Goal: Information Seeking & Learning: Learn about a topic

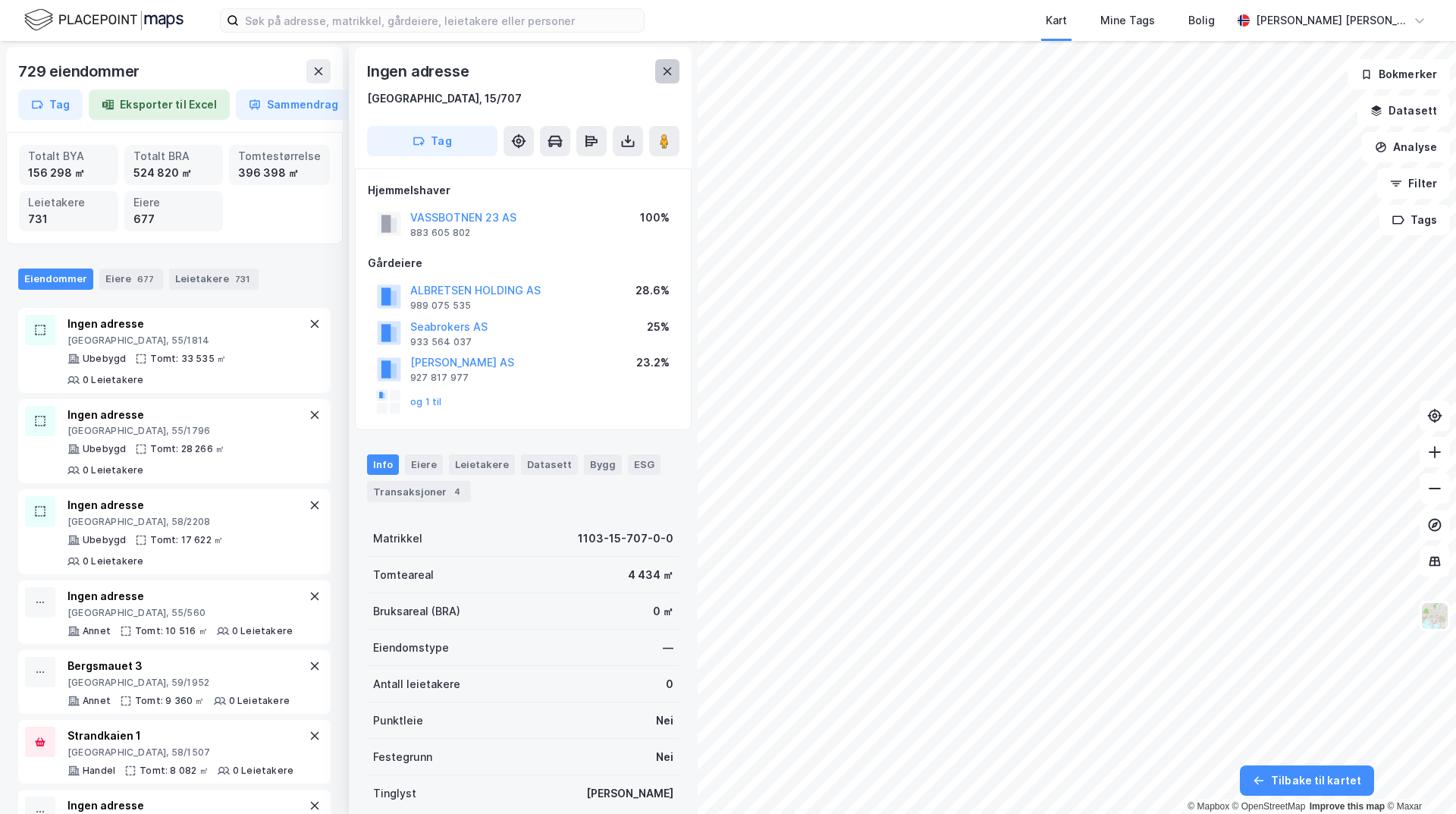
click at [667, 66] on icon at bounding box center [667, 71] width 12 height 12
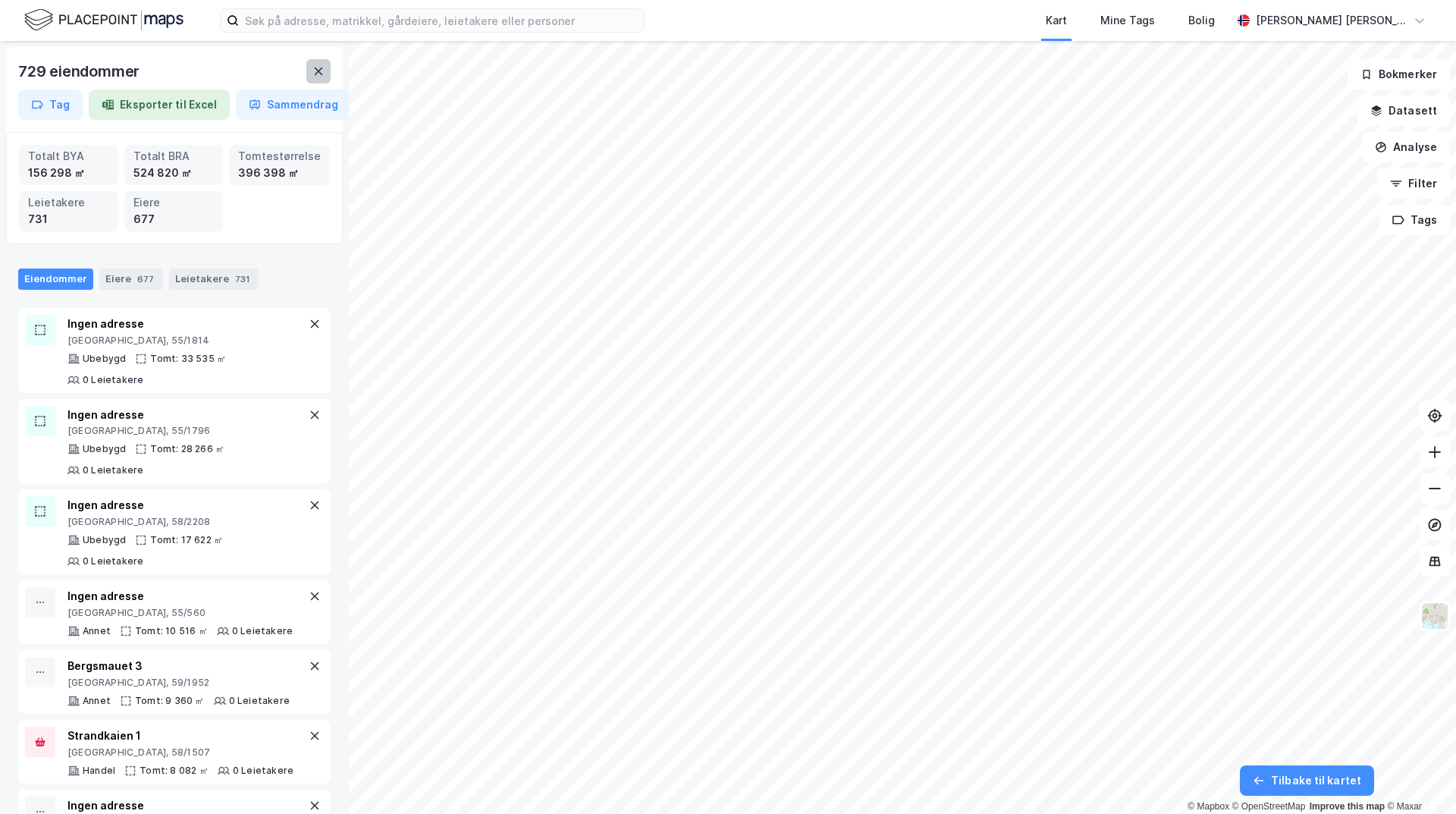
click at [329, 72] on button at bounding box center [319, 72] width 24 height 24
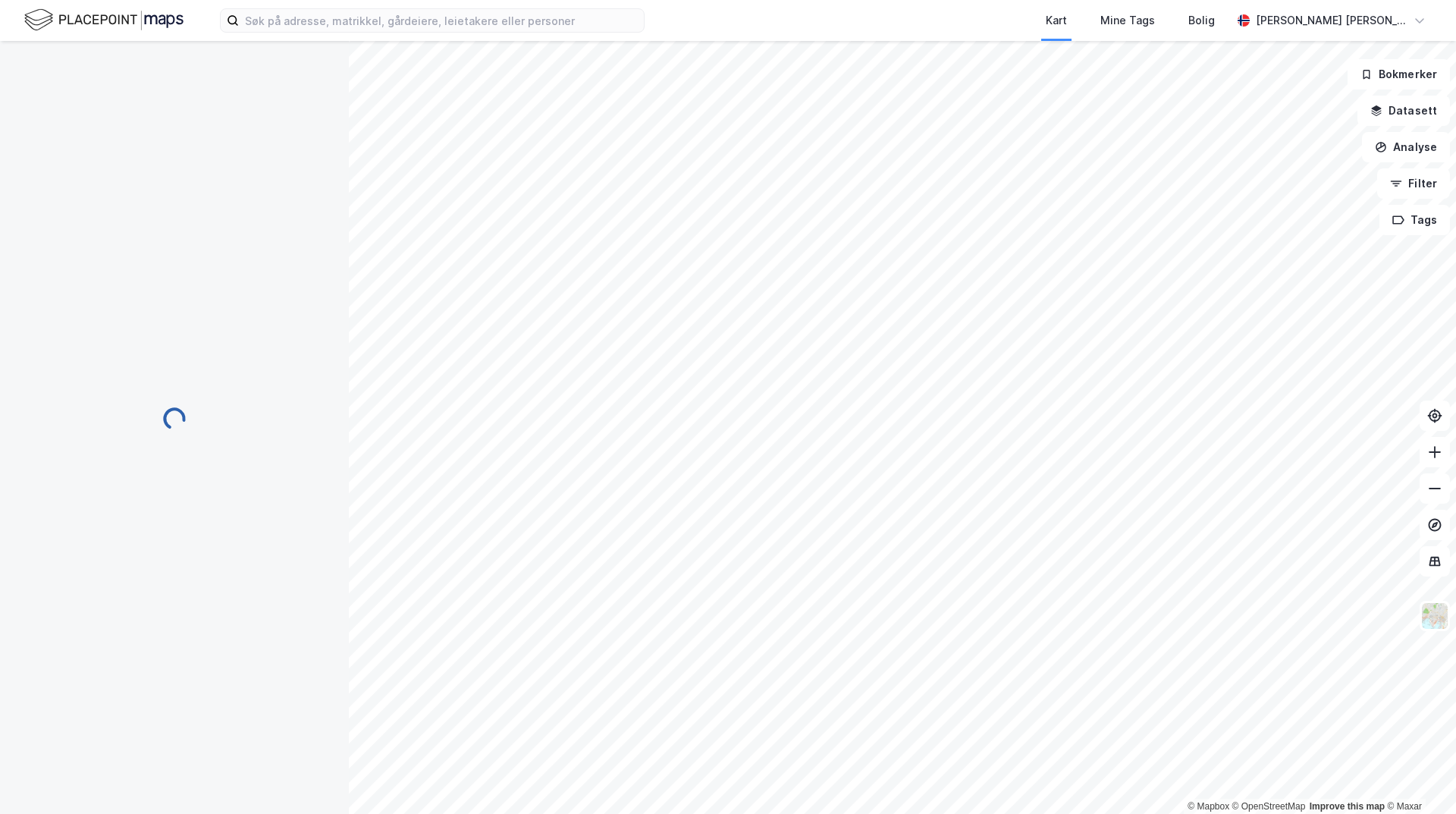
scroll to position [2, 0]
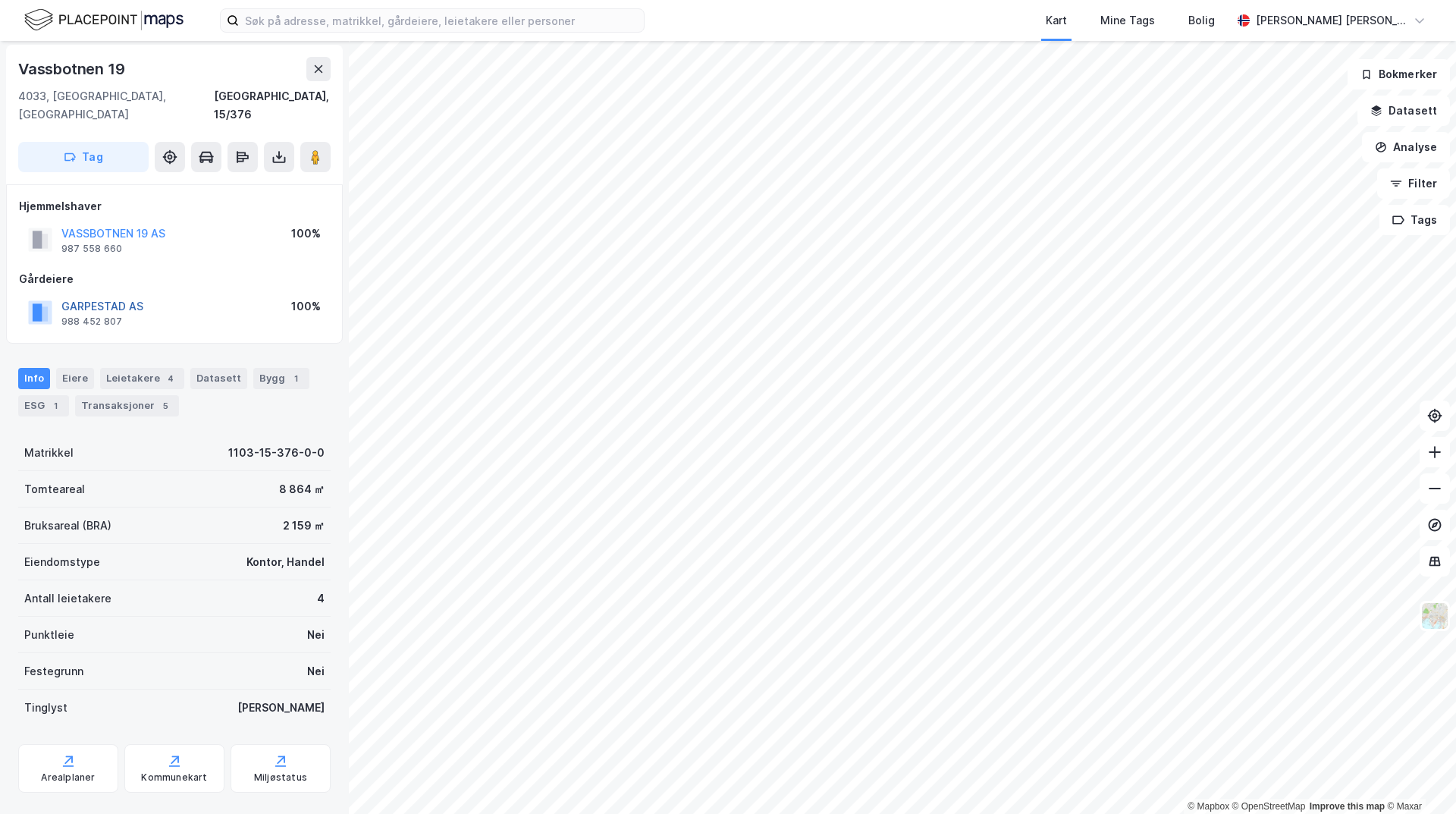
click at [0, 0] on button "GARPESTAD AS" at bounding box center [0, 0] width 0 height 0
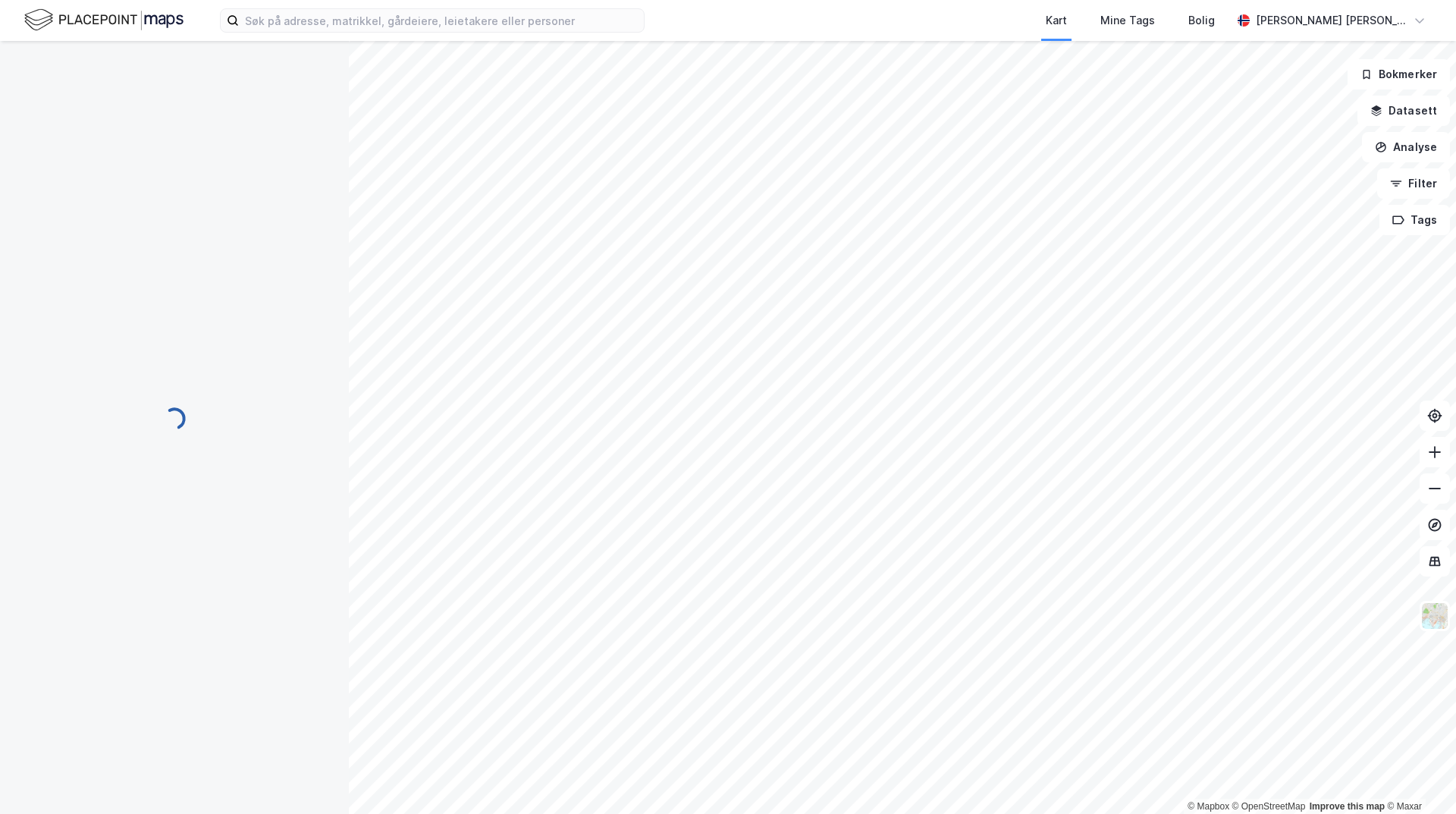
scroll to position [2, 0]
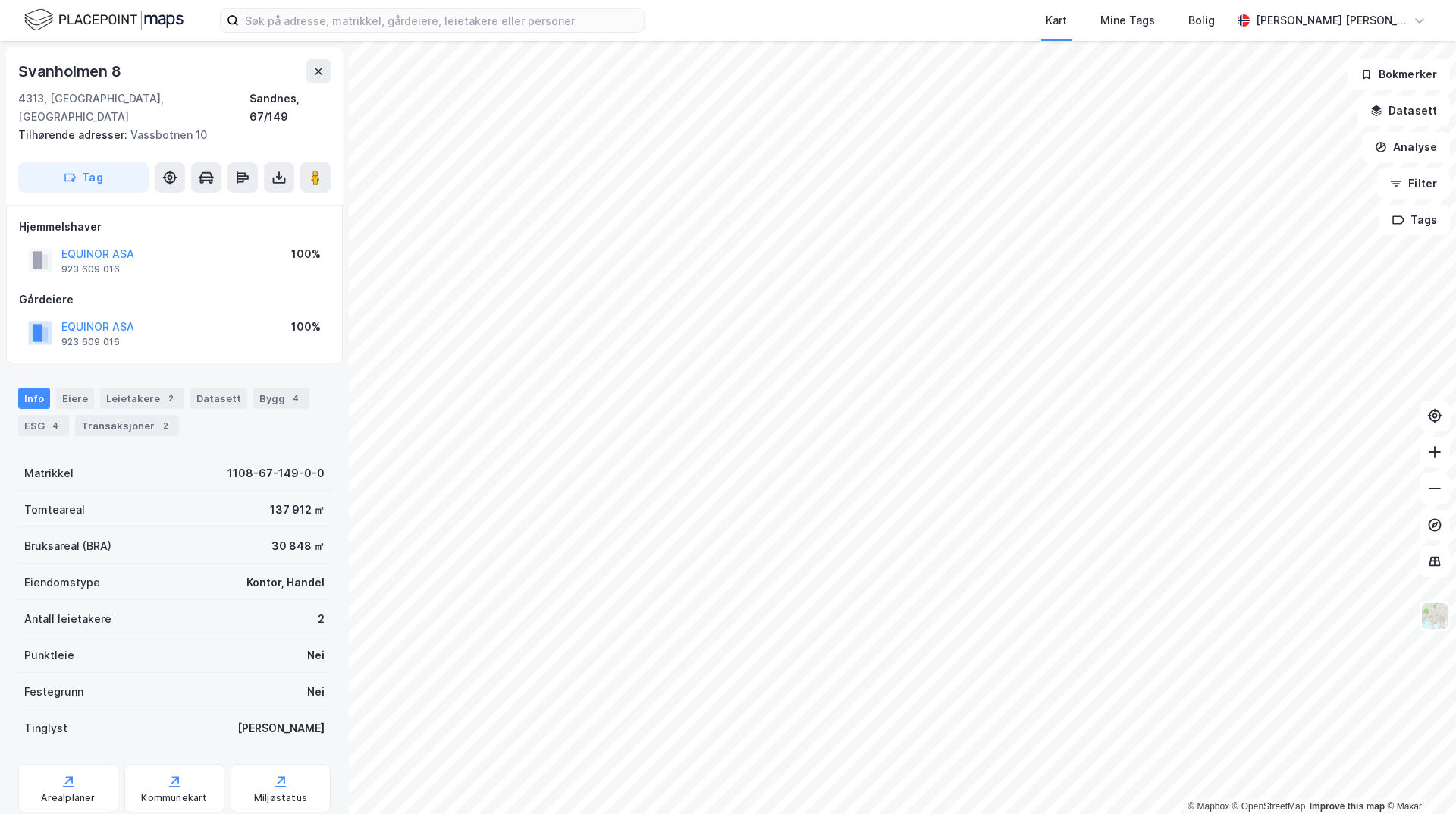
scroll to position [2, 0]
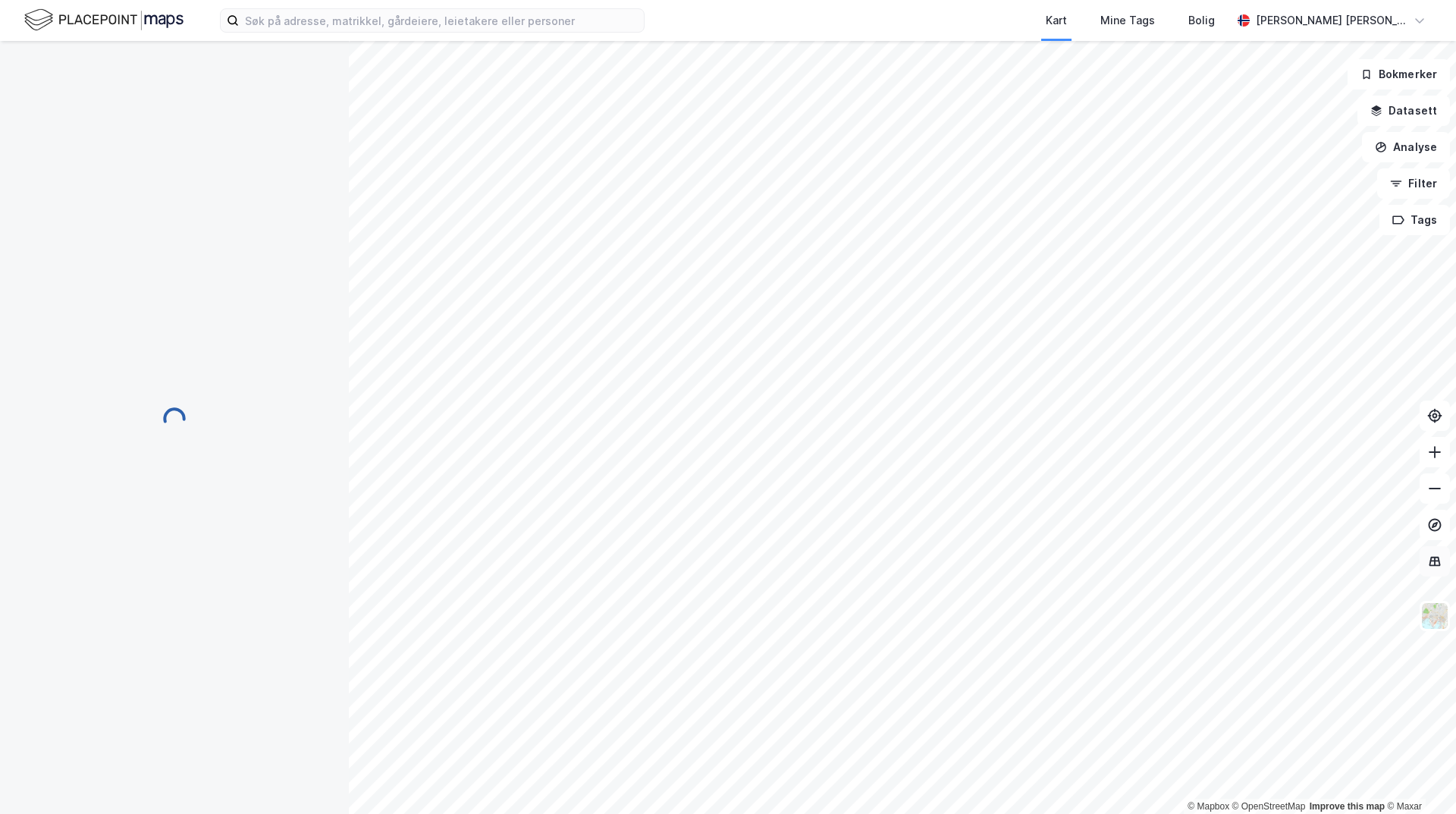
scroll to position [2, 0]
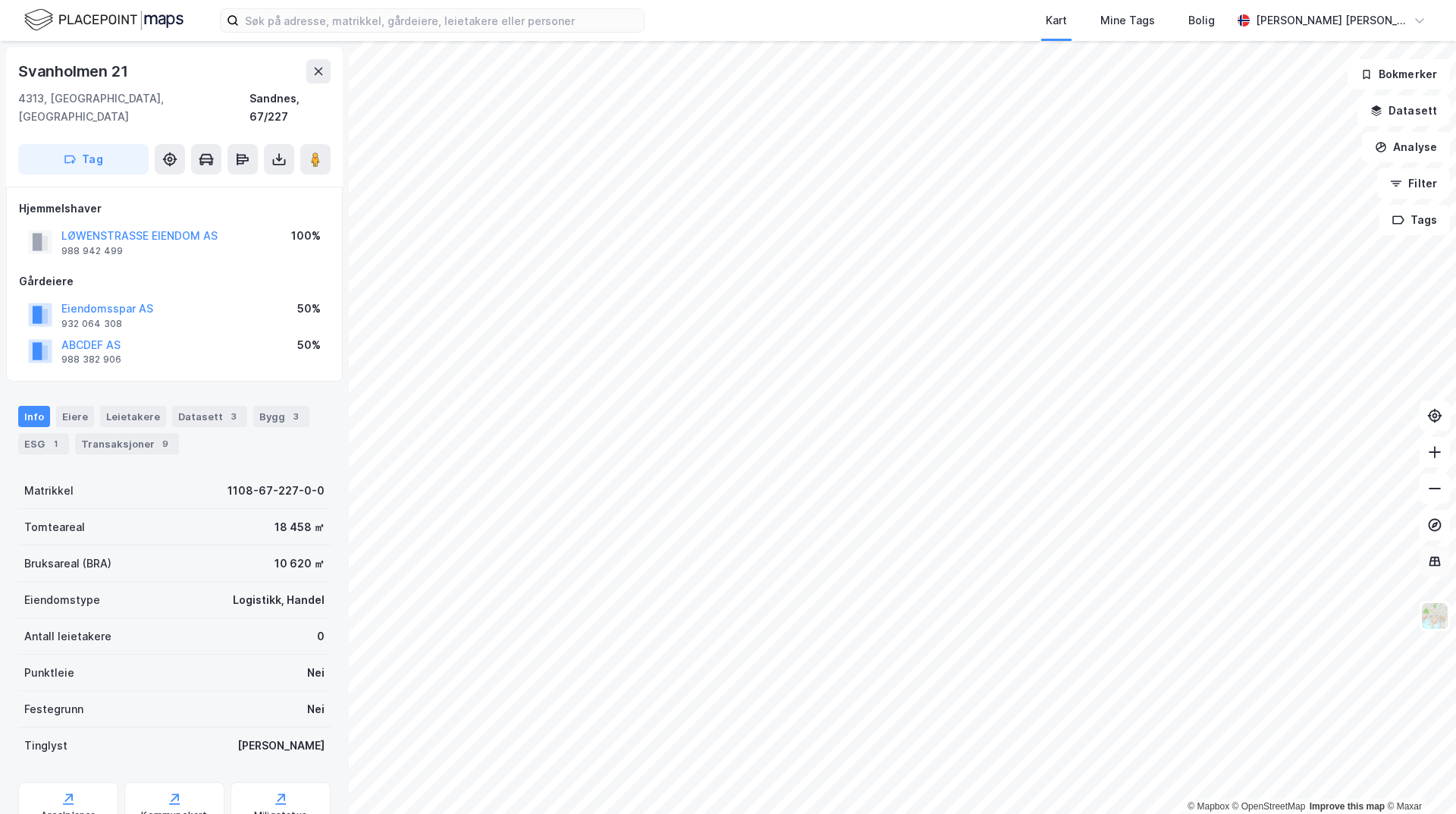
scroll to position [2, 0]
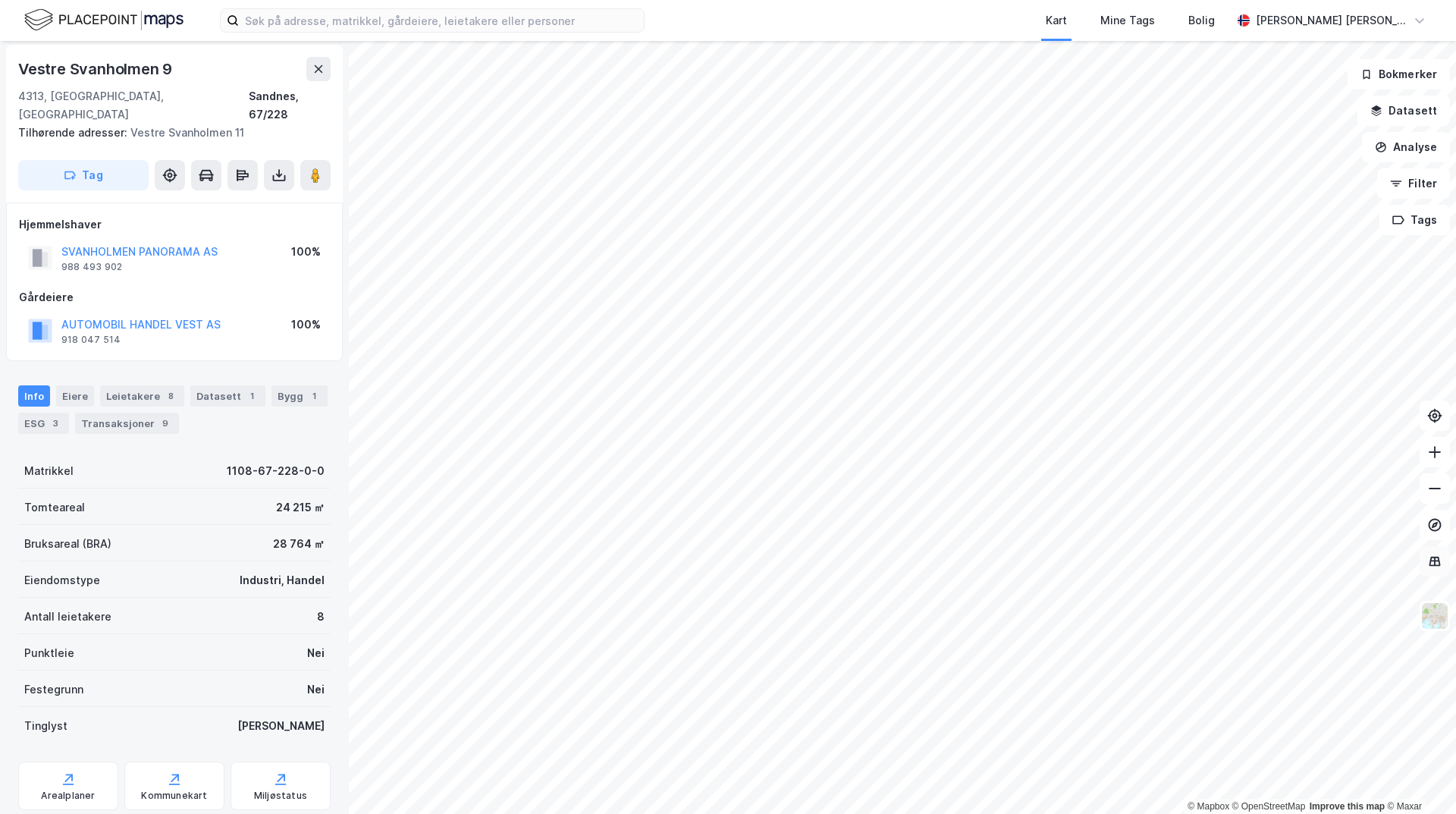
scroll to position [2, 0]
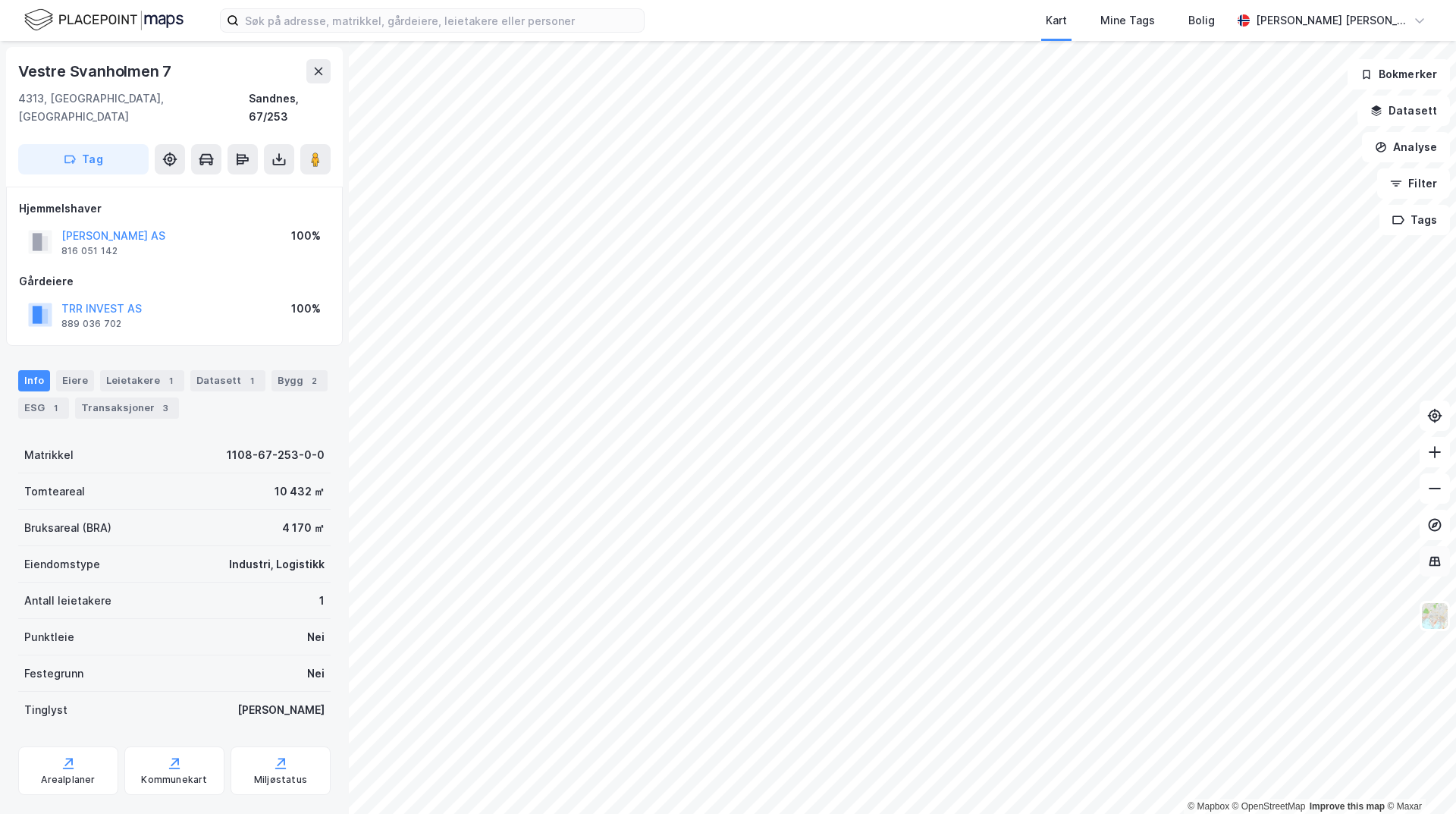
scroll to position [2, 0]
drag, startPoint x: 160, startPoint y: 292, endPoint x: 37, endPoint y: 283, distance: 123.3
click at [37, 294] on div "TRR INVEST AS 889 036 702 100%" at bounding box center [174, 312] width 311 height 36
copy button "TRR INVEST AS"
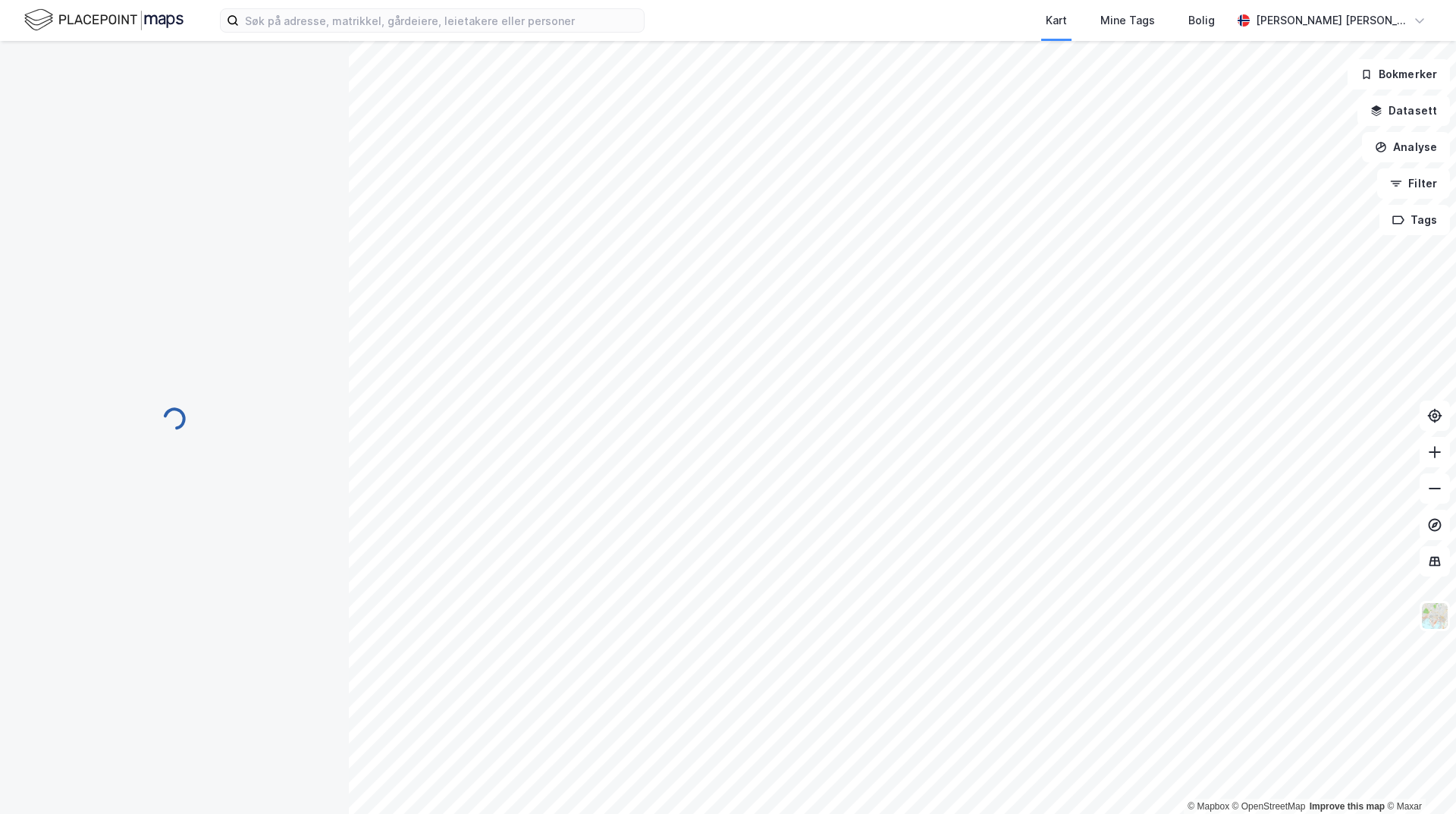
scroll to position [0, 0]
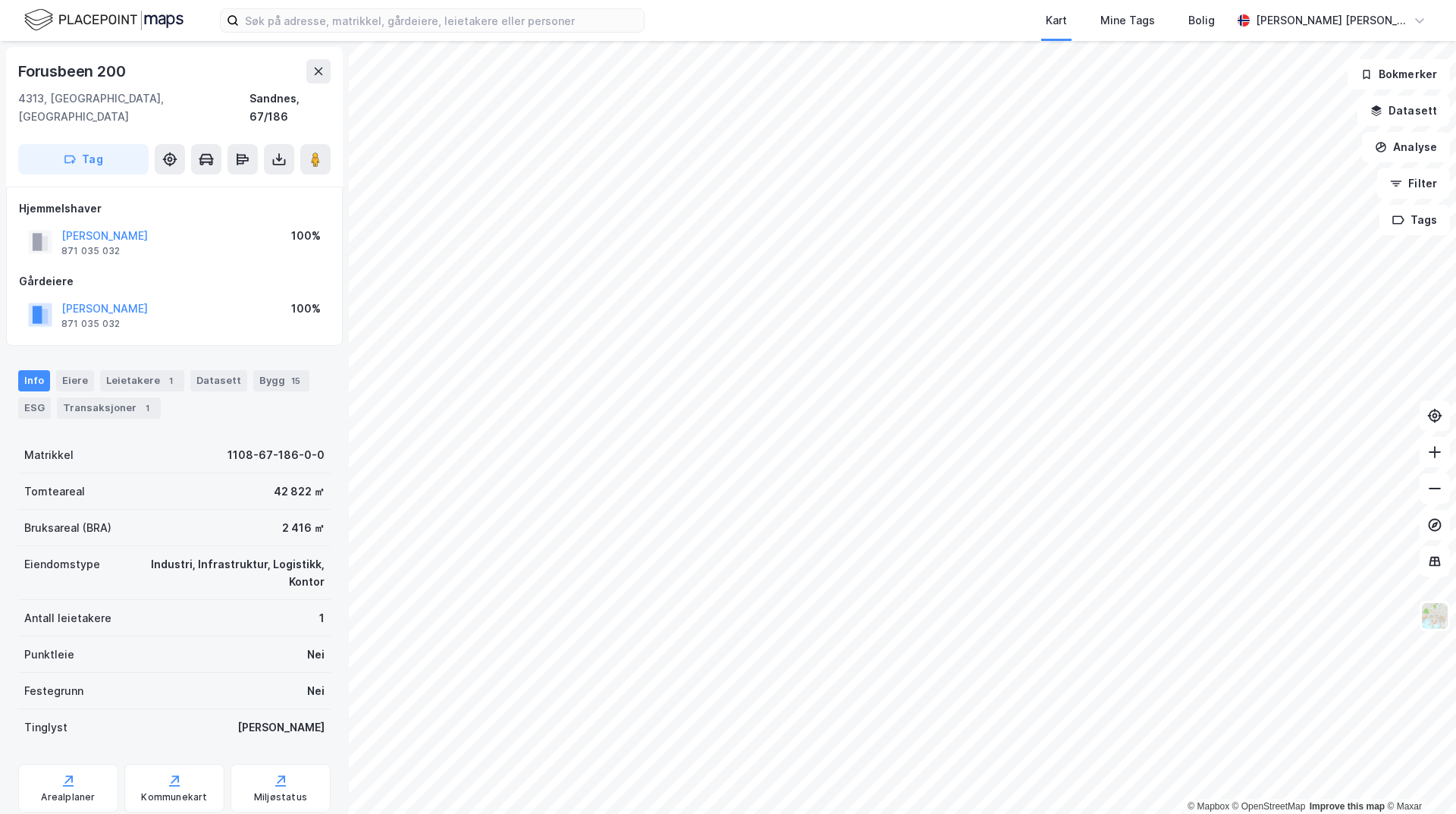
scroll to position [2, 0]
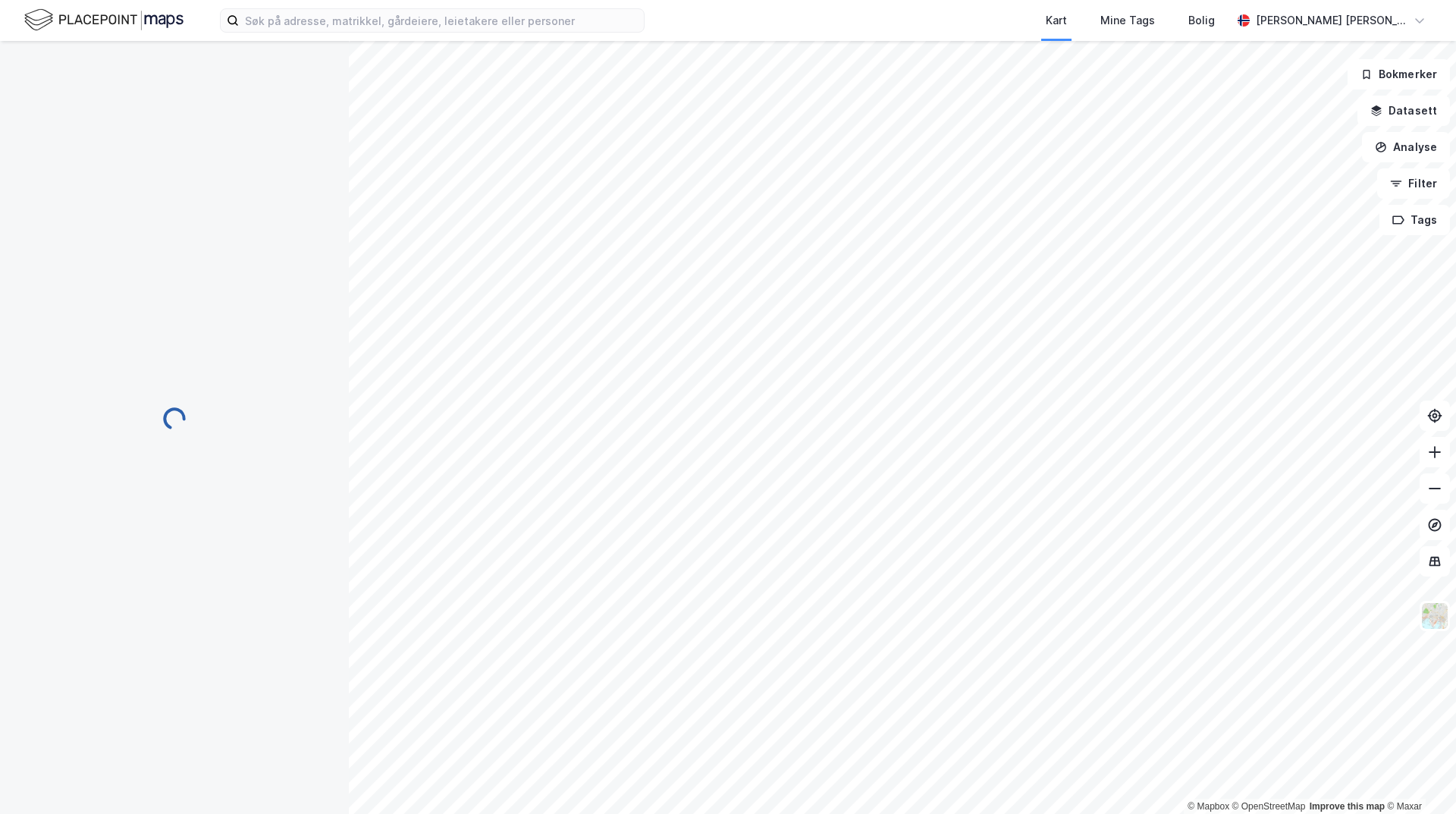
scroll to position [2, 0]
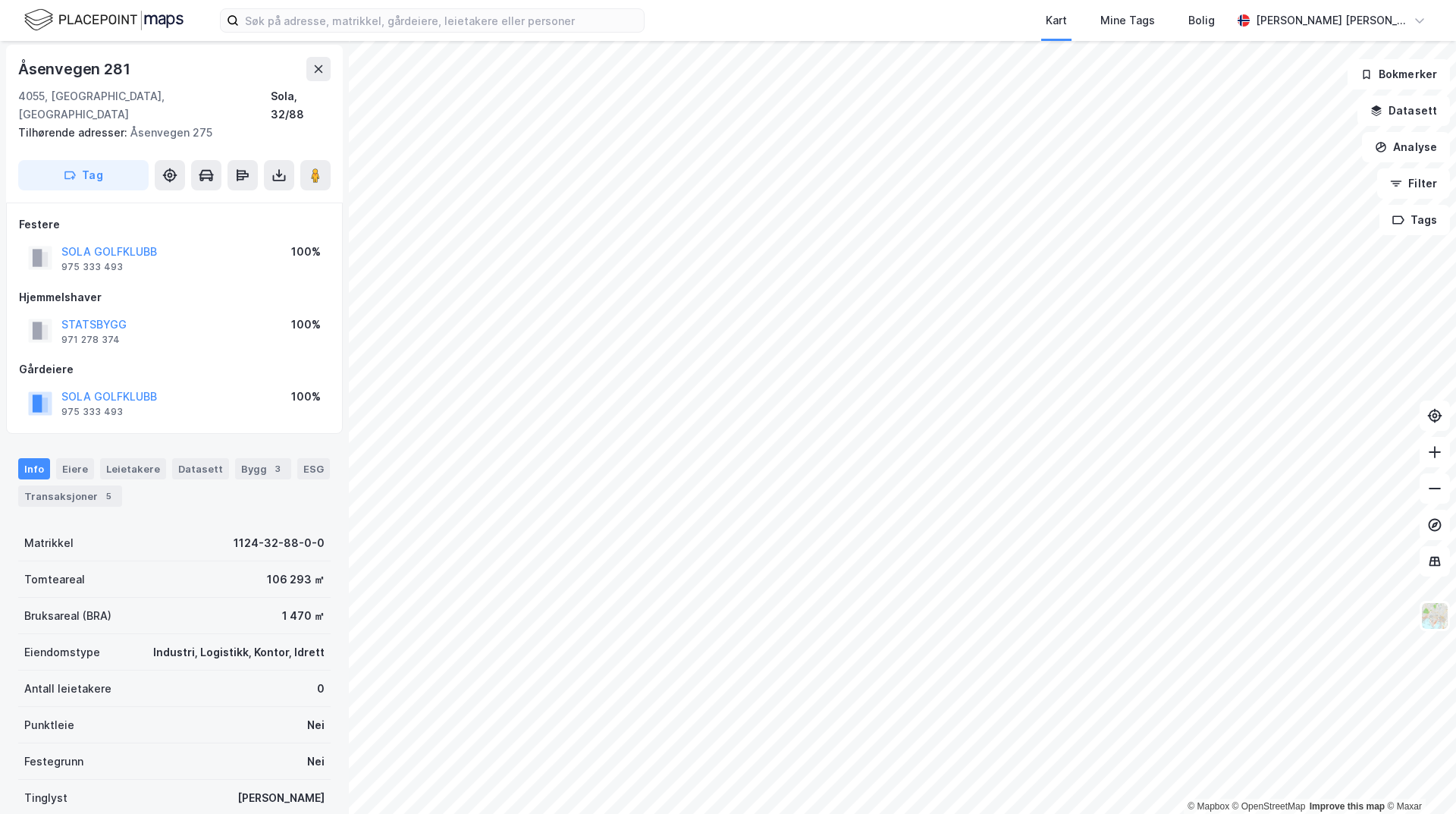
scroll to position [2, 0]
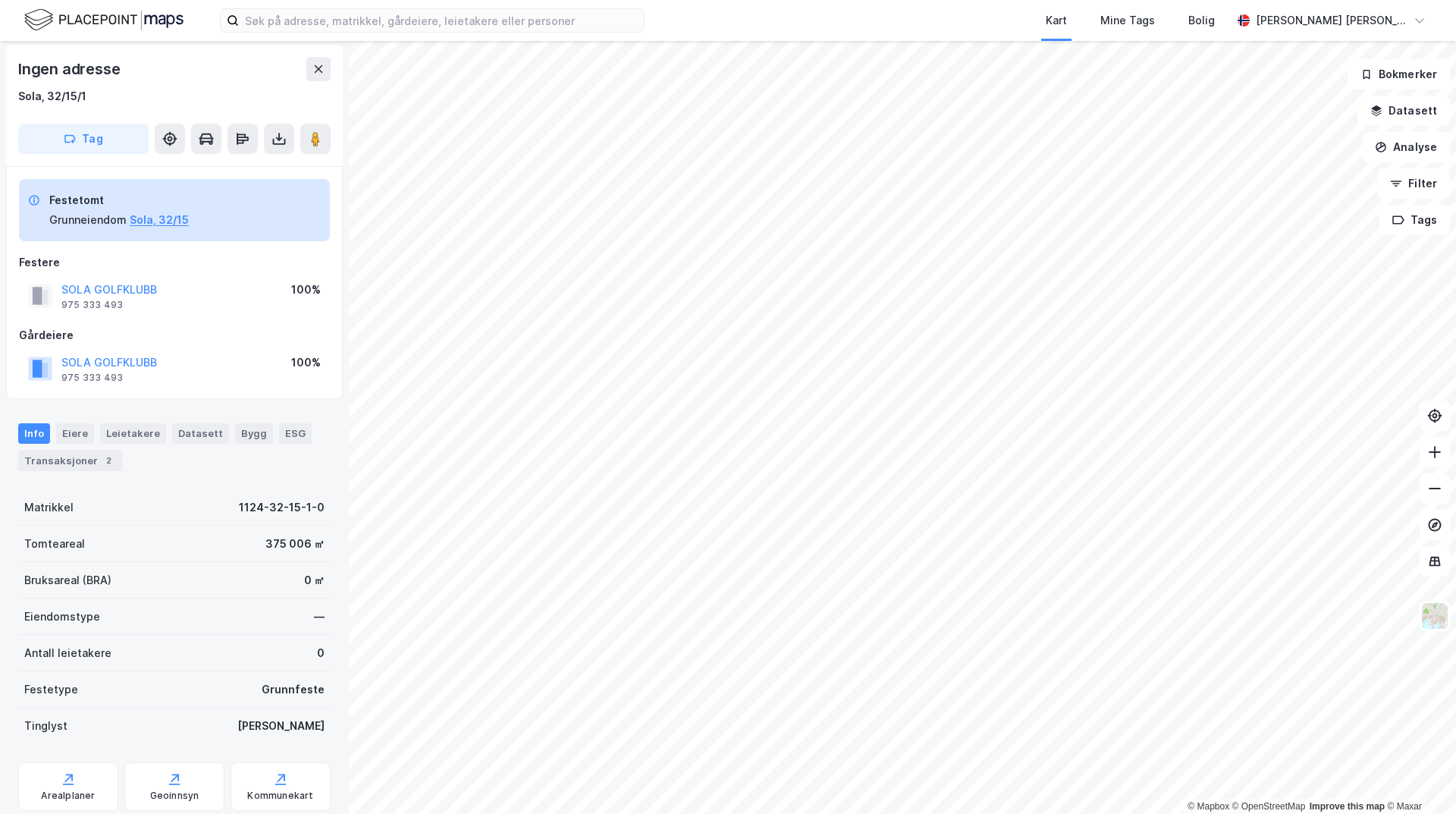
scroll to position [2, 0]
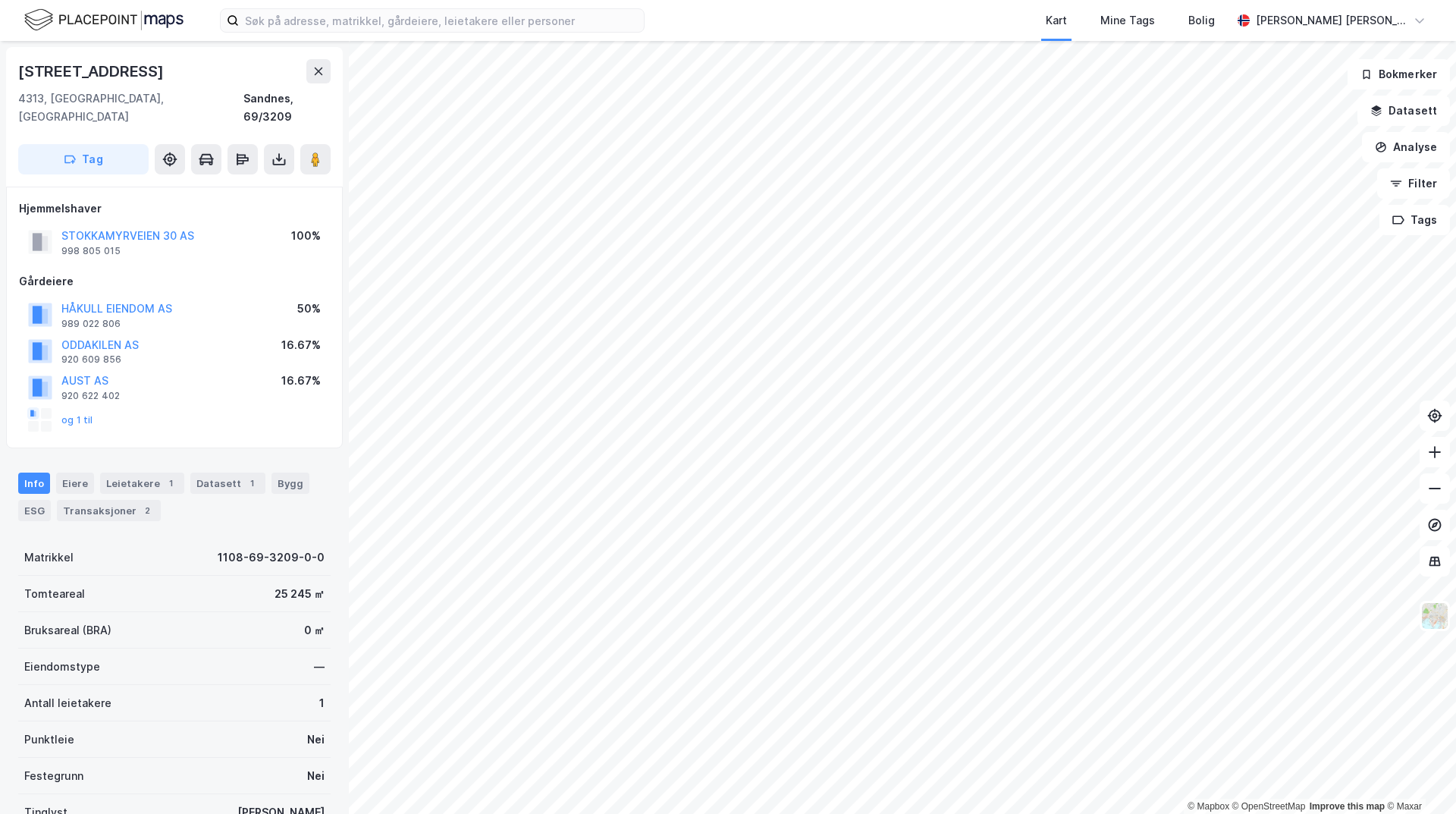
scroll to position [2, 0]
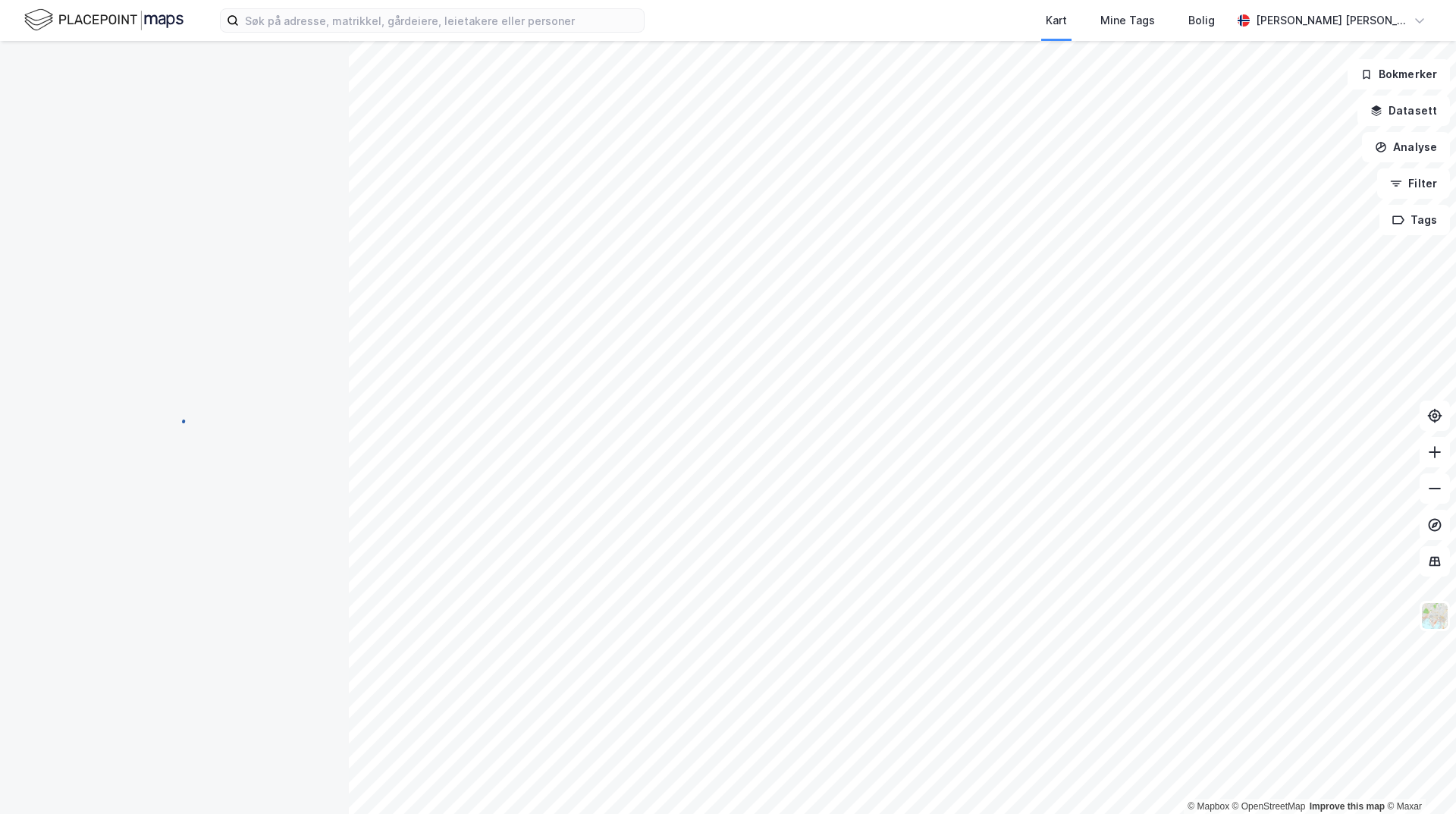
scroll to position [2, 0]
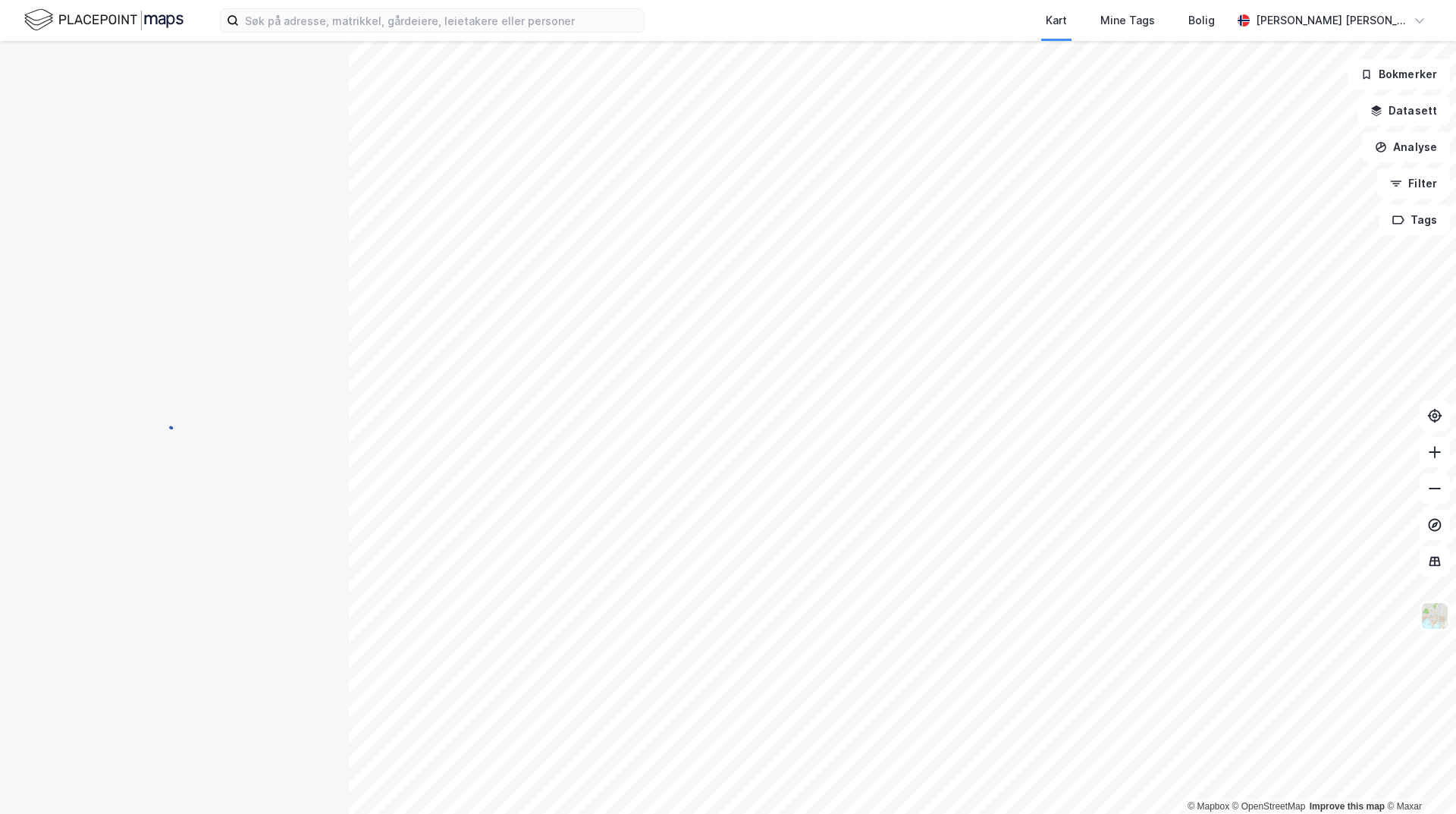
scroll to position [2, 0]
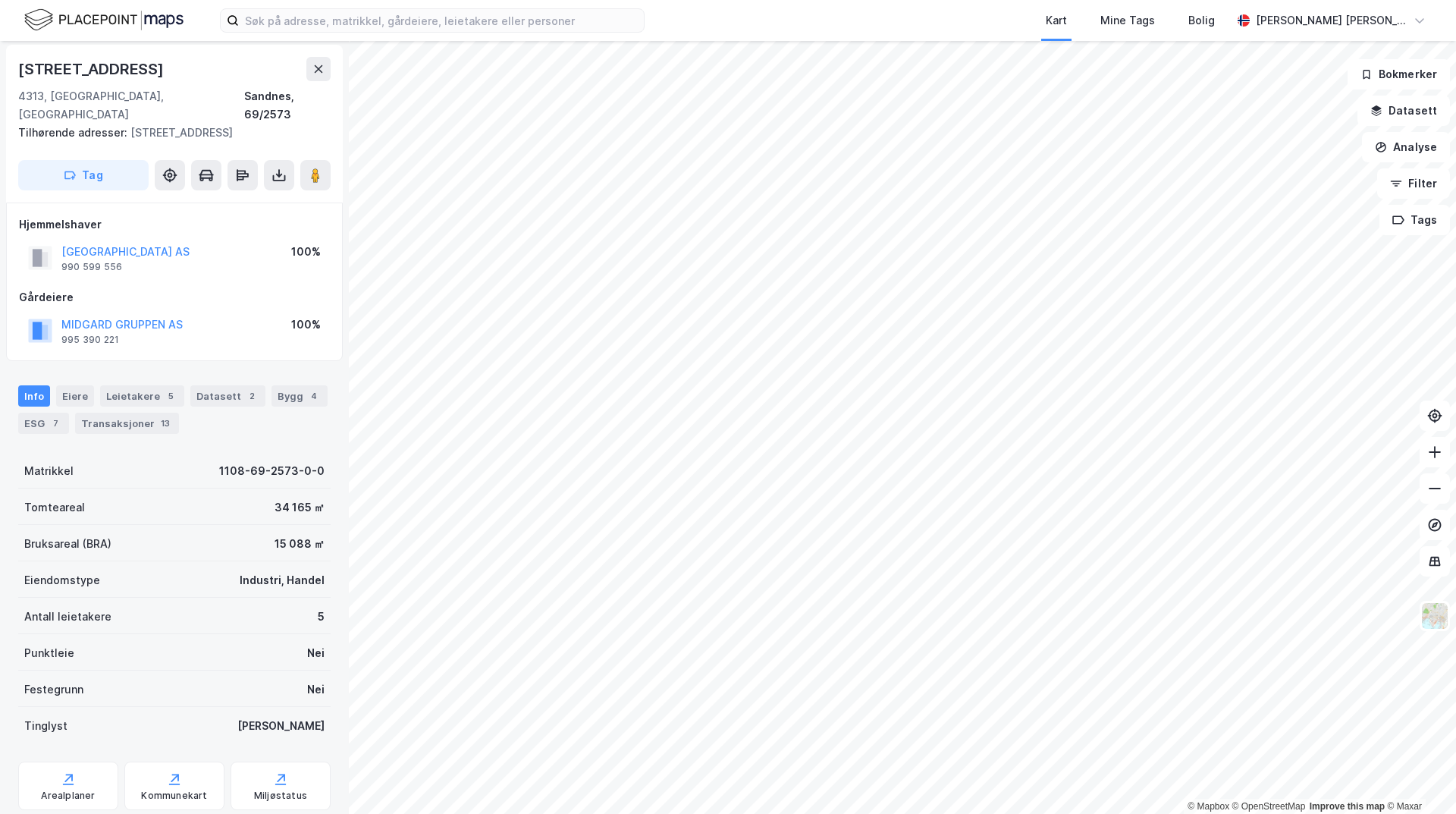
scroll to position [2, 0]
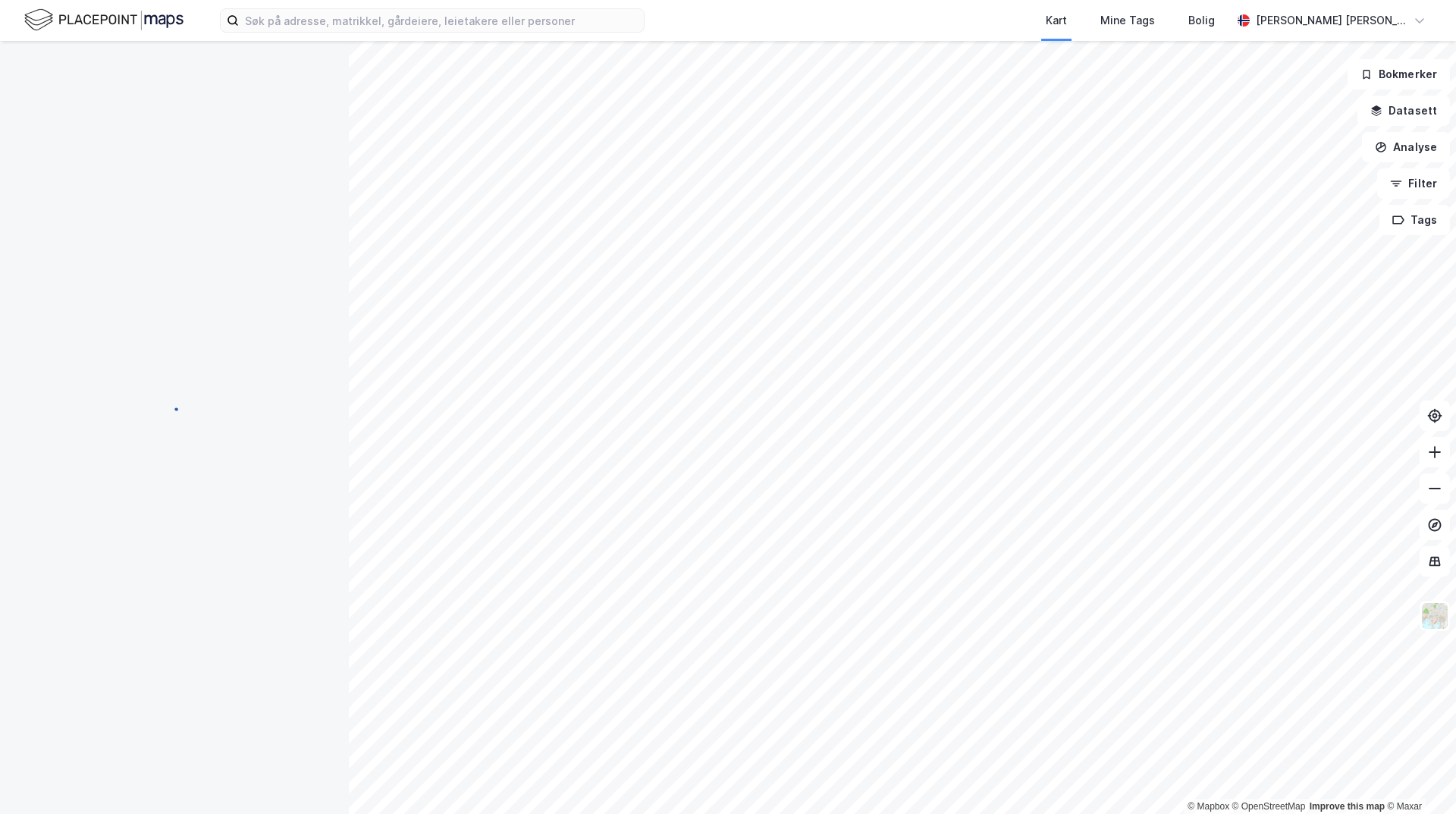
scroll to position [2, 0]
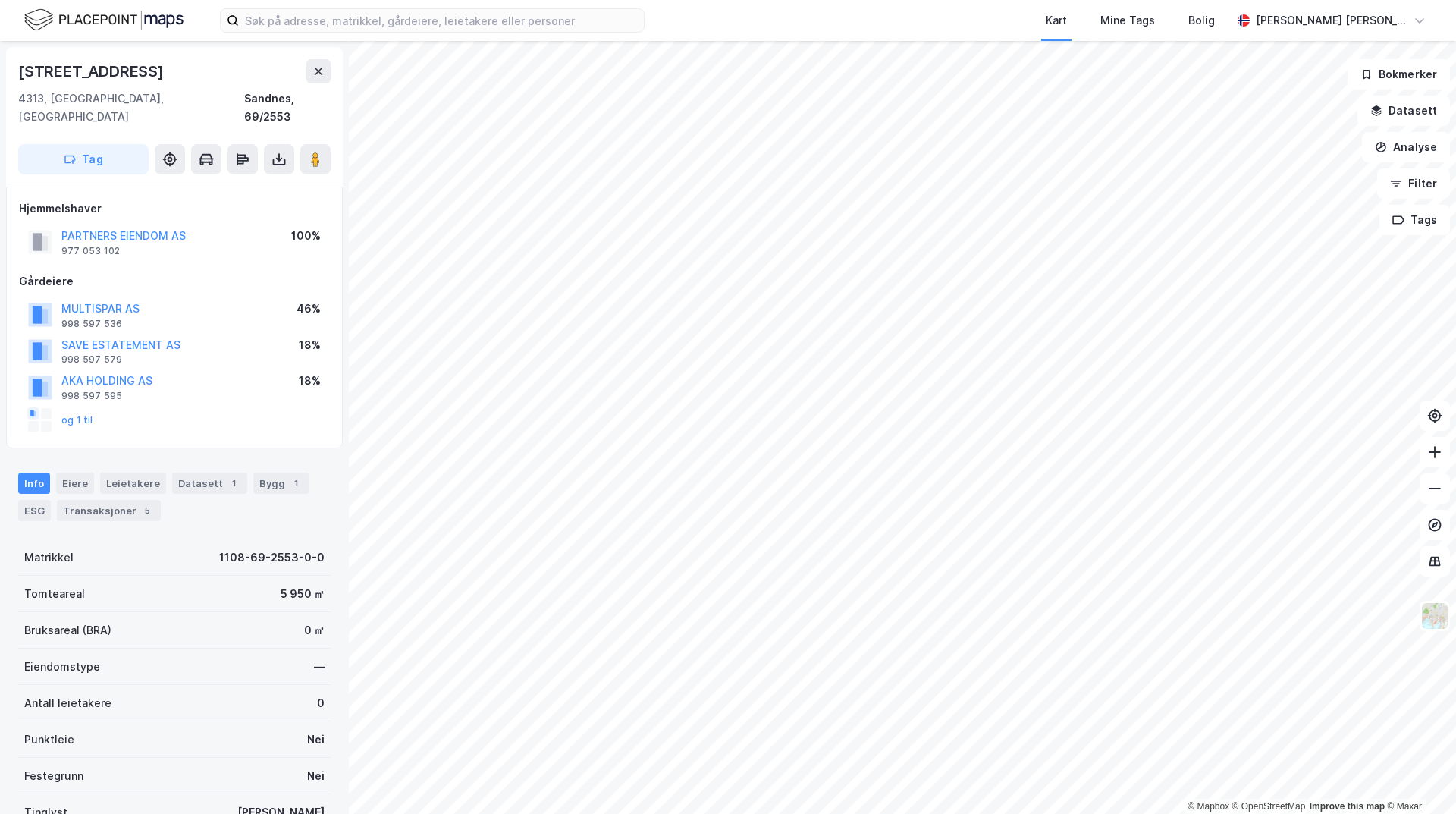
scroll to position [2, 0]
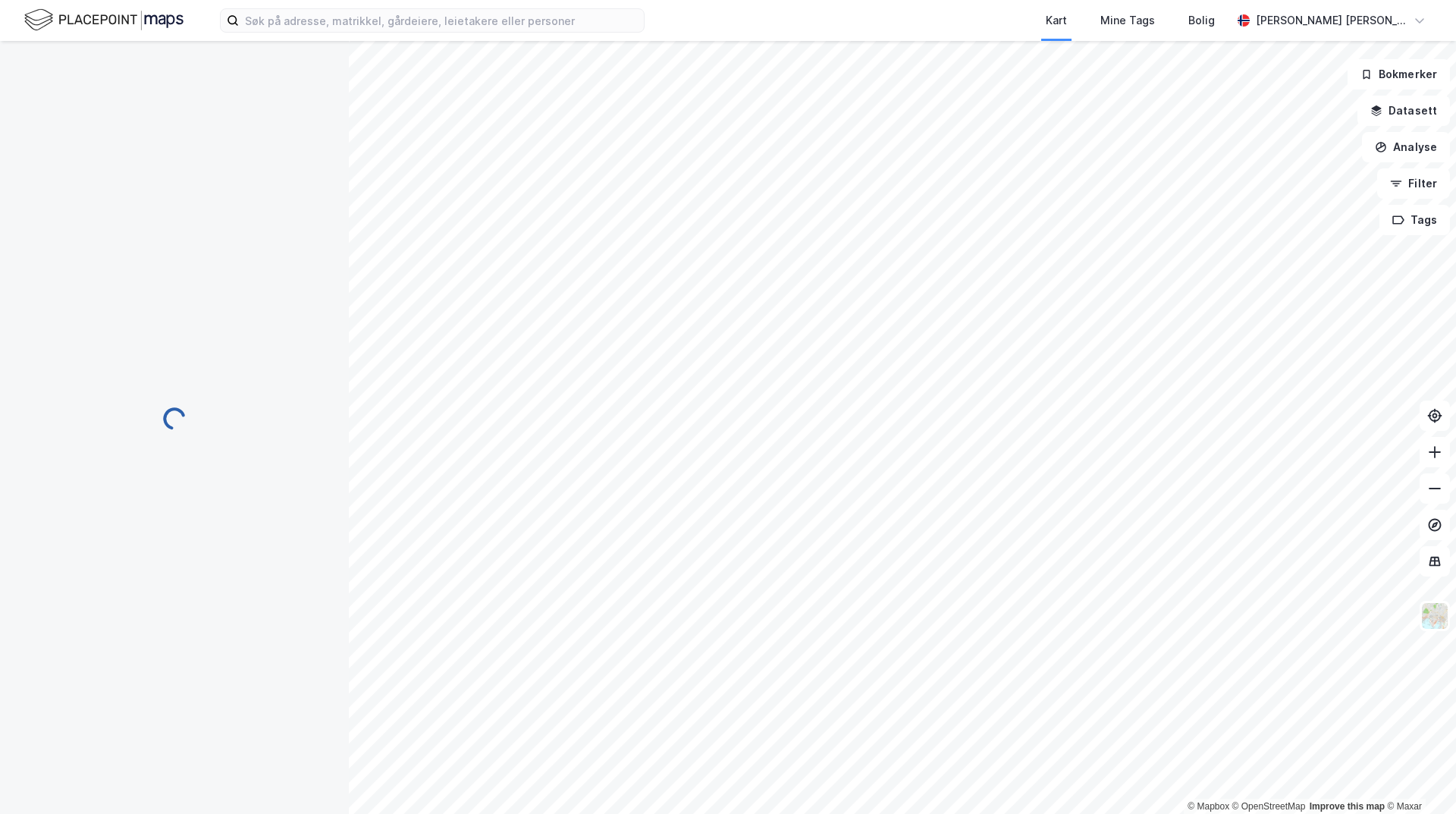
scroll to position [2, 0]
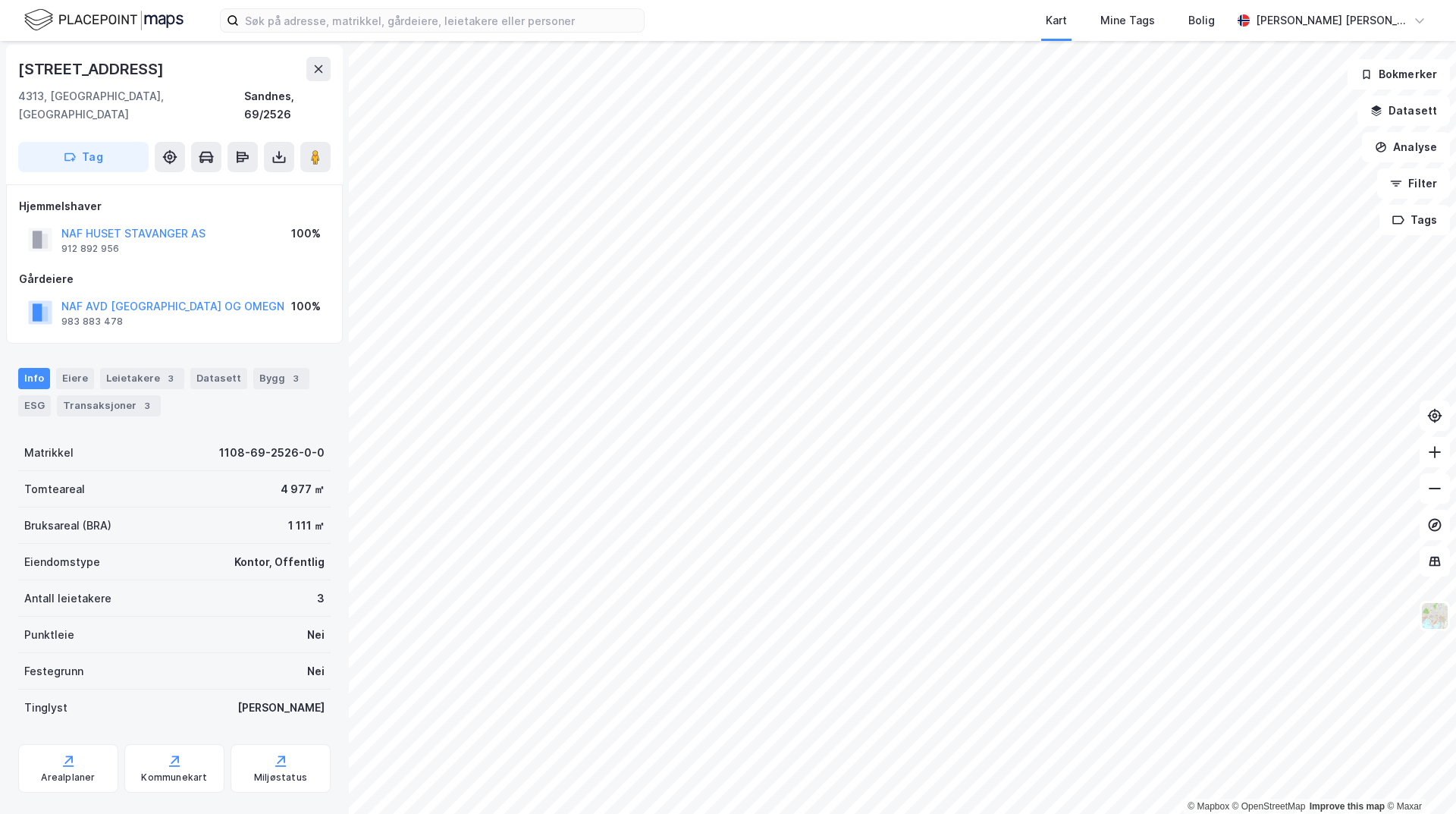
scroll to position [2, 0]
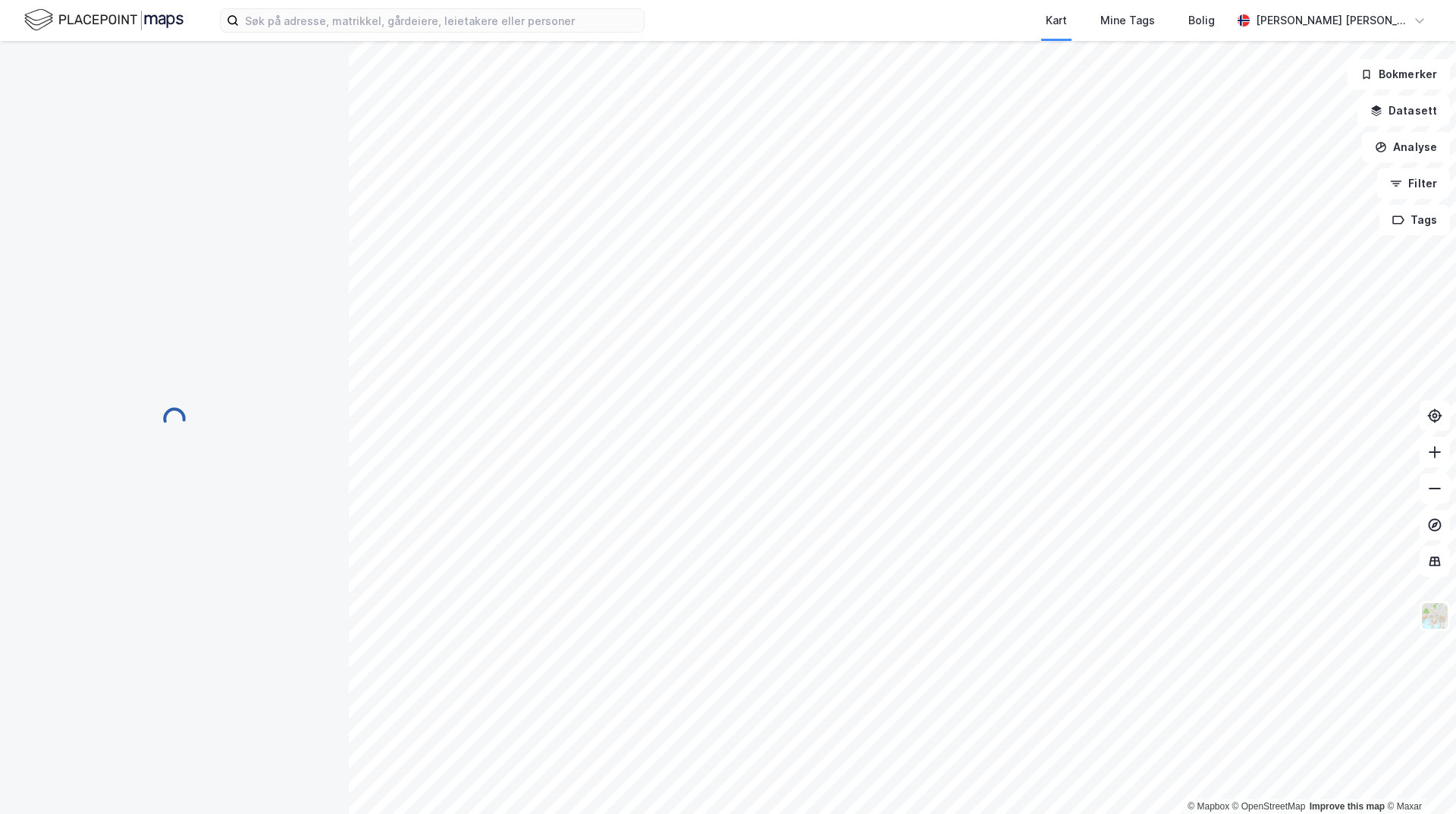
scroll to position [2, 0]
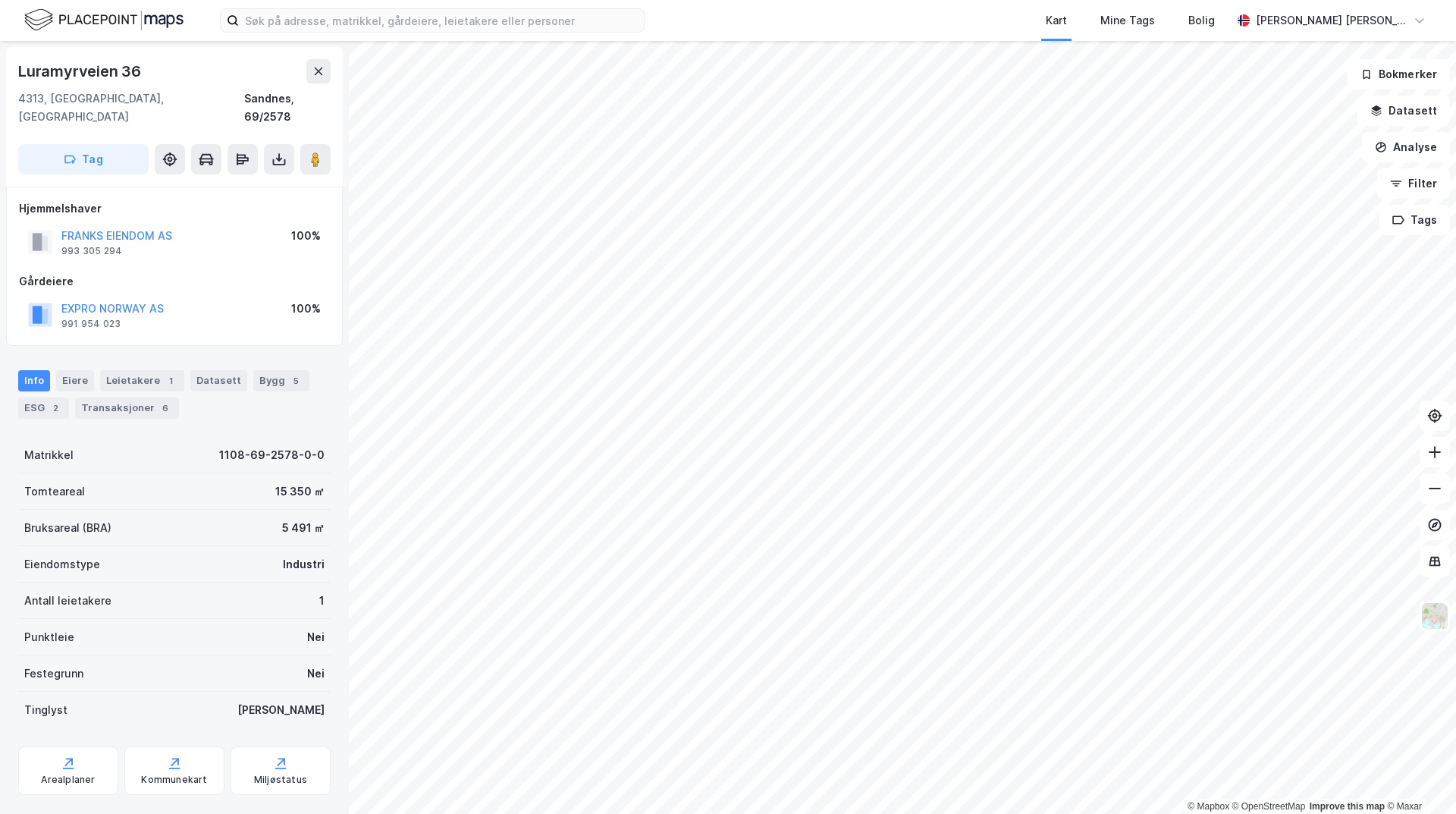
scroll to position [2, 0]
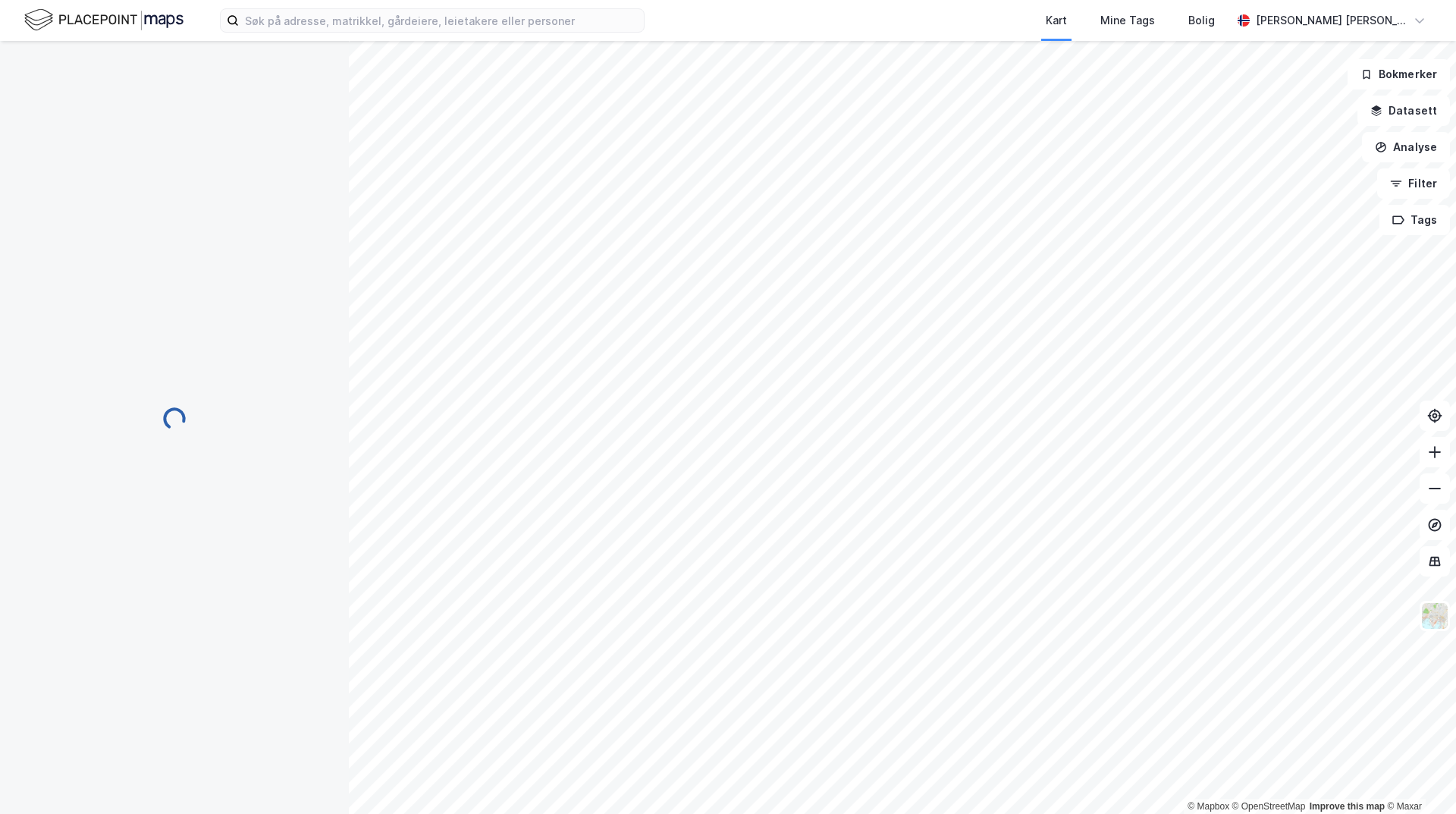
scroll to position [2, 0]
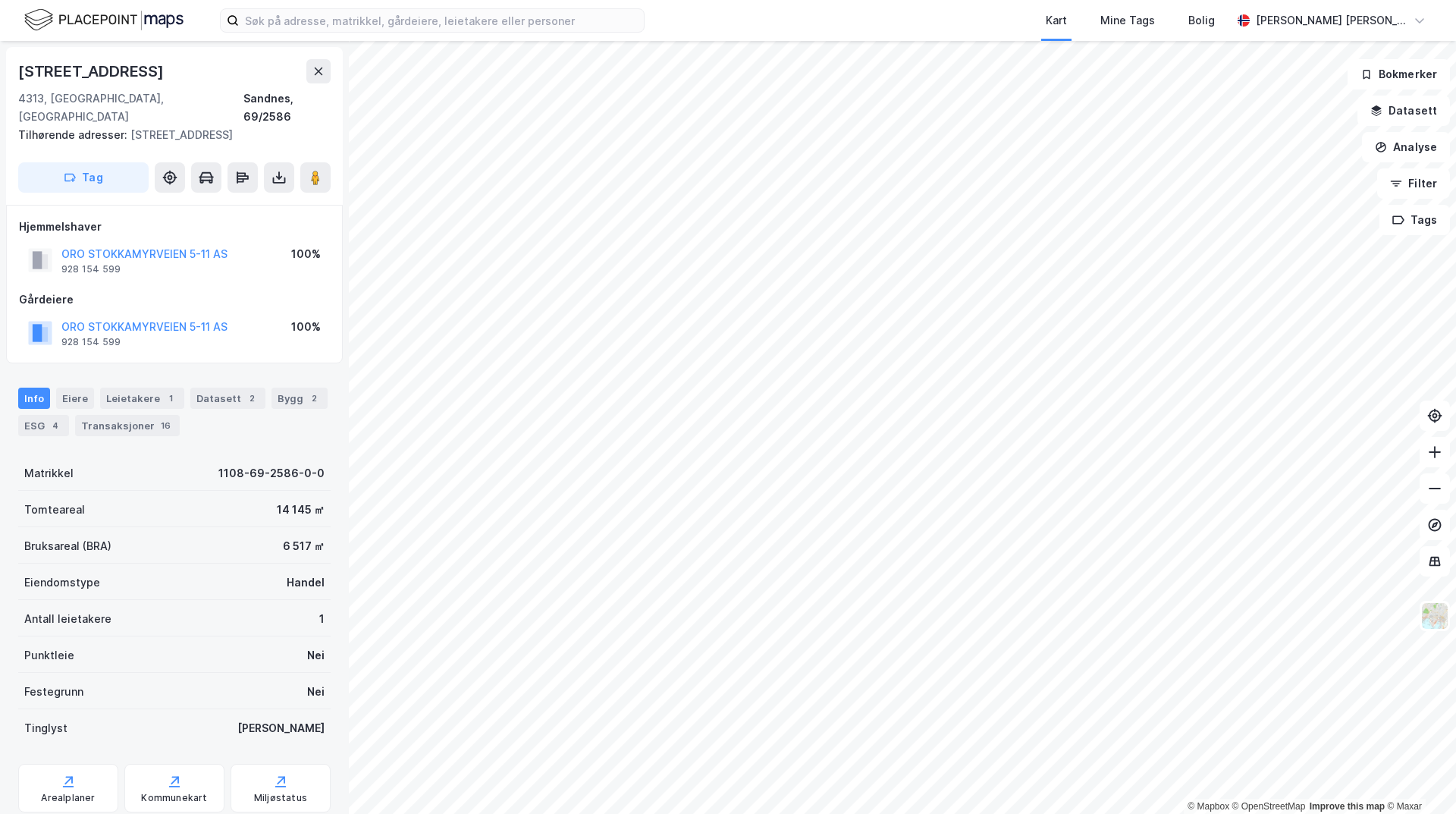
scroll to position [2, 0]
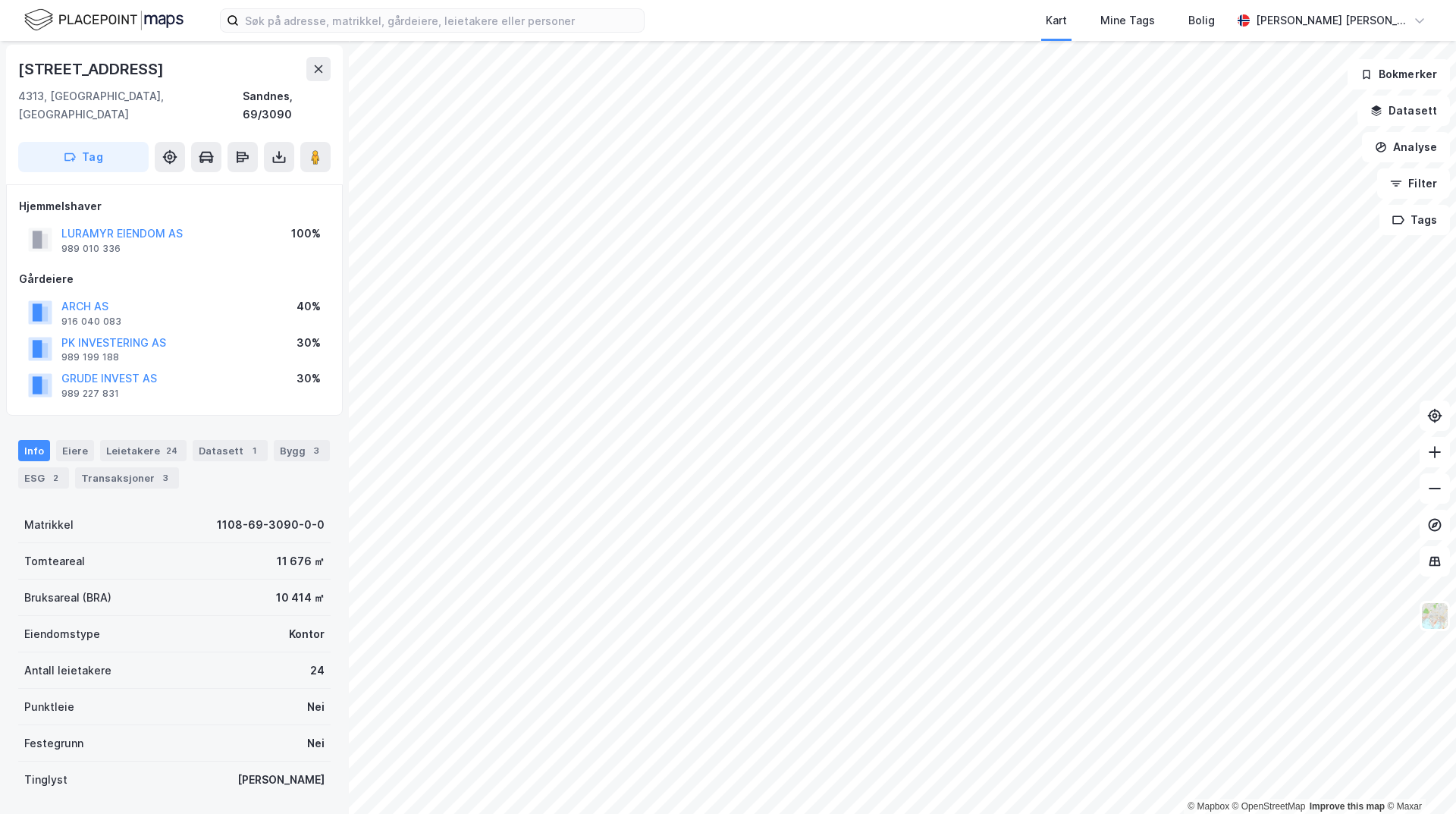
scroll to position [2, 0]
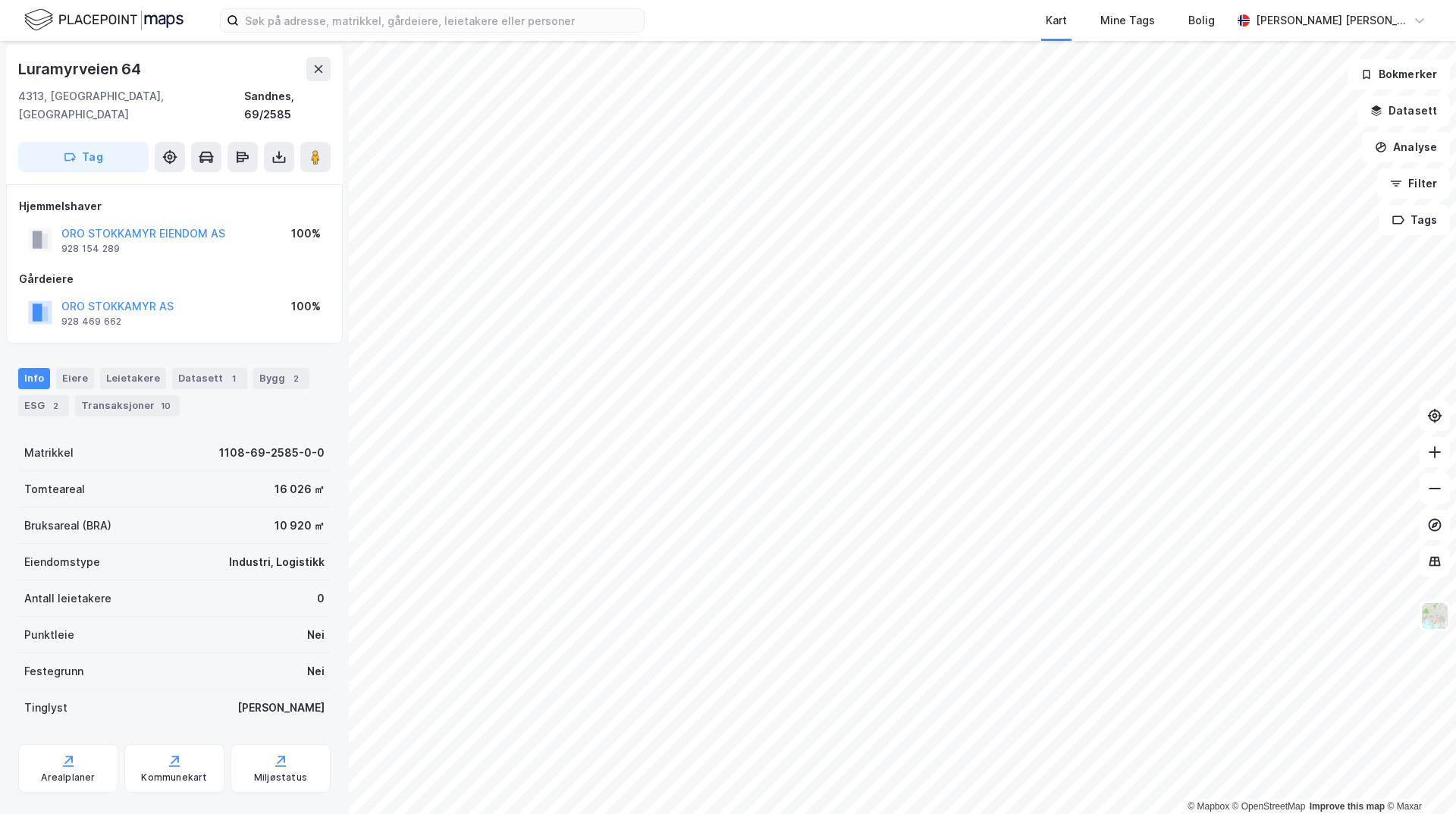
scroll to position [2, 0]
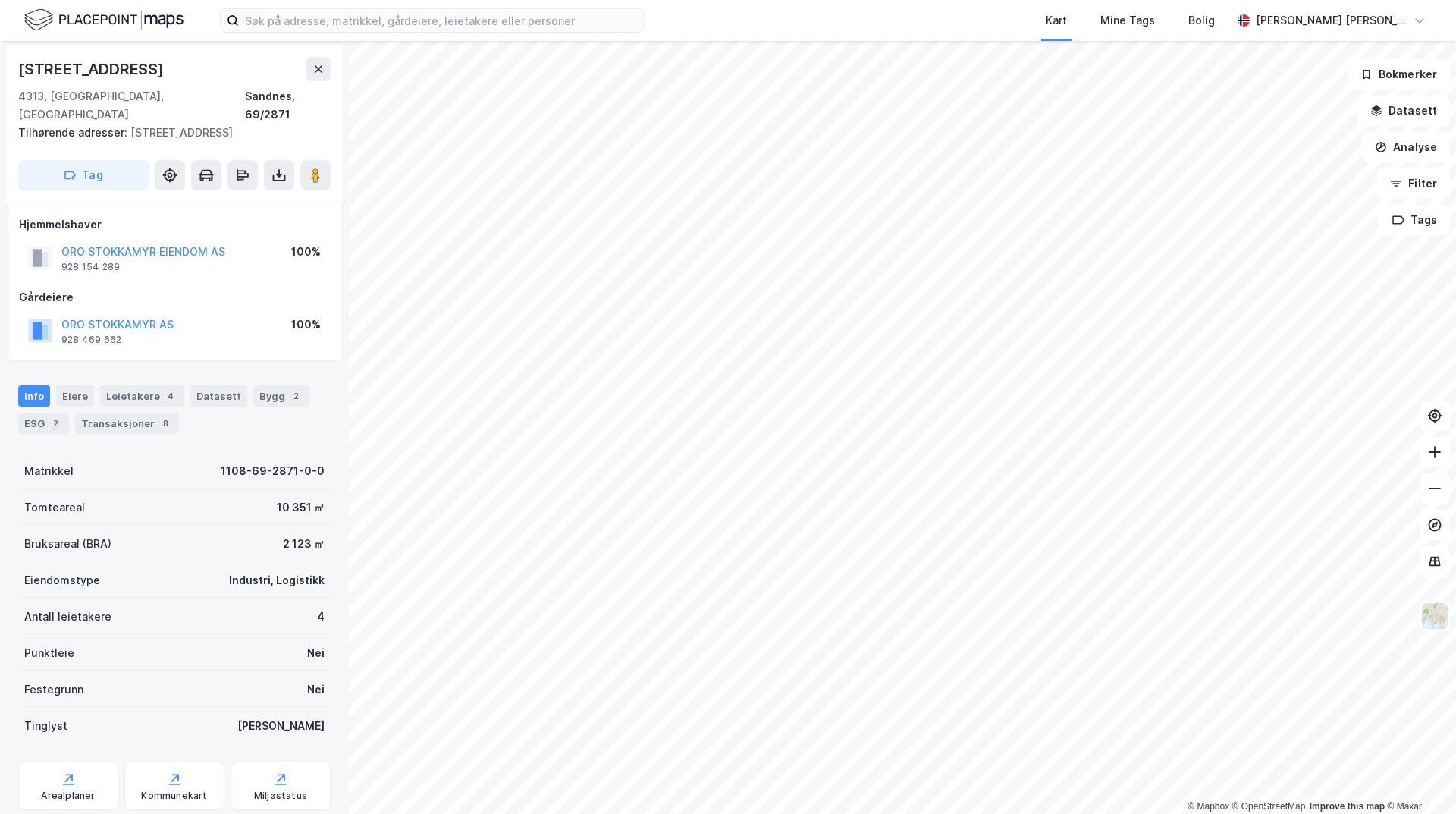
scroll to position [2, 0]
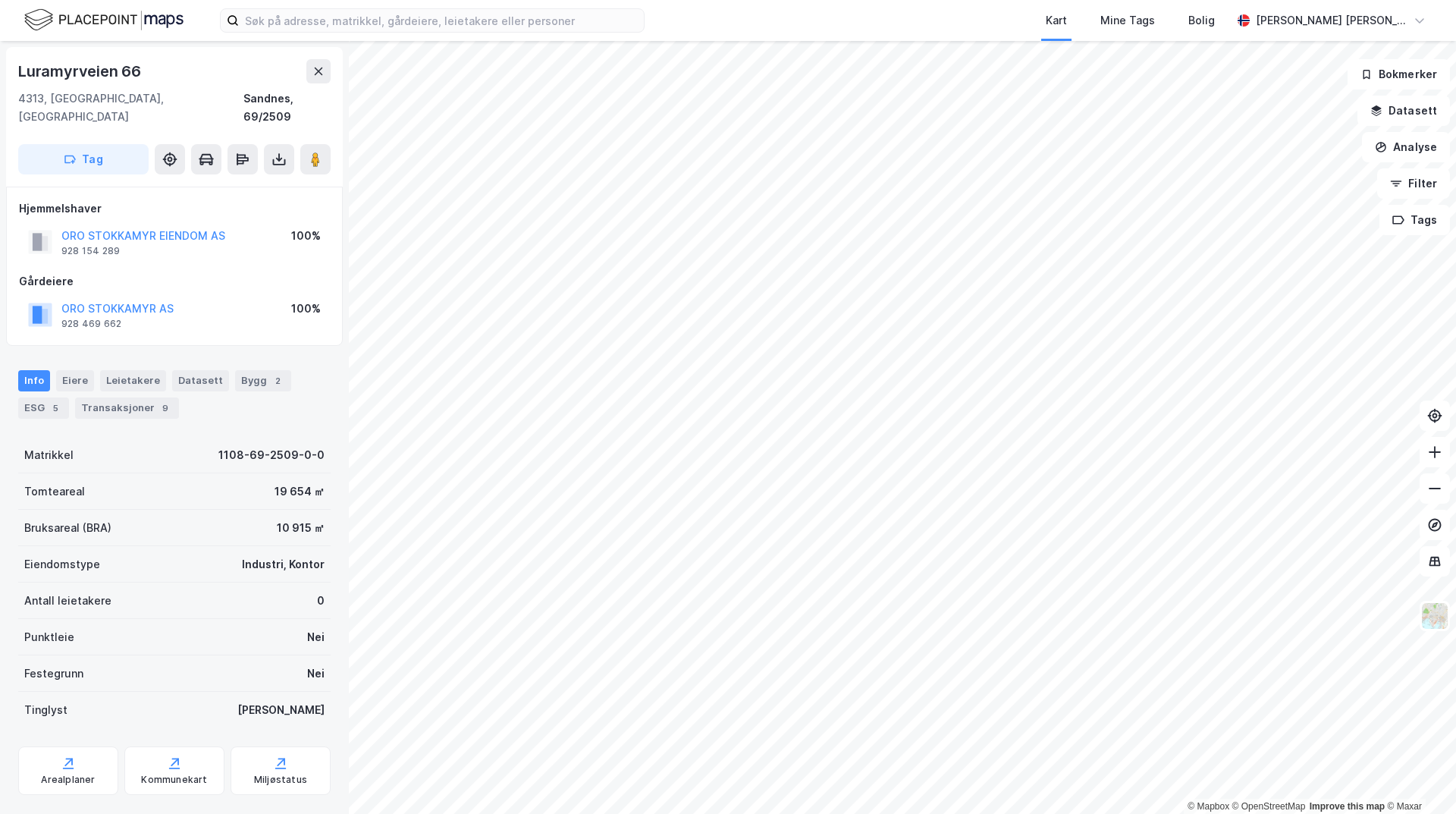
scroll to position [2, 0]
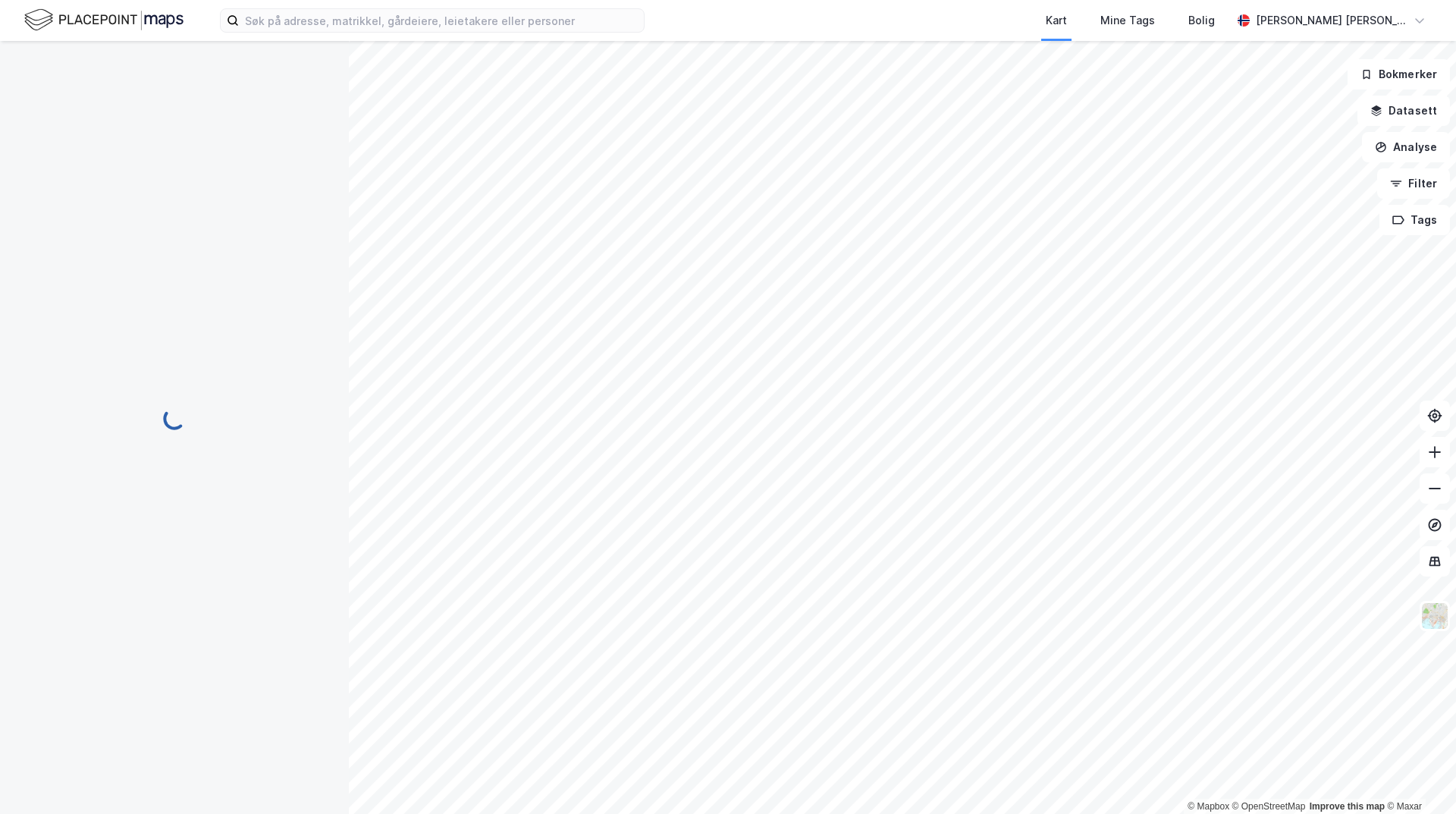
scroll to position [2, 0]
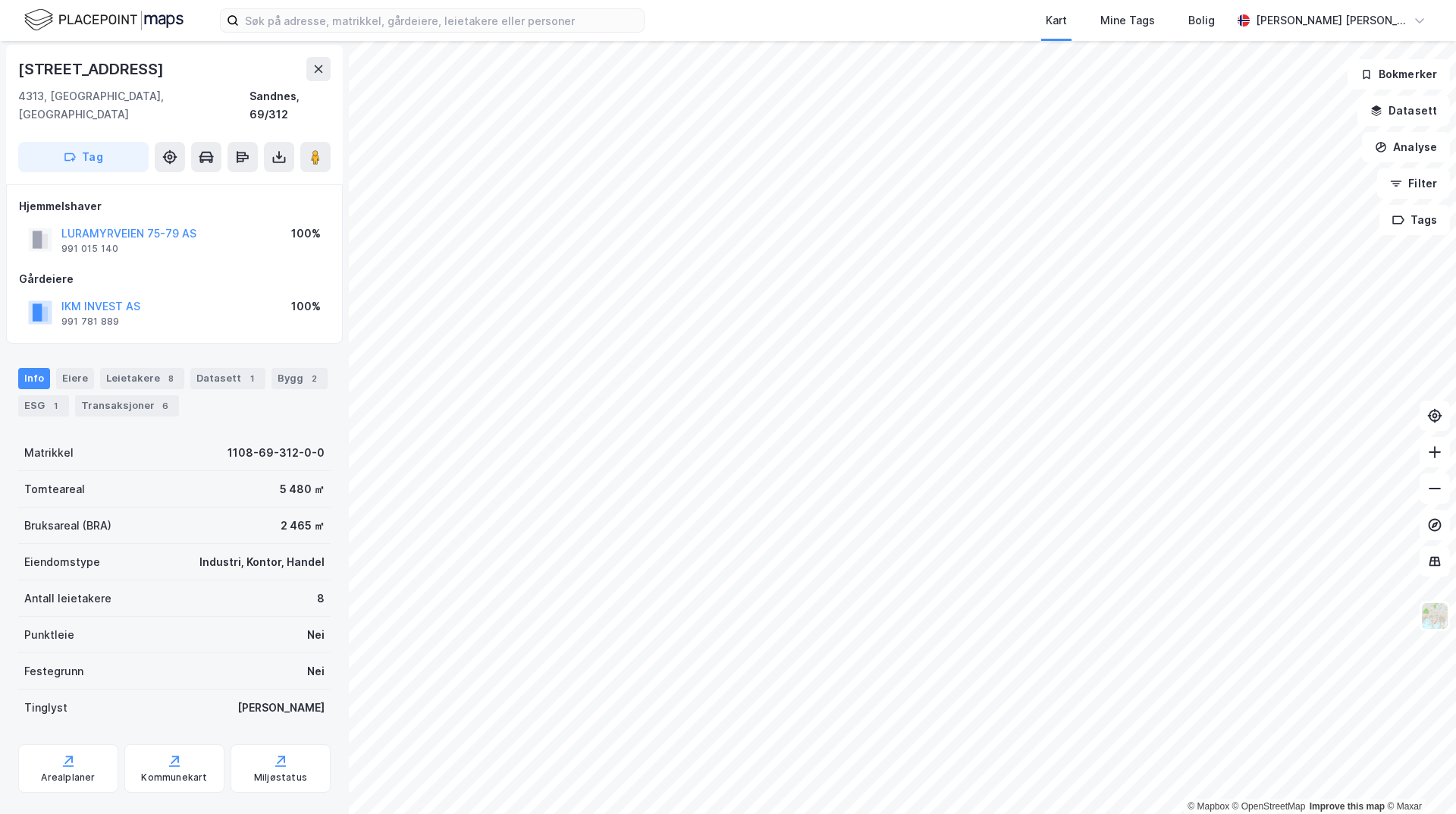
scroll to position [2, 0]
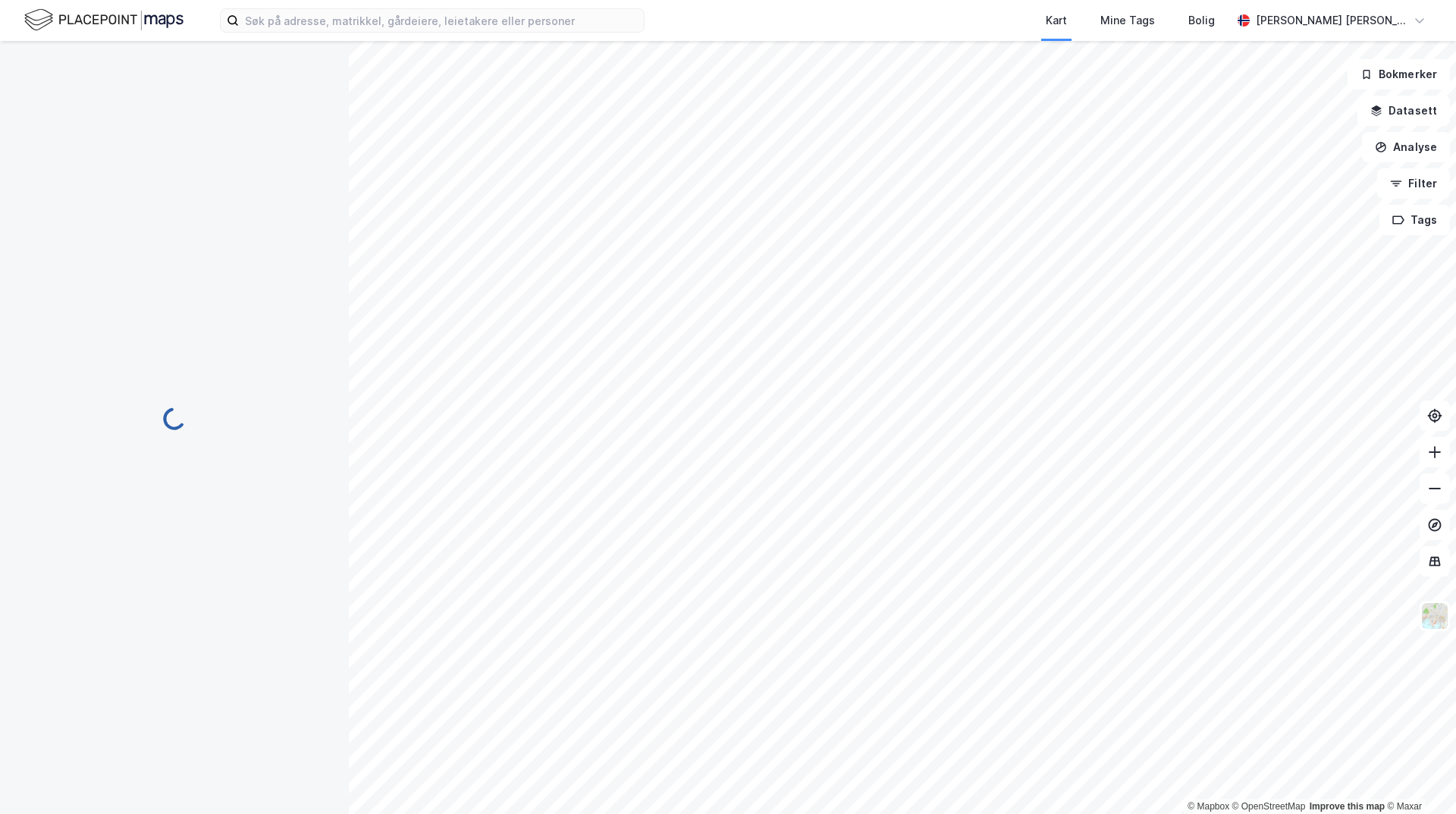
scroll to position [2, 0]
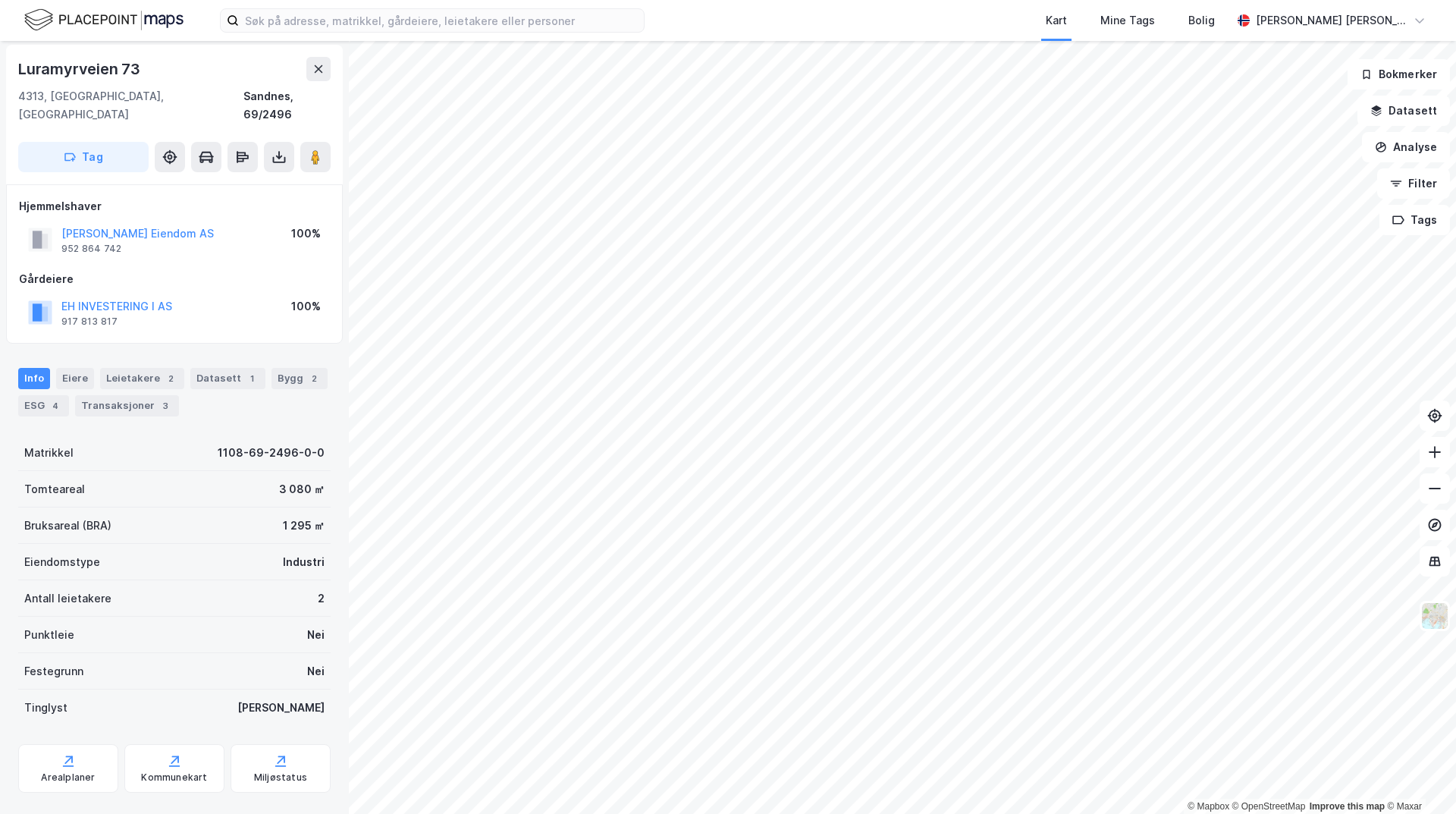
scroll to position [2, 0]
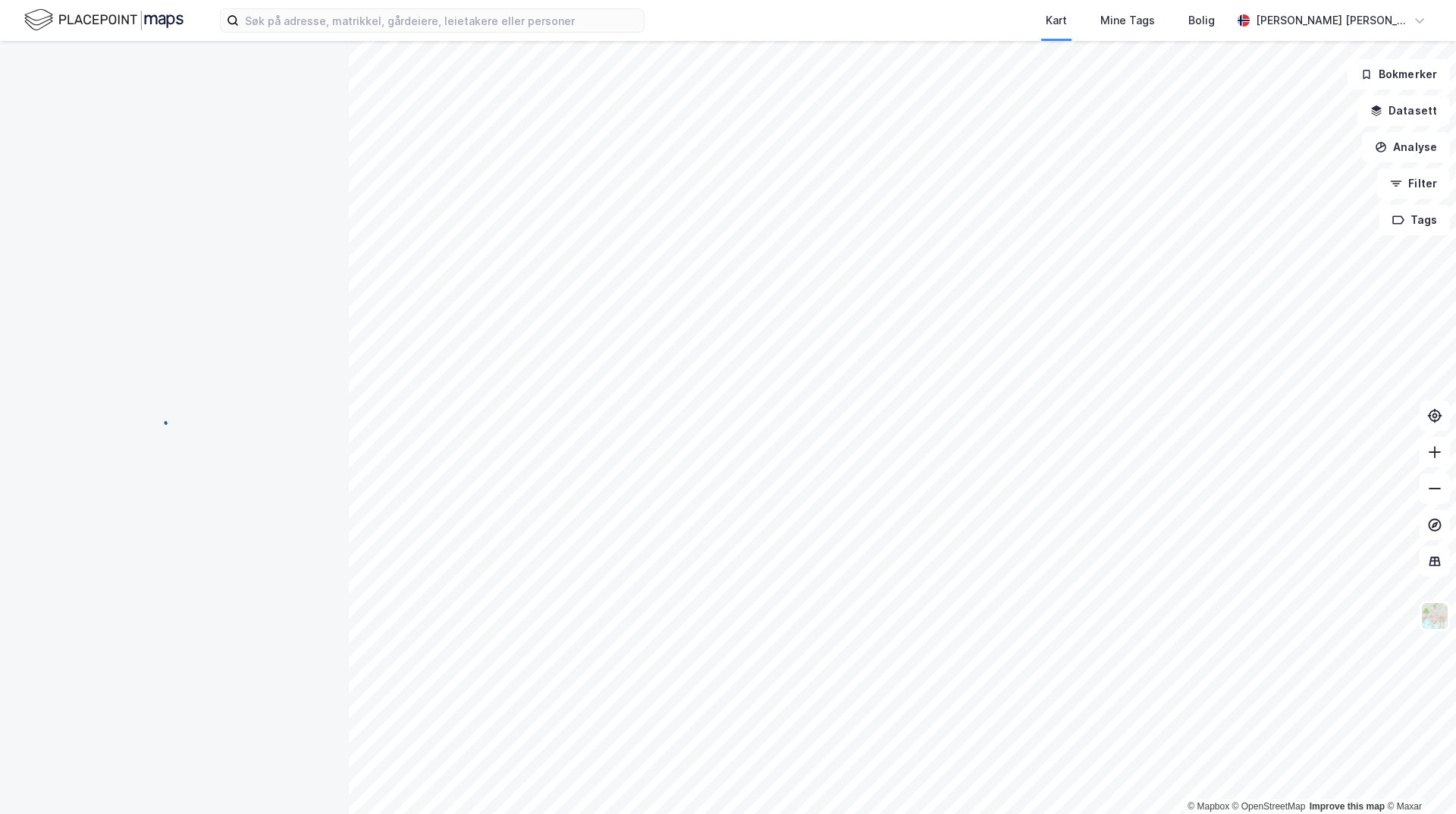
scroll to position [2, 0]
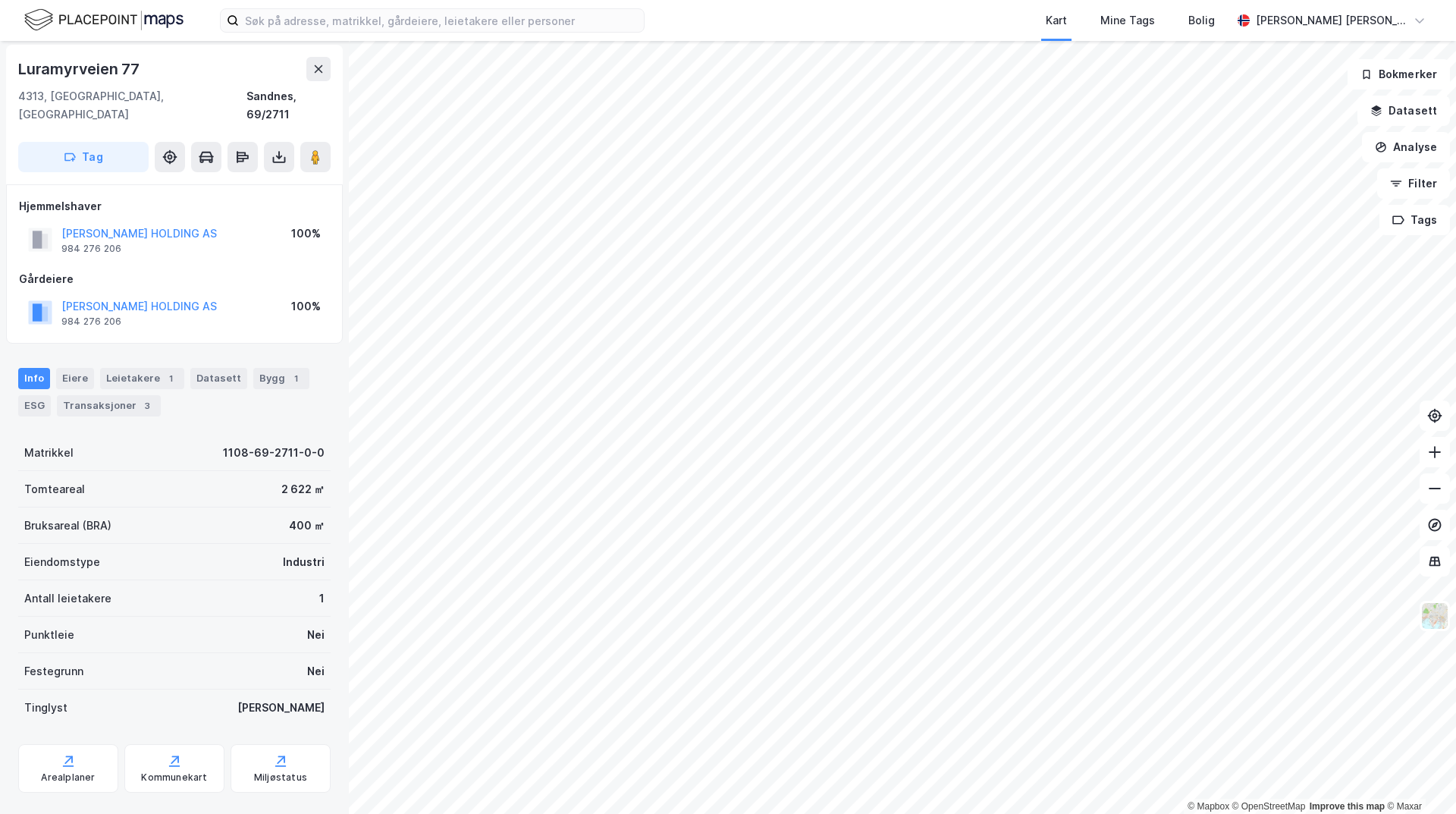
scroll to position [2, 0]
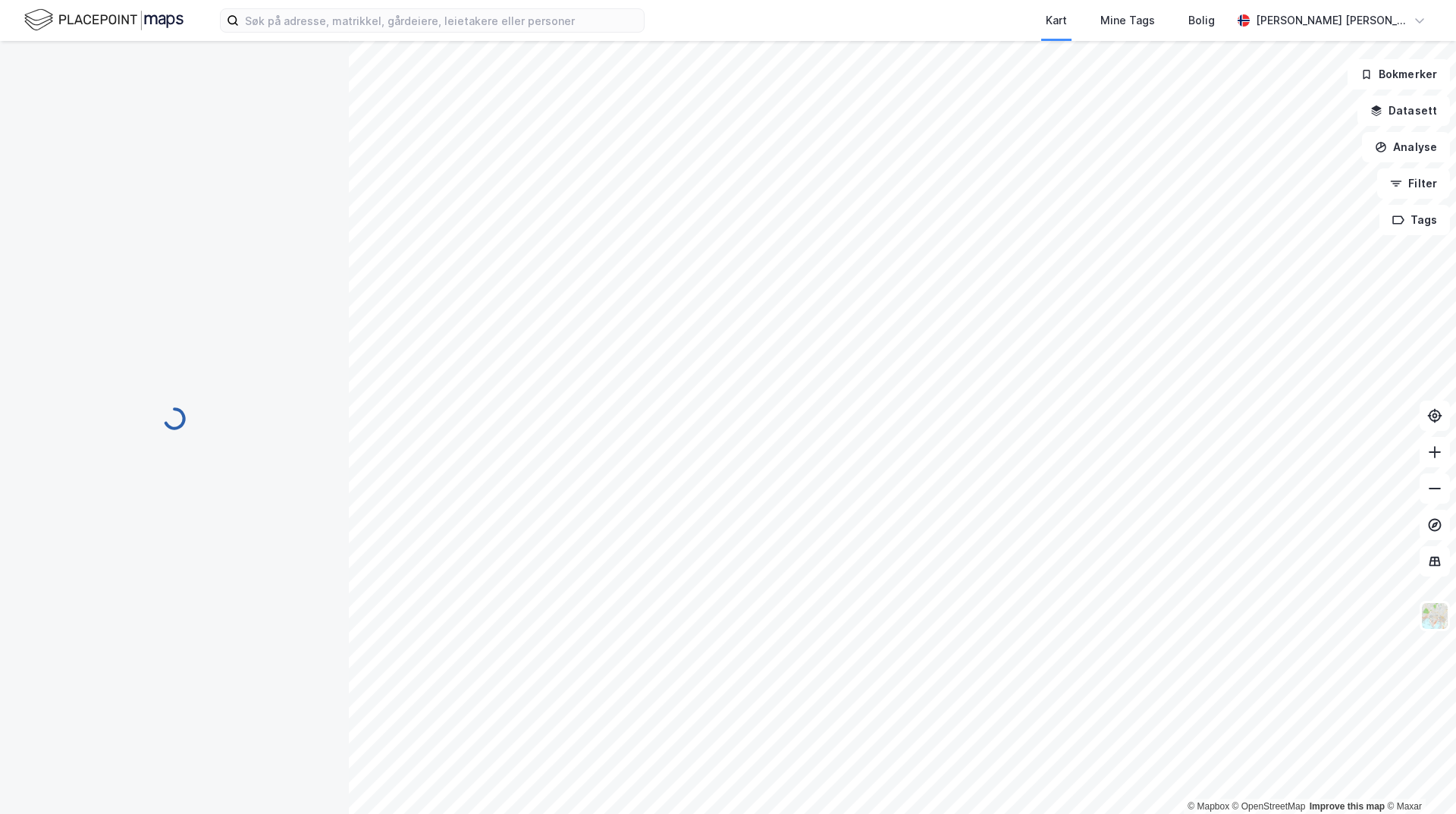
scroll to position [2, 0]
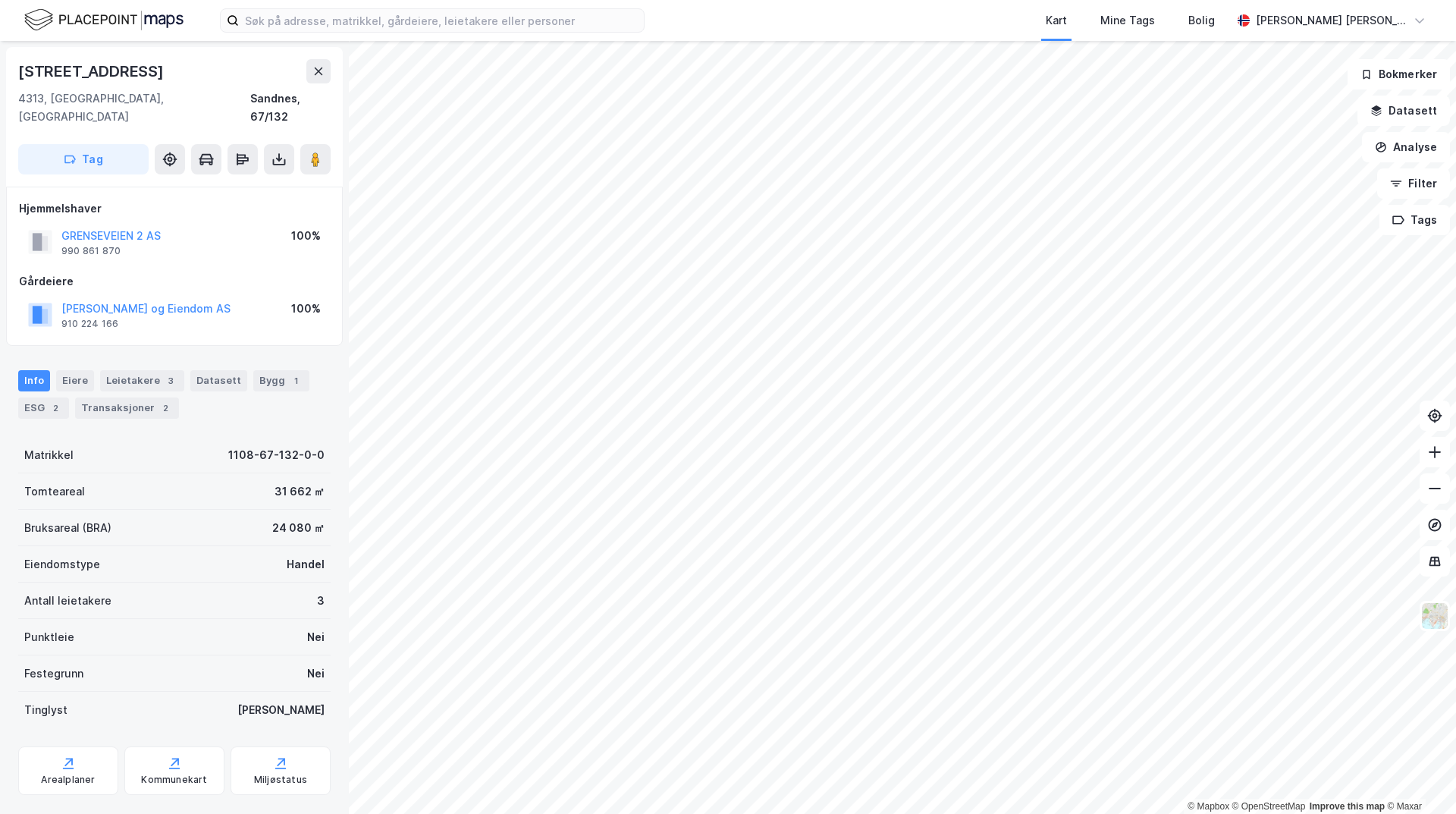
scroll to position [2, 0]
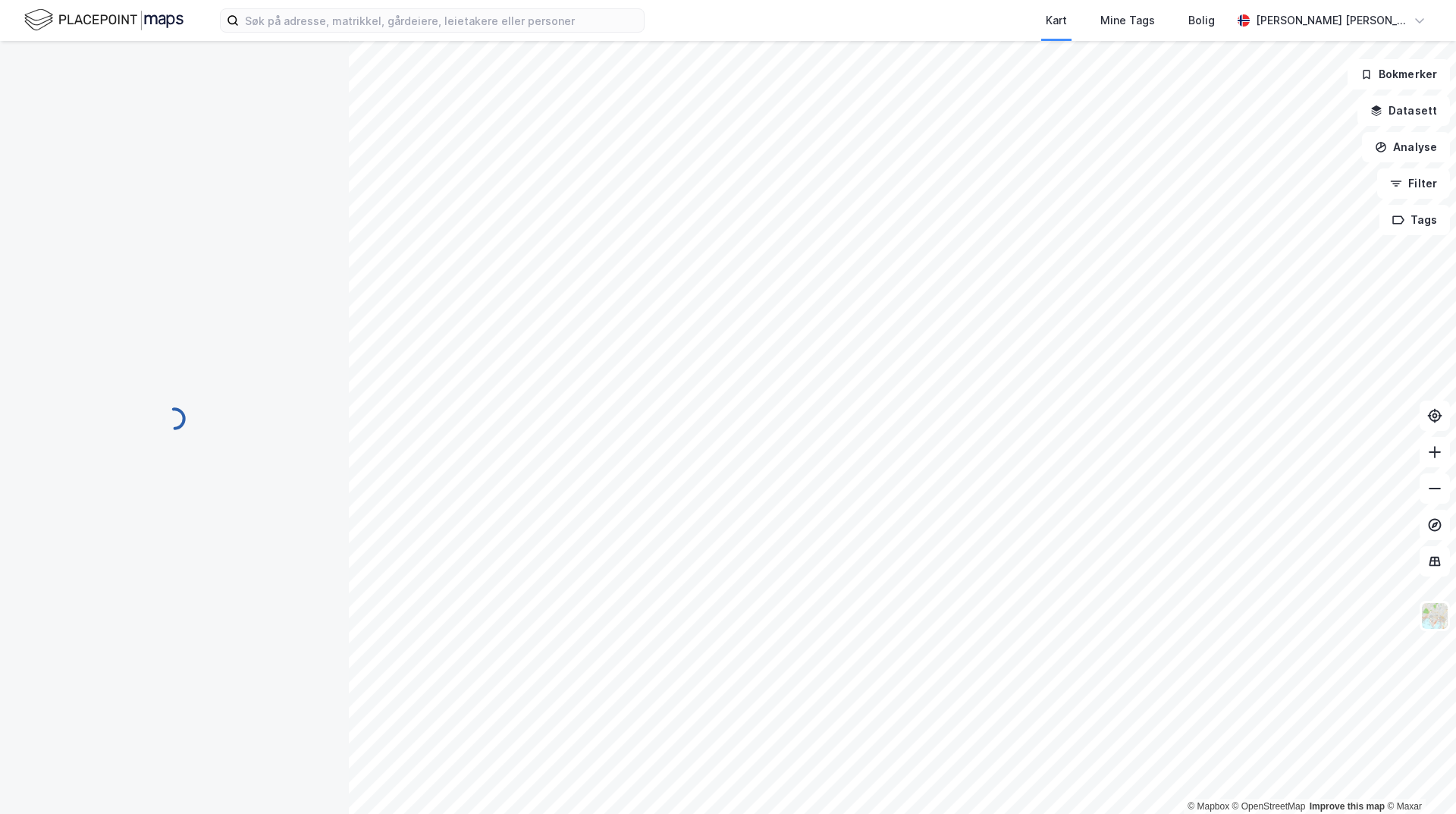
scroll to position [2, 0]
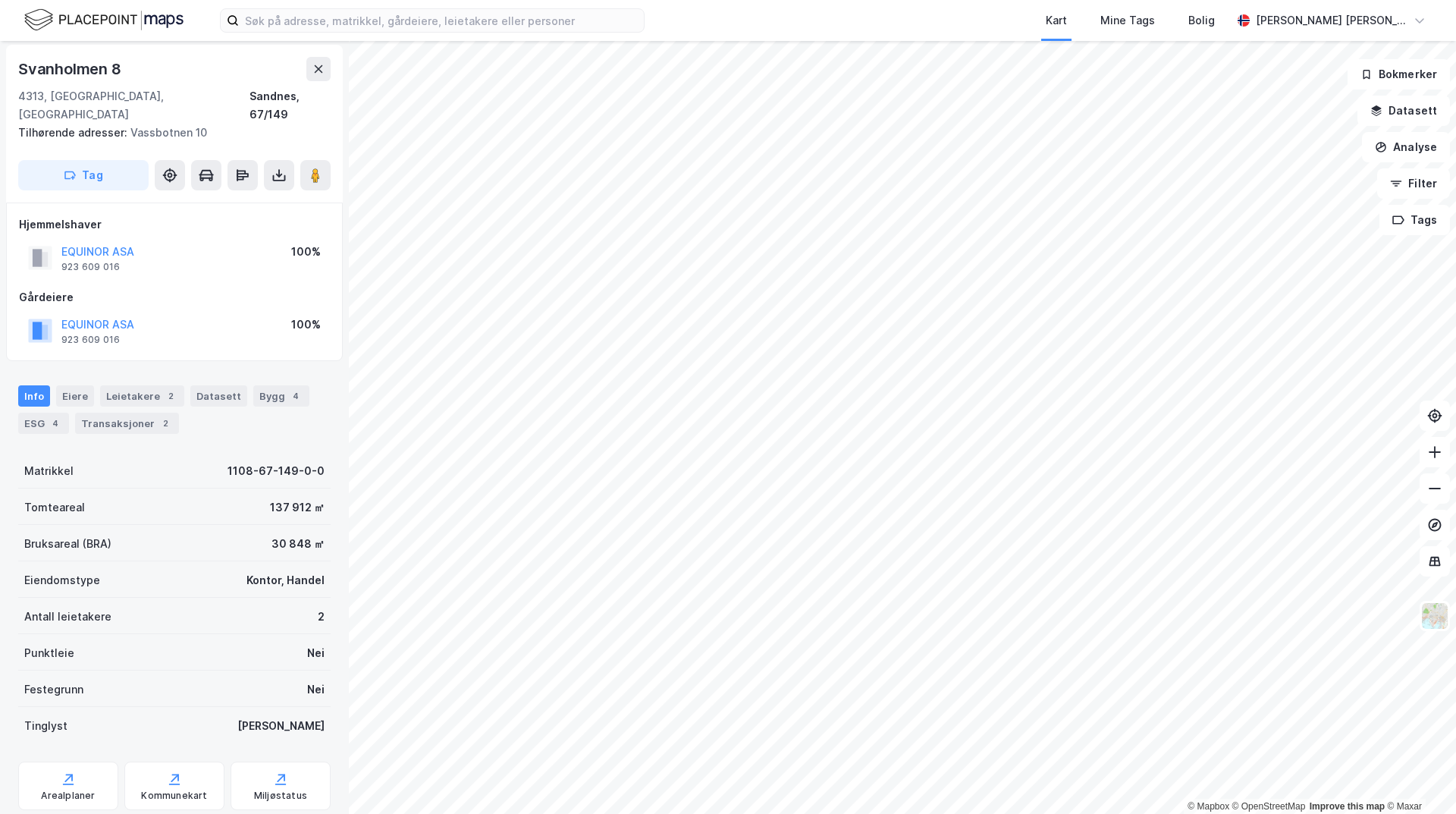
scroll to position [2, 0]
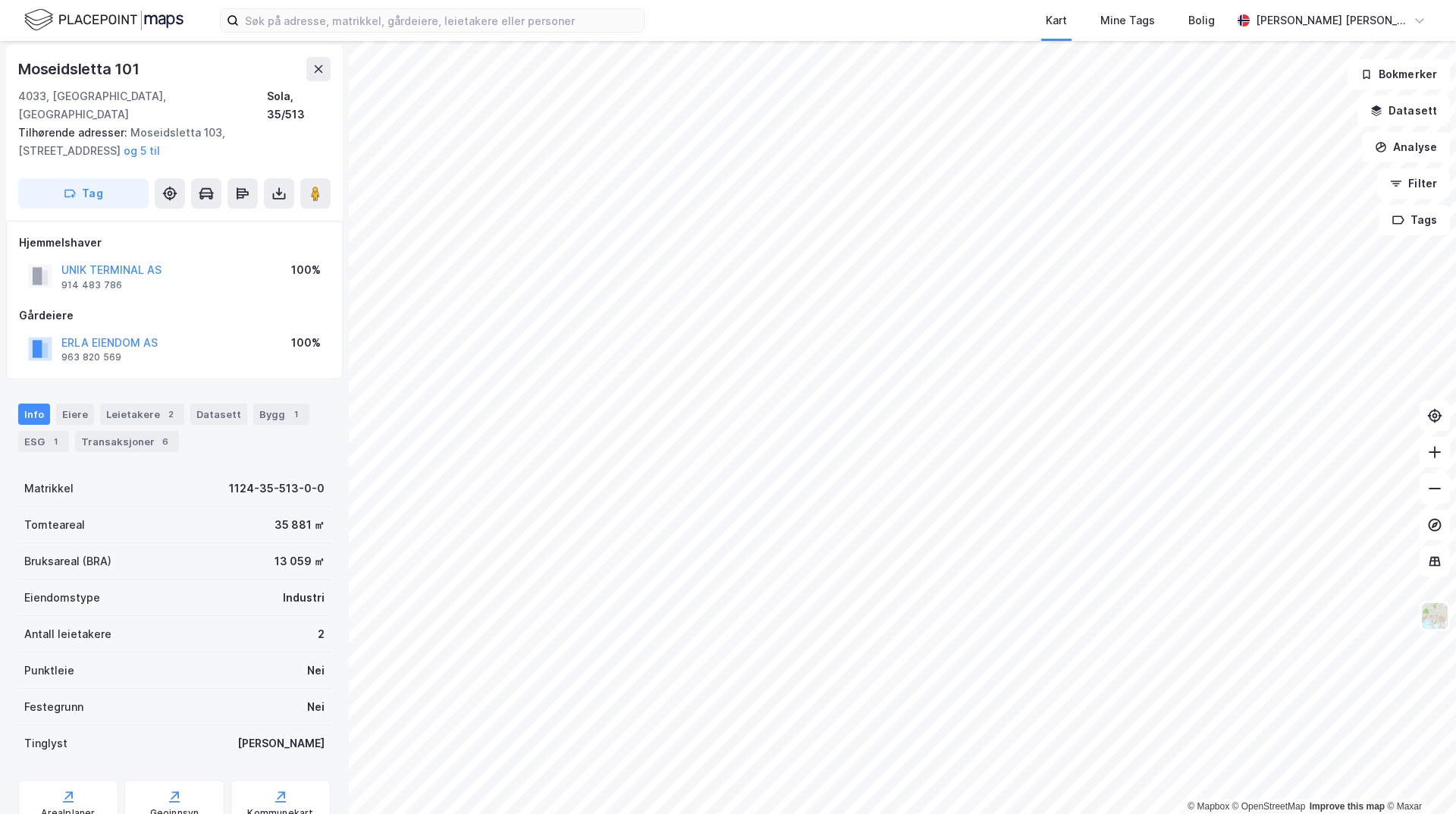
scroll to position [2, 0]
click at [130, 403] on div "Leietakere 2" at bounding box center [142, 414] width 84 height 21
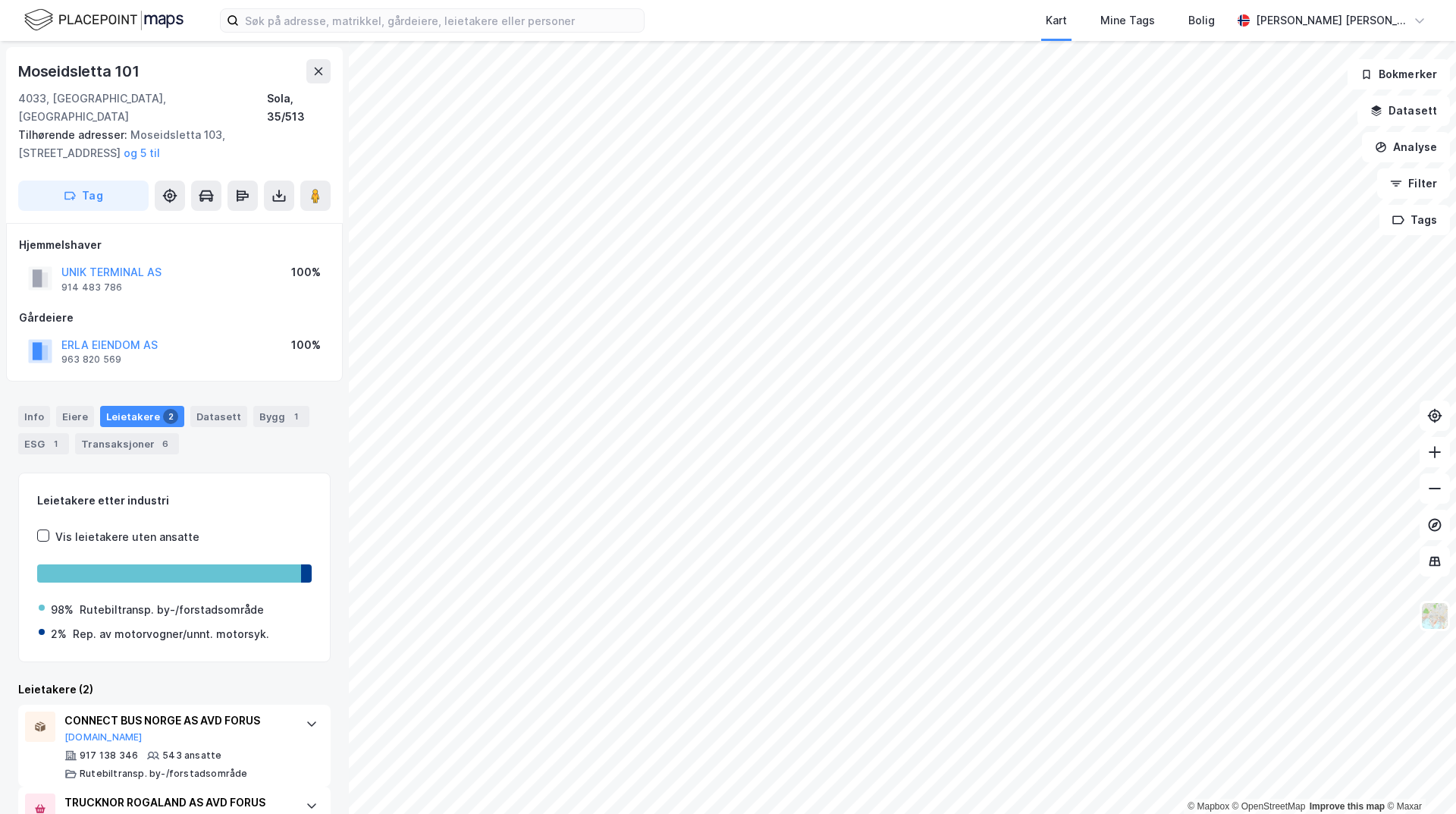
scroll to position [55, 0]
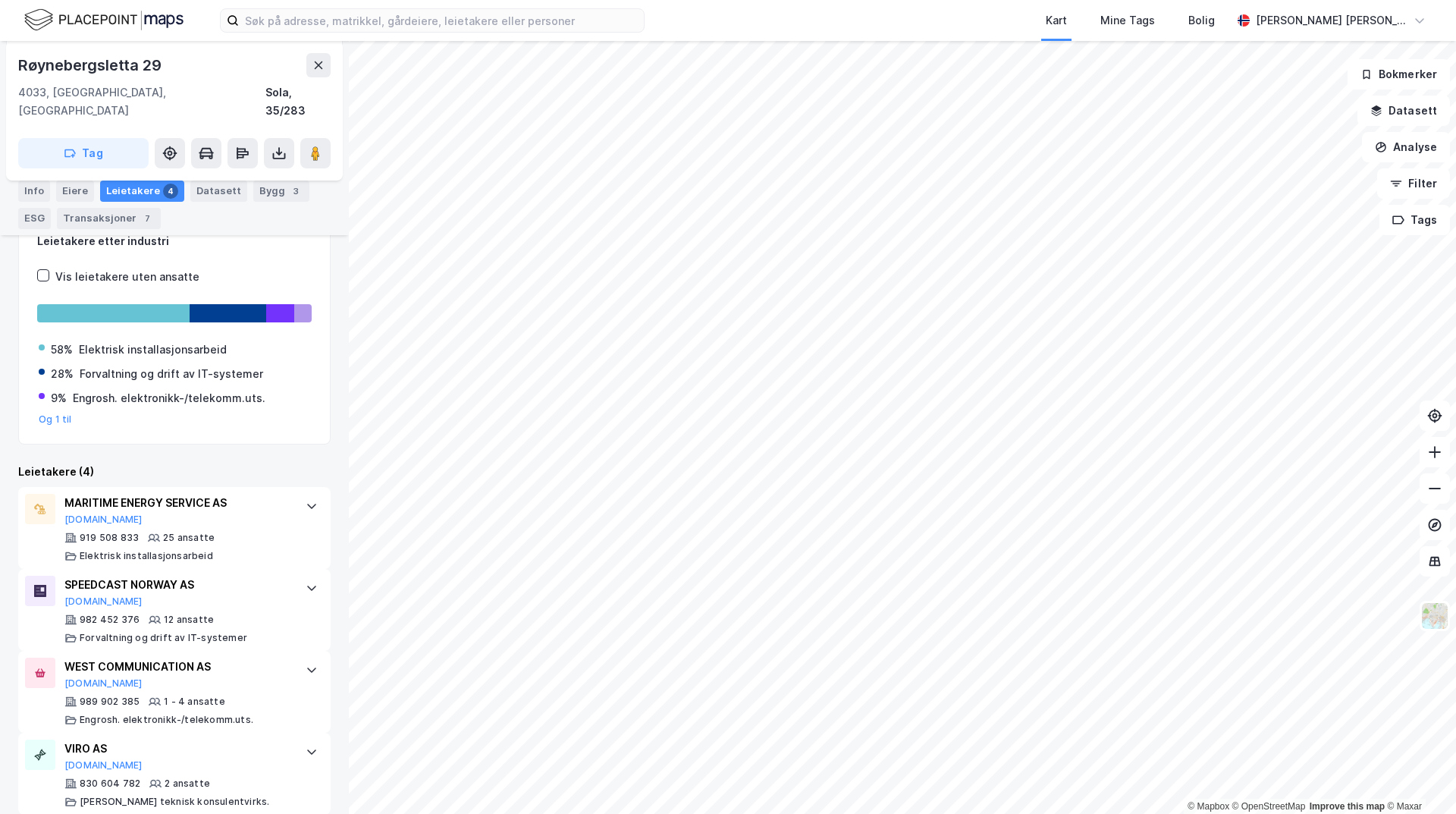
scroll to position [224, 0]
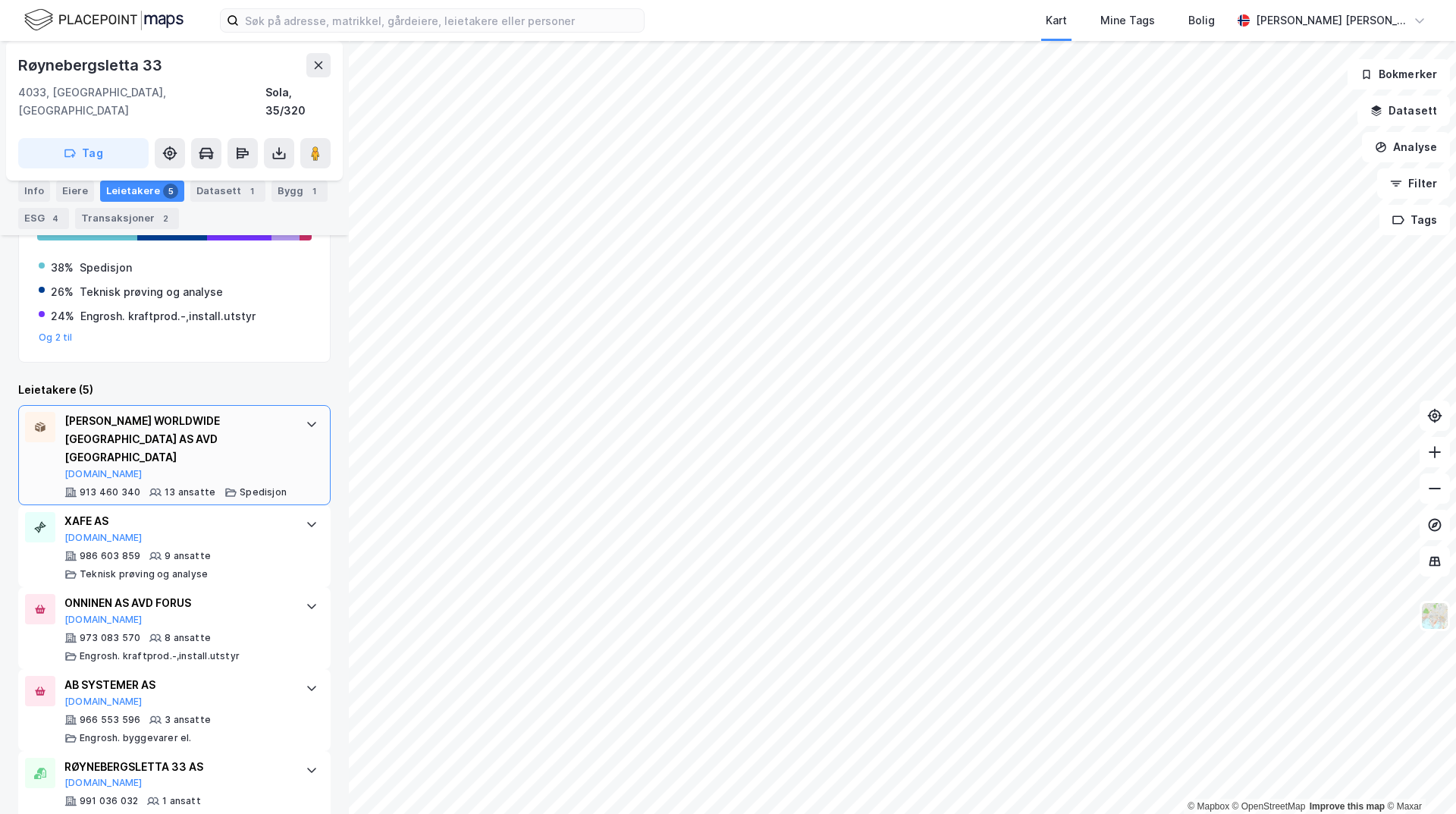
scroll to position [306, 0]
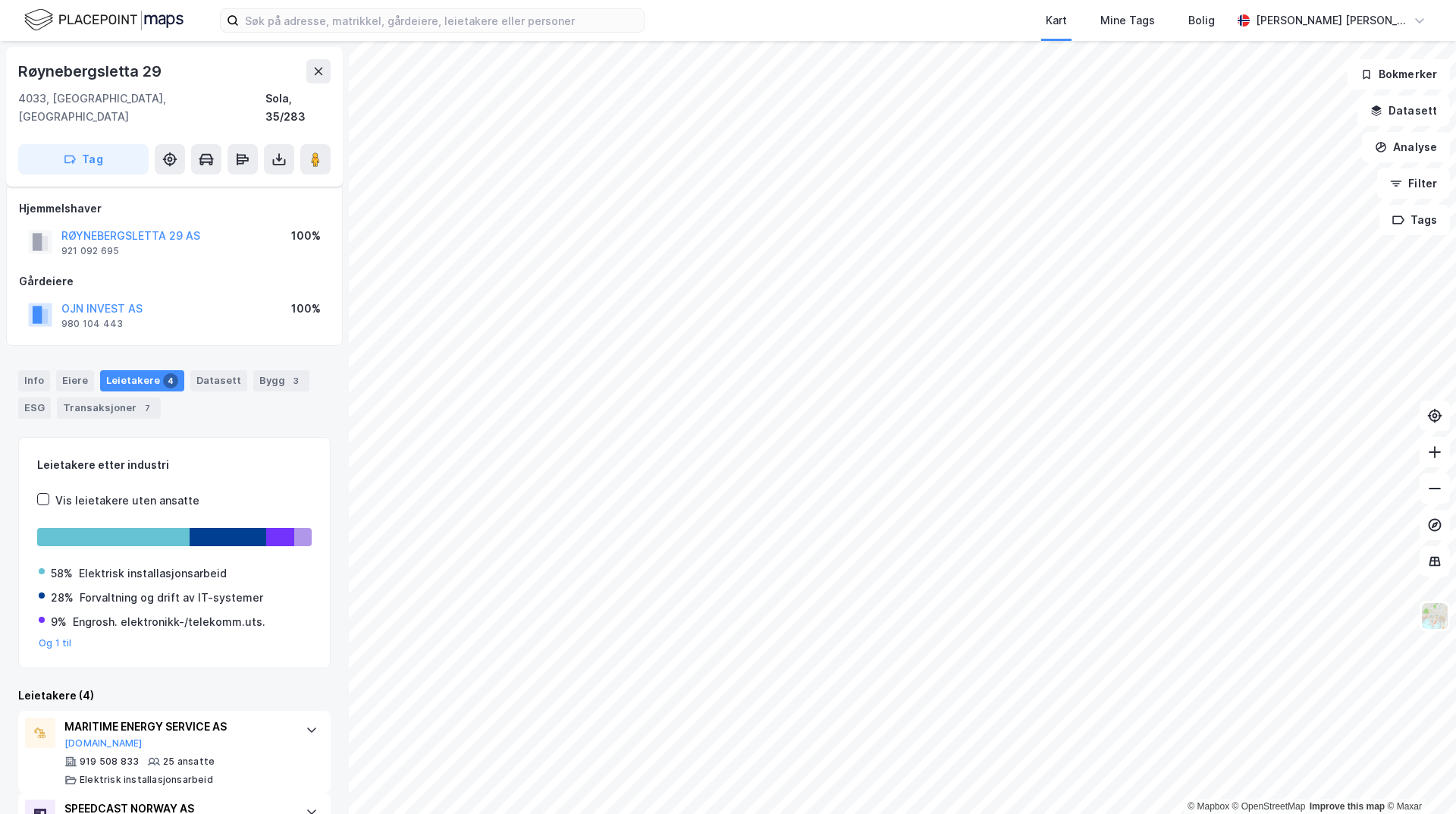
scroll to position [224, 0]
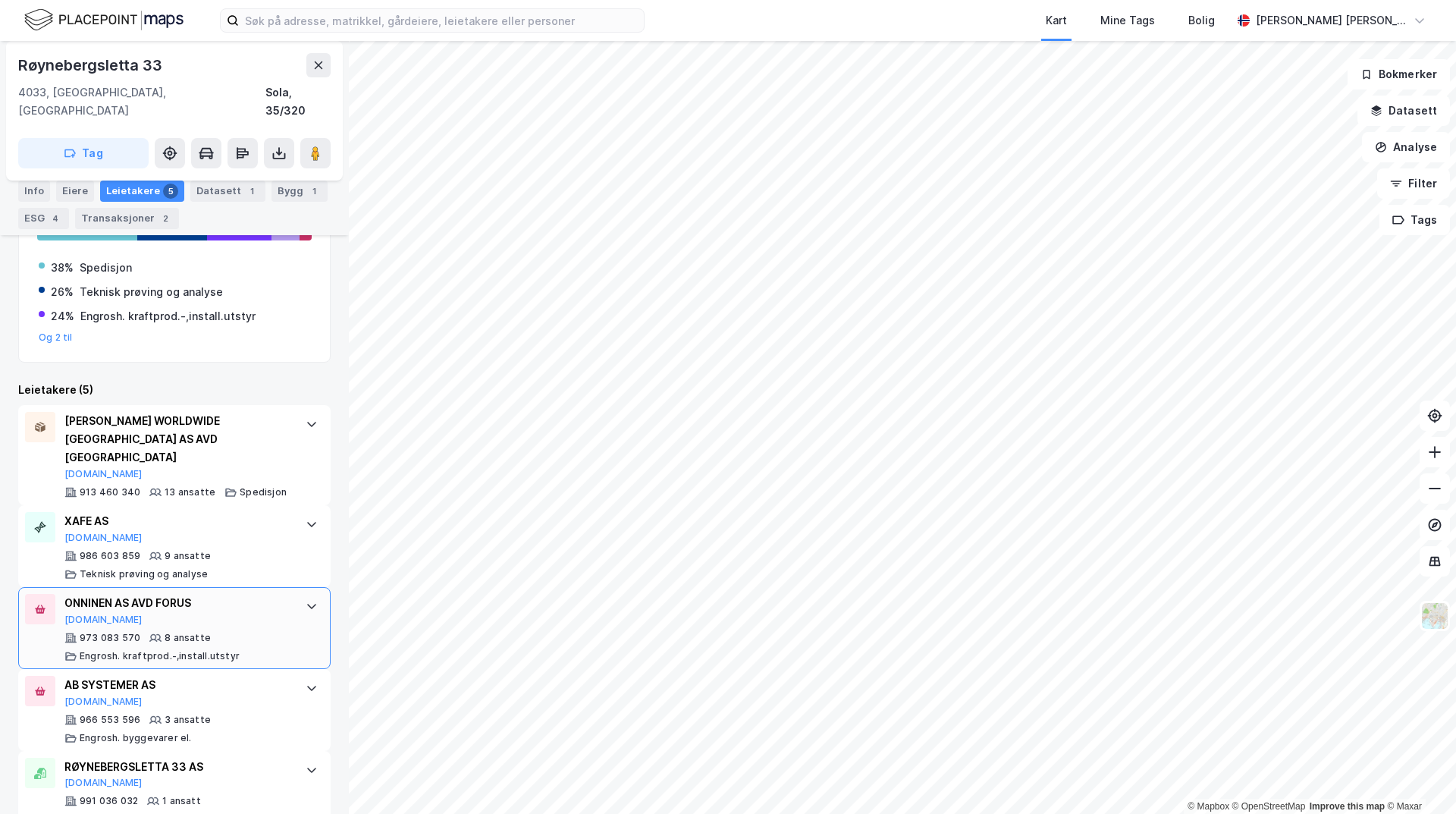
scroll to position [306, 0]
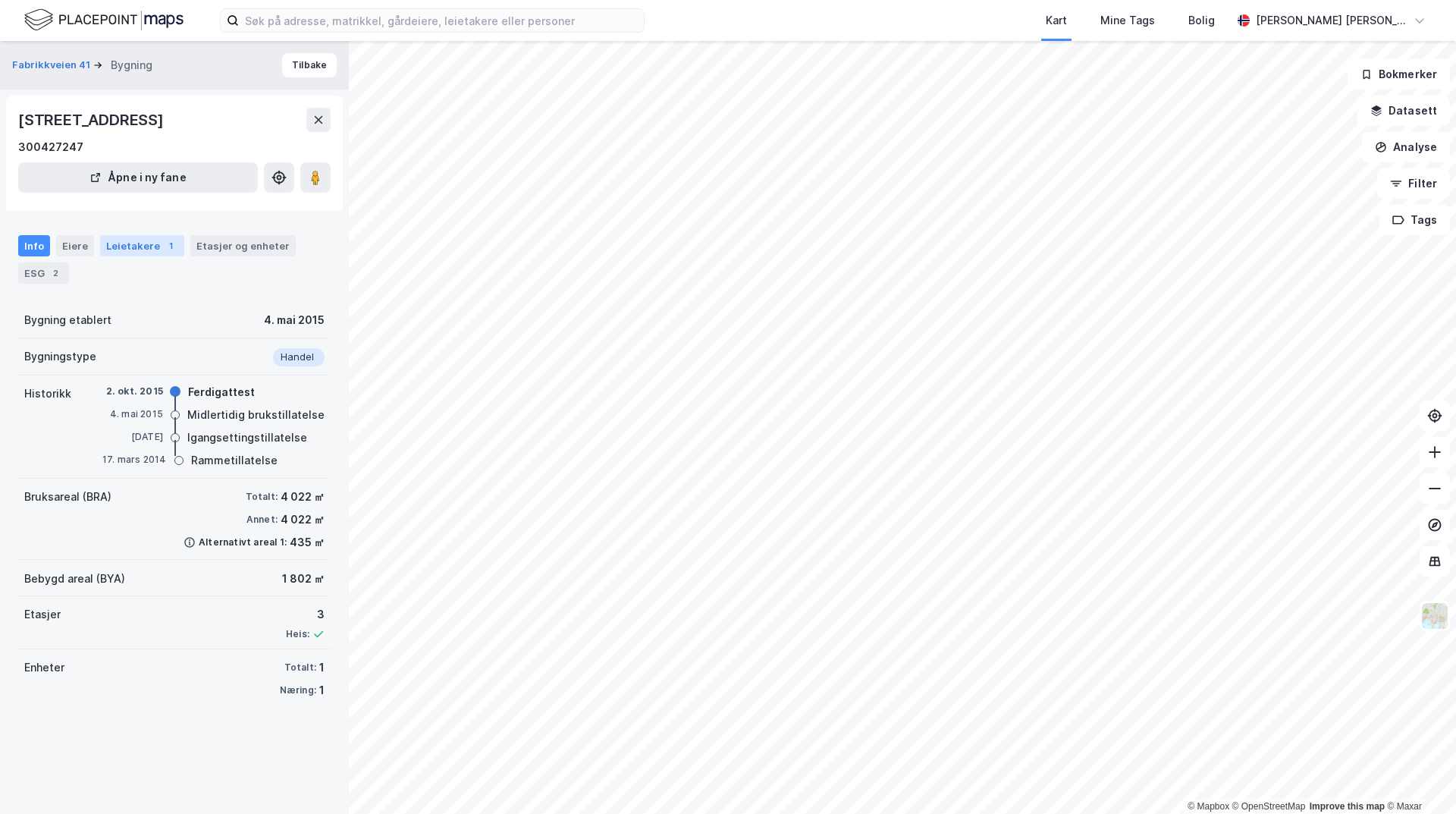
click at [115, 251] on div "Leietakere 1" at bounding box center [142, 245] width 84 height 21
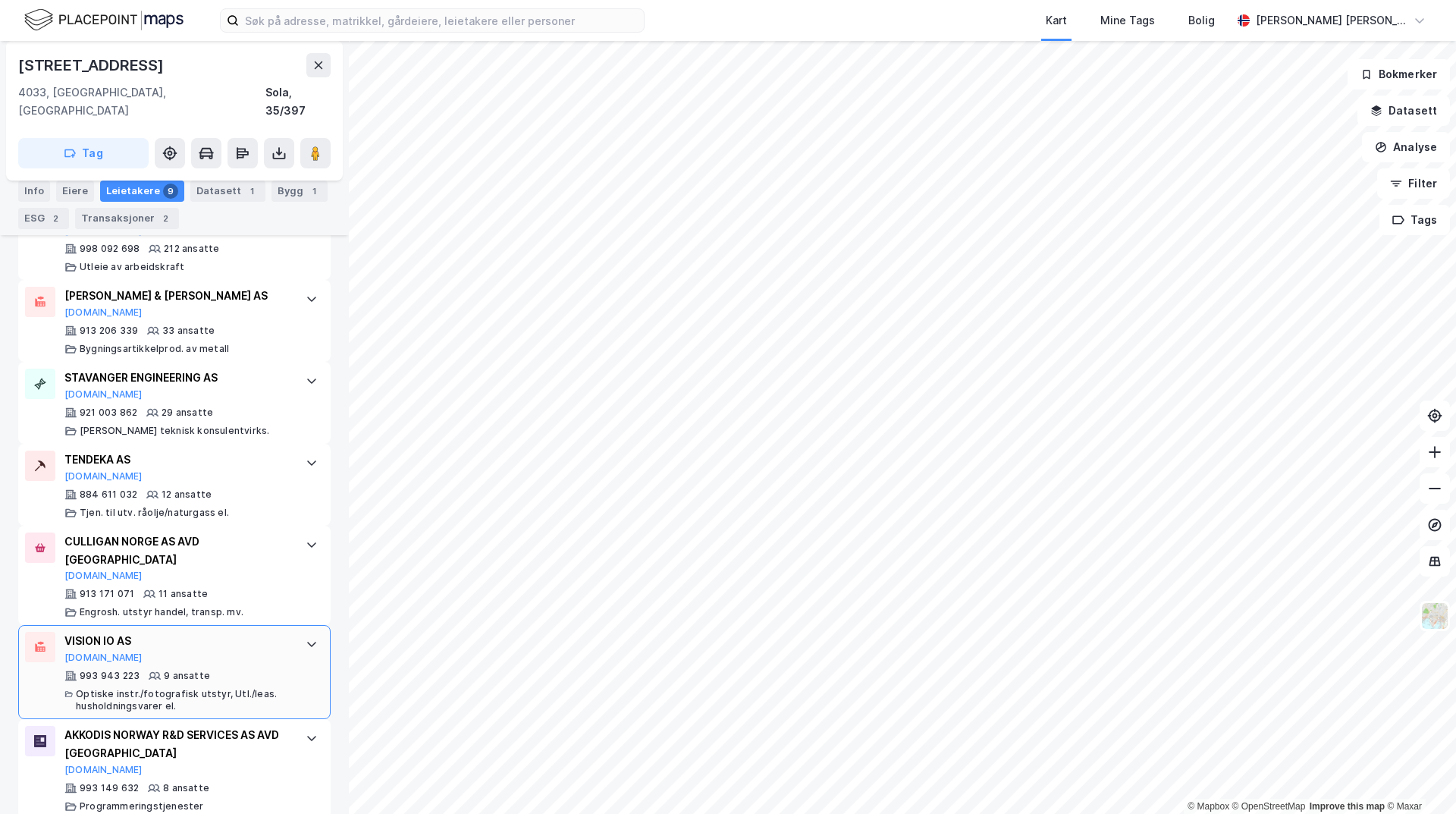
scroll to position [606, 0]
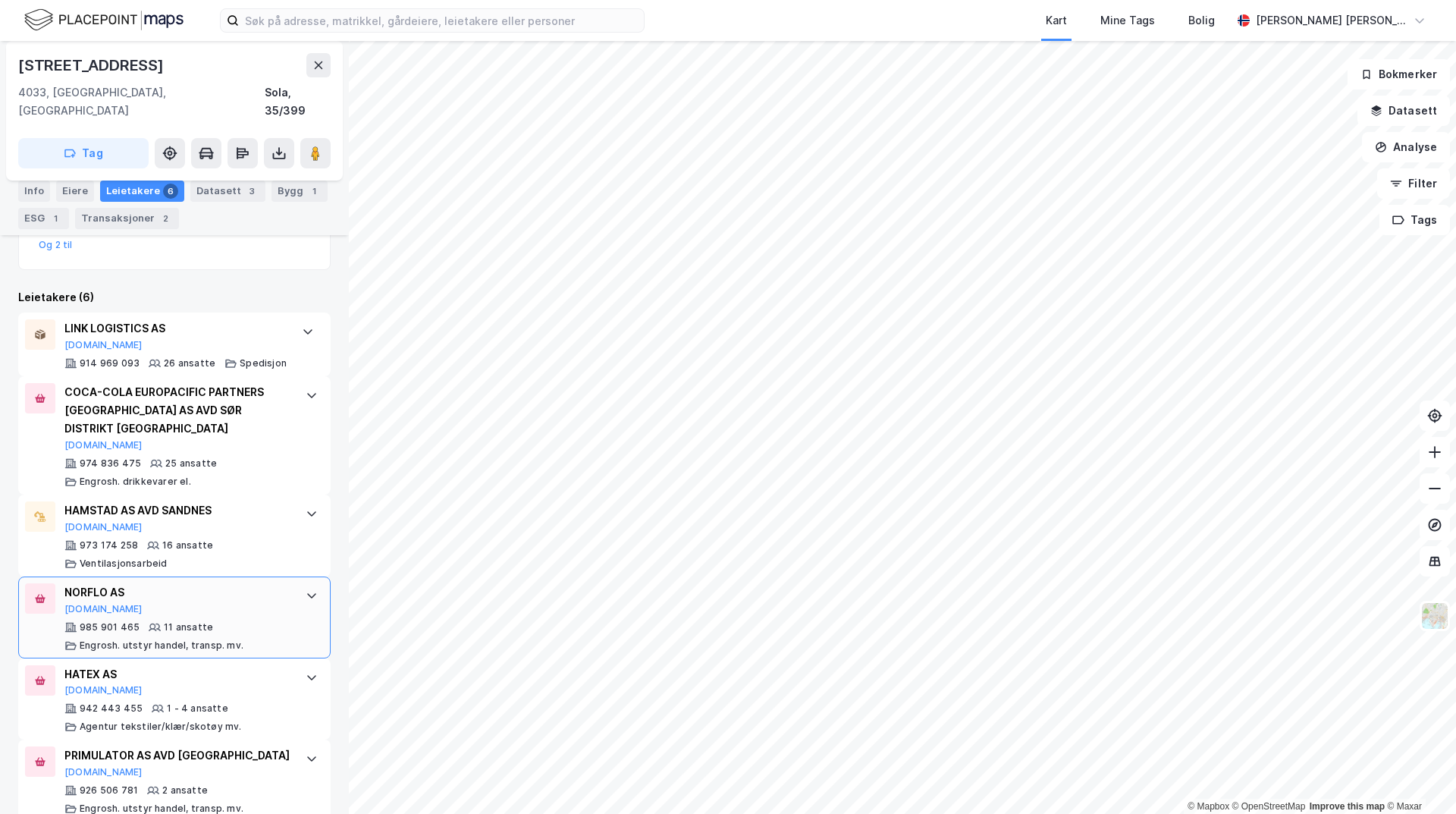
scroll to position [406, 0]
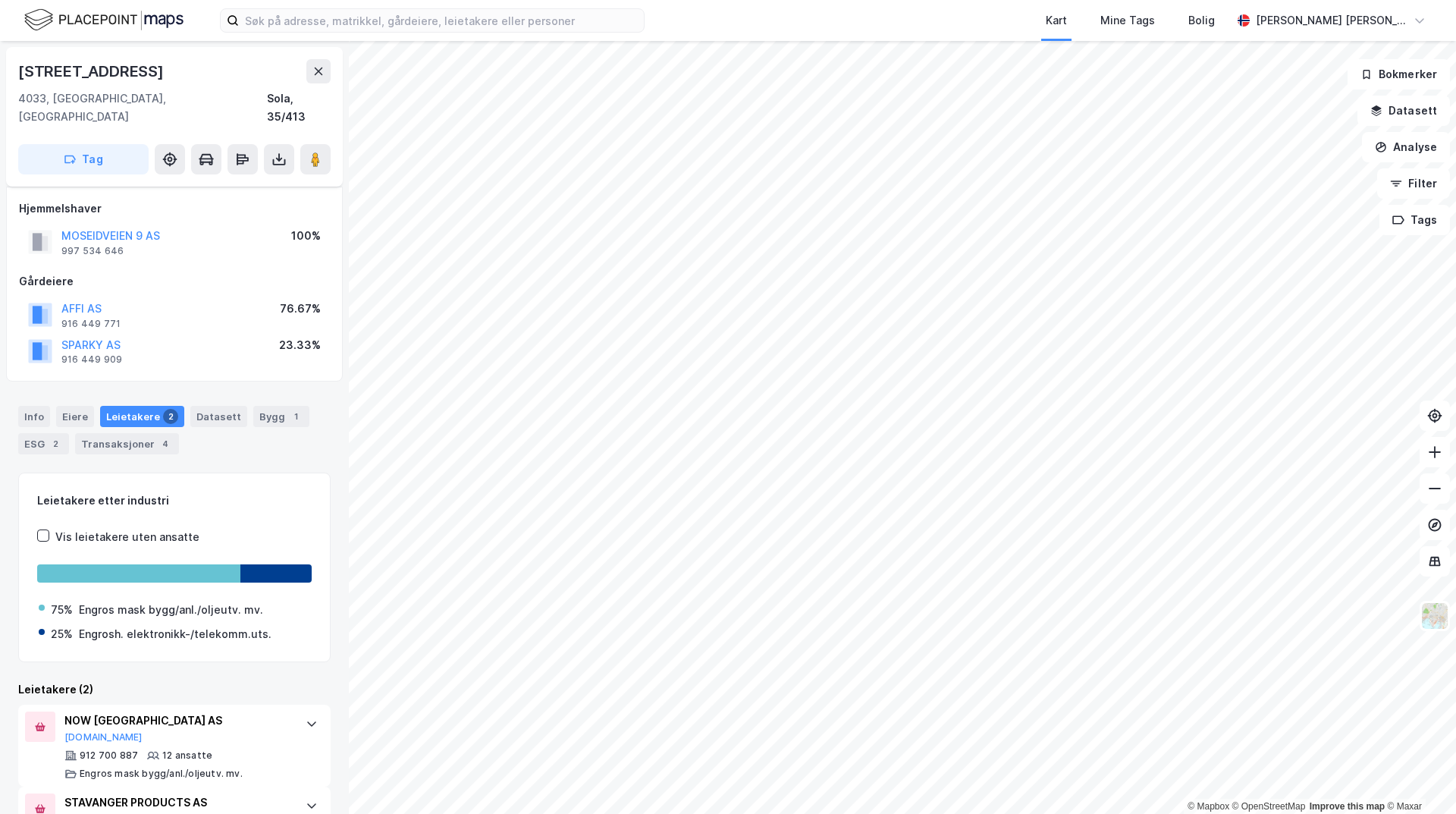
scroll to position [55, 0]
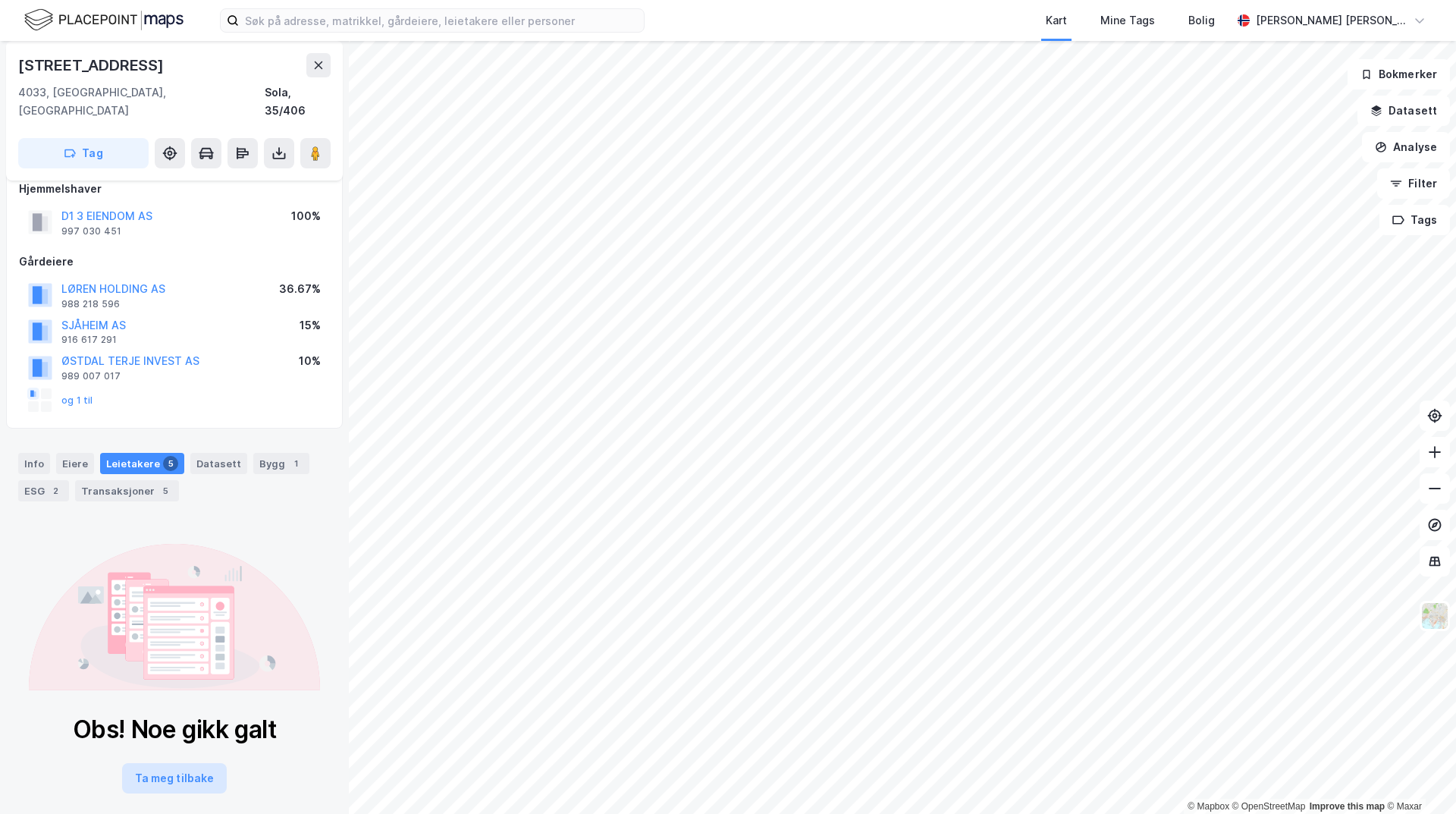
scroll to position [23, 0]
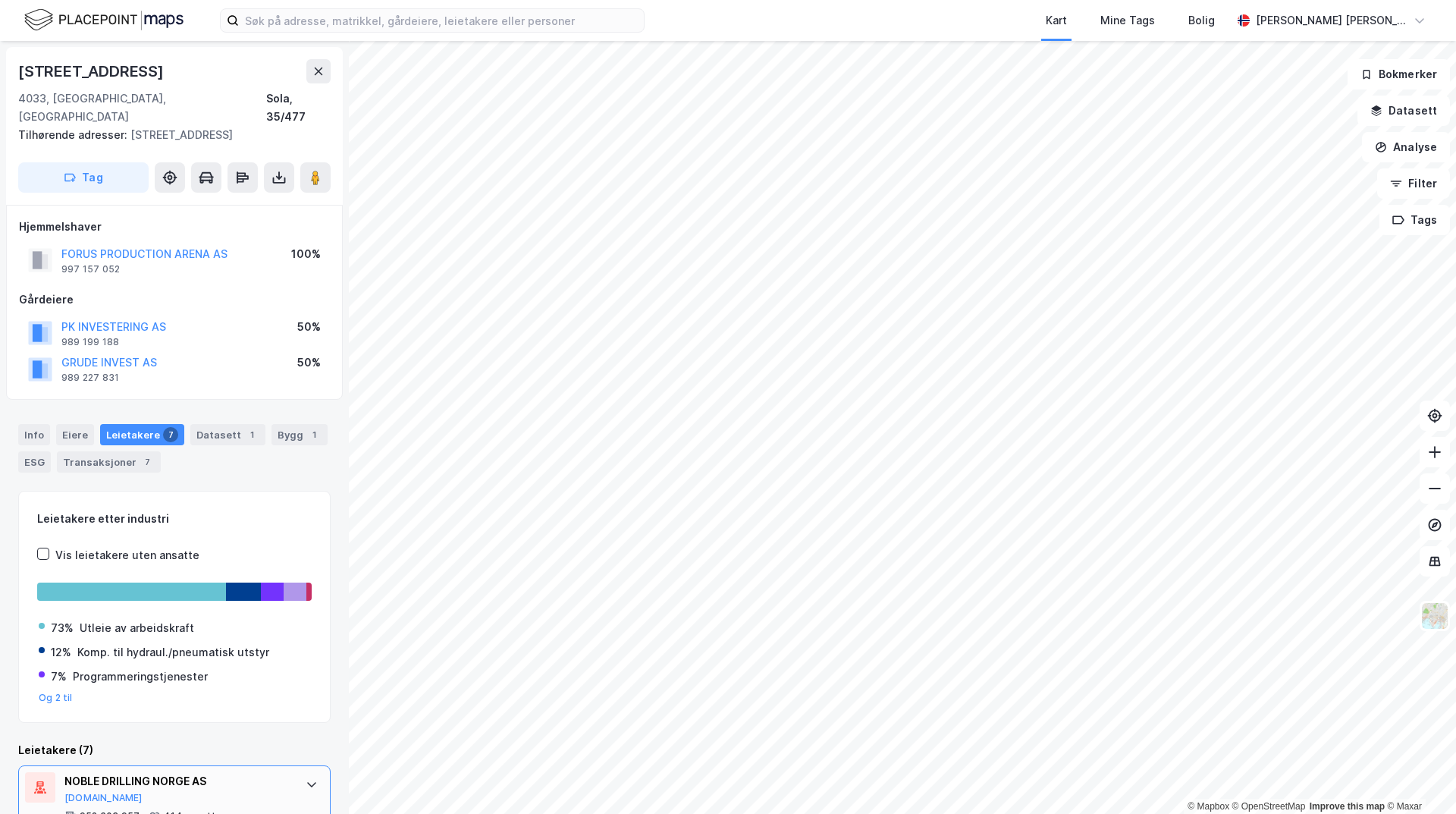
scroll to position [304, 0]
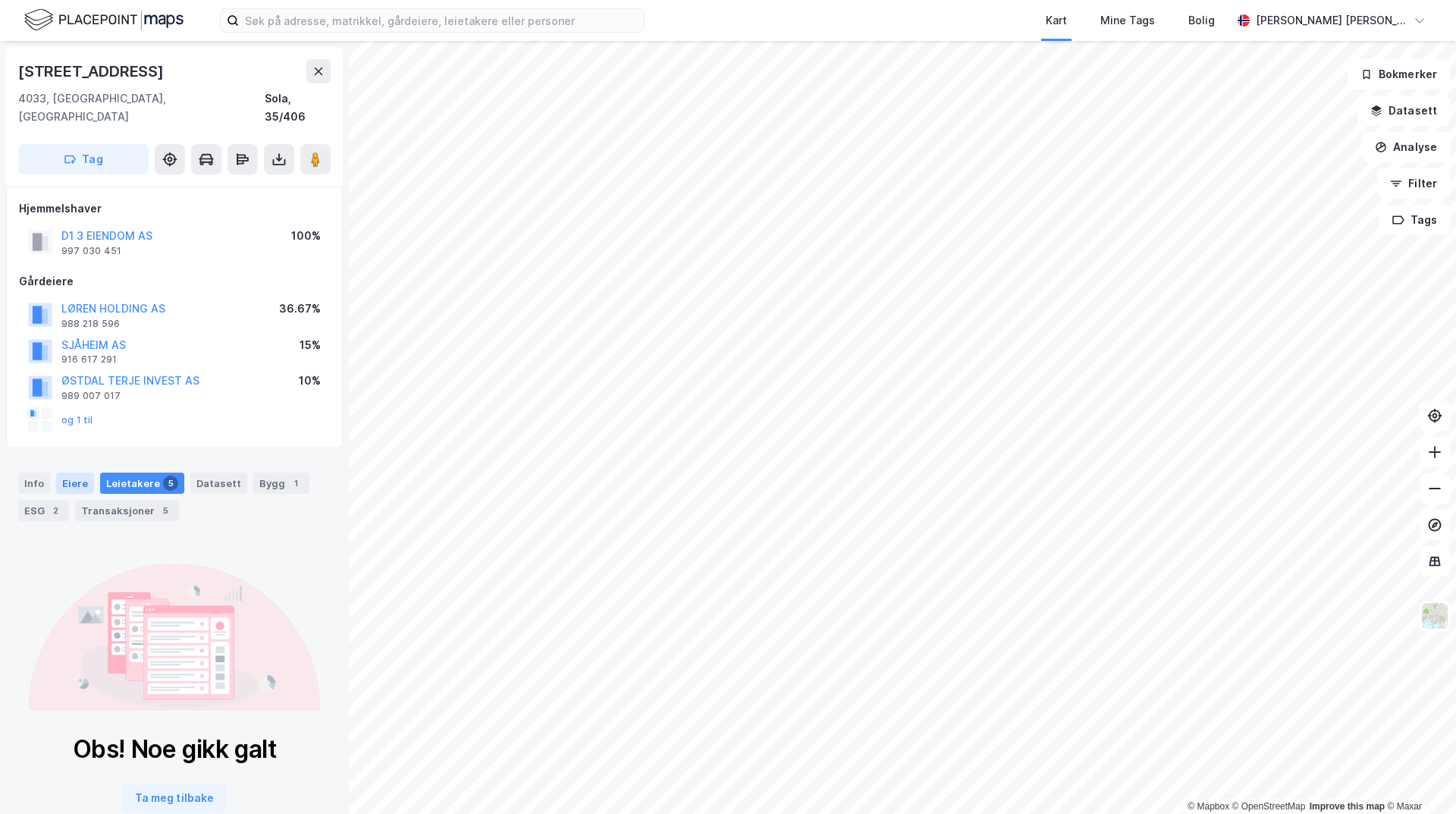
click at [69, 472] on div "Eiere" at bounding box center [75, 482] width 38 height 21
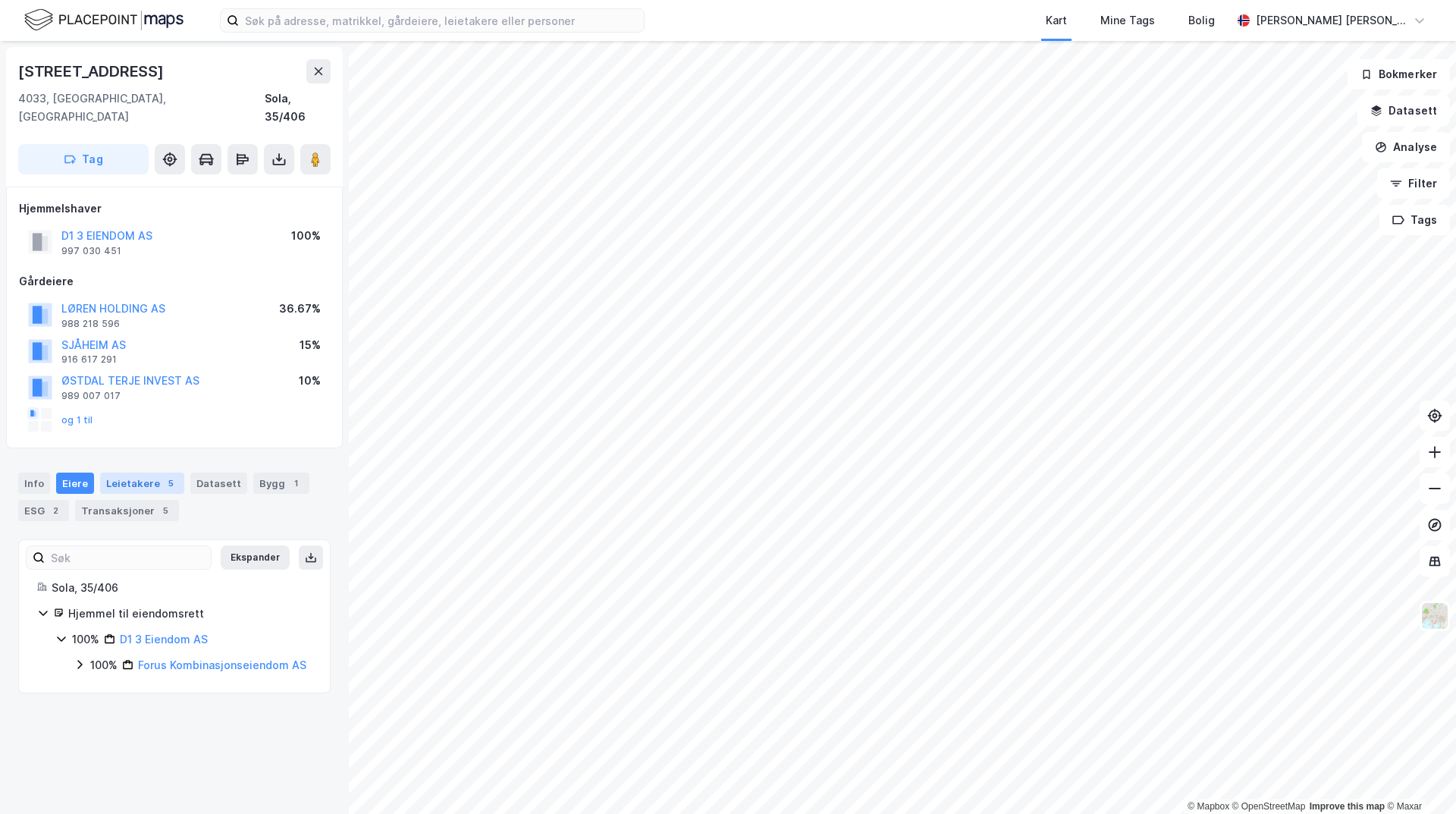
click at [129, 472] on div "Leietakere 5" at bounding box center [142, 482] width 84 height 21
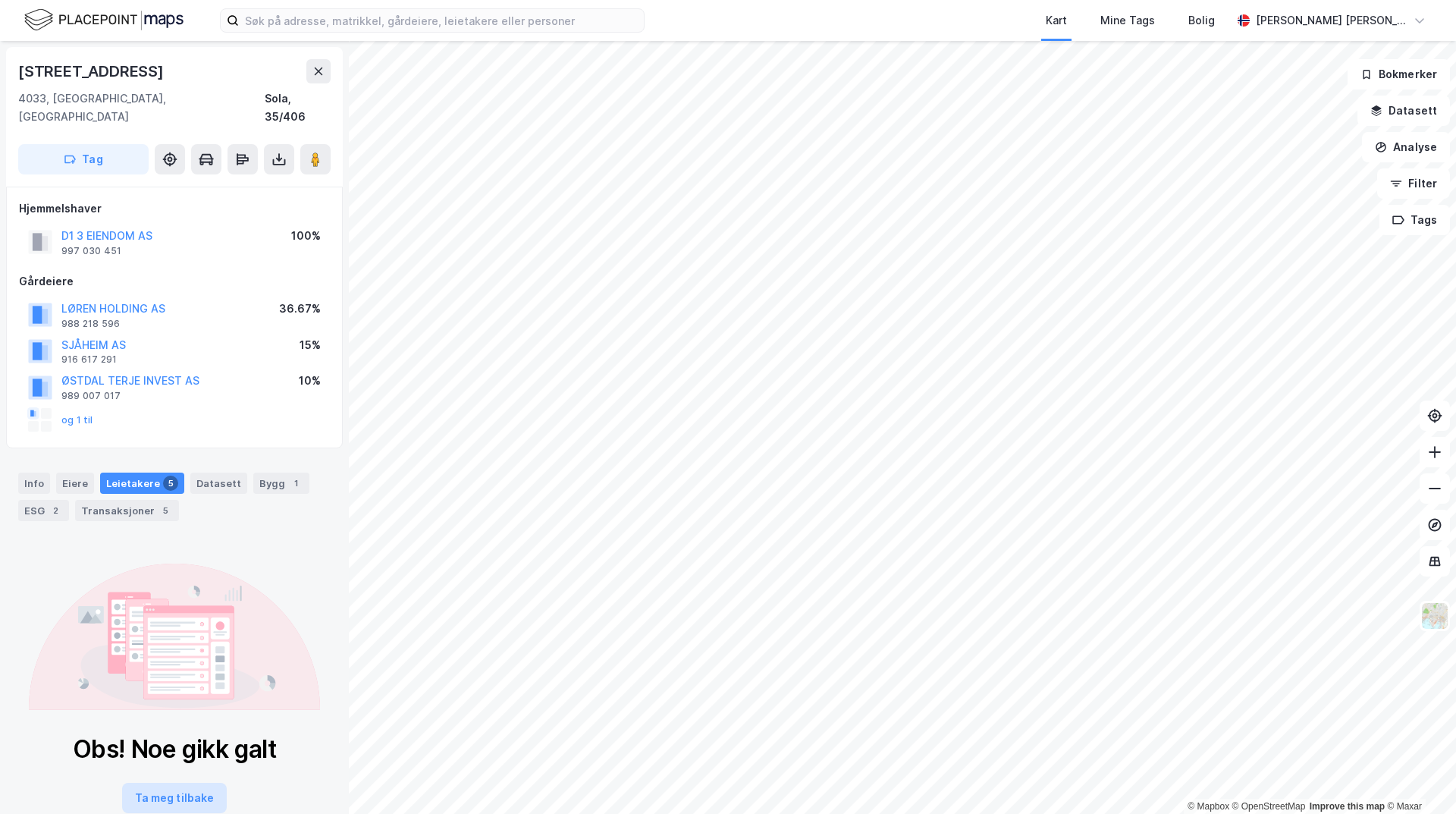
click at [157, 786] on button "Ta meg tilbake" at bounding box center [174, 797] width 104 height 31
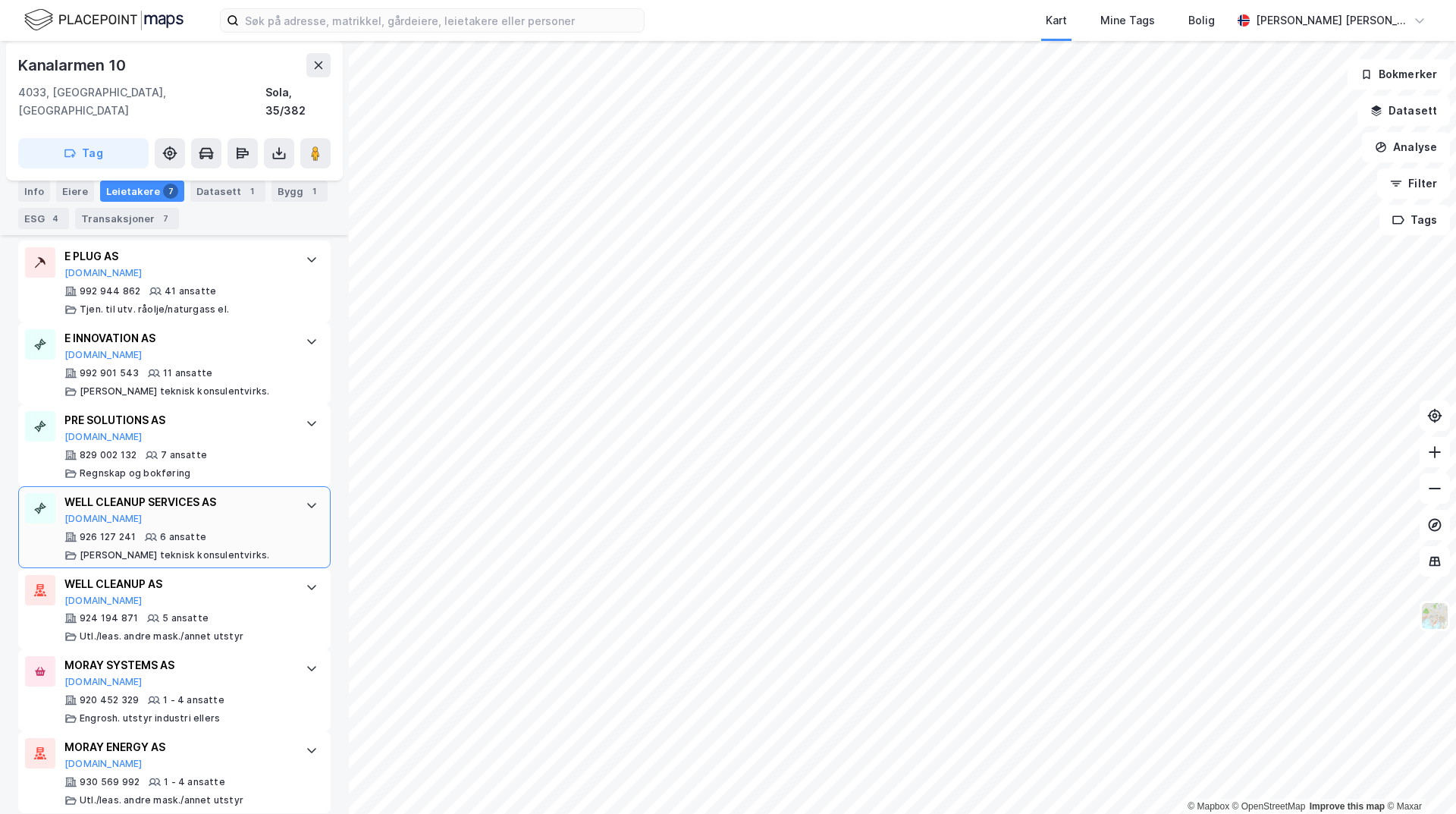
scroll to position [355, 0]
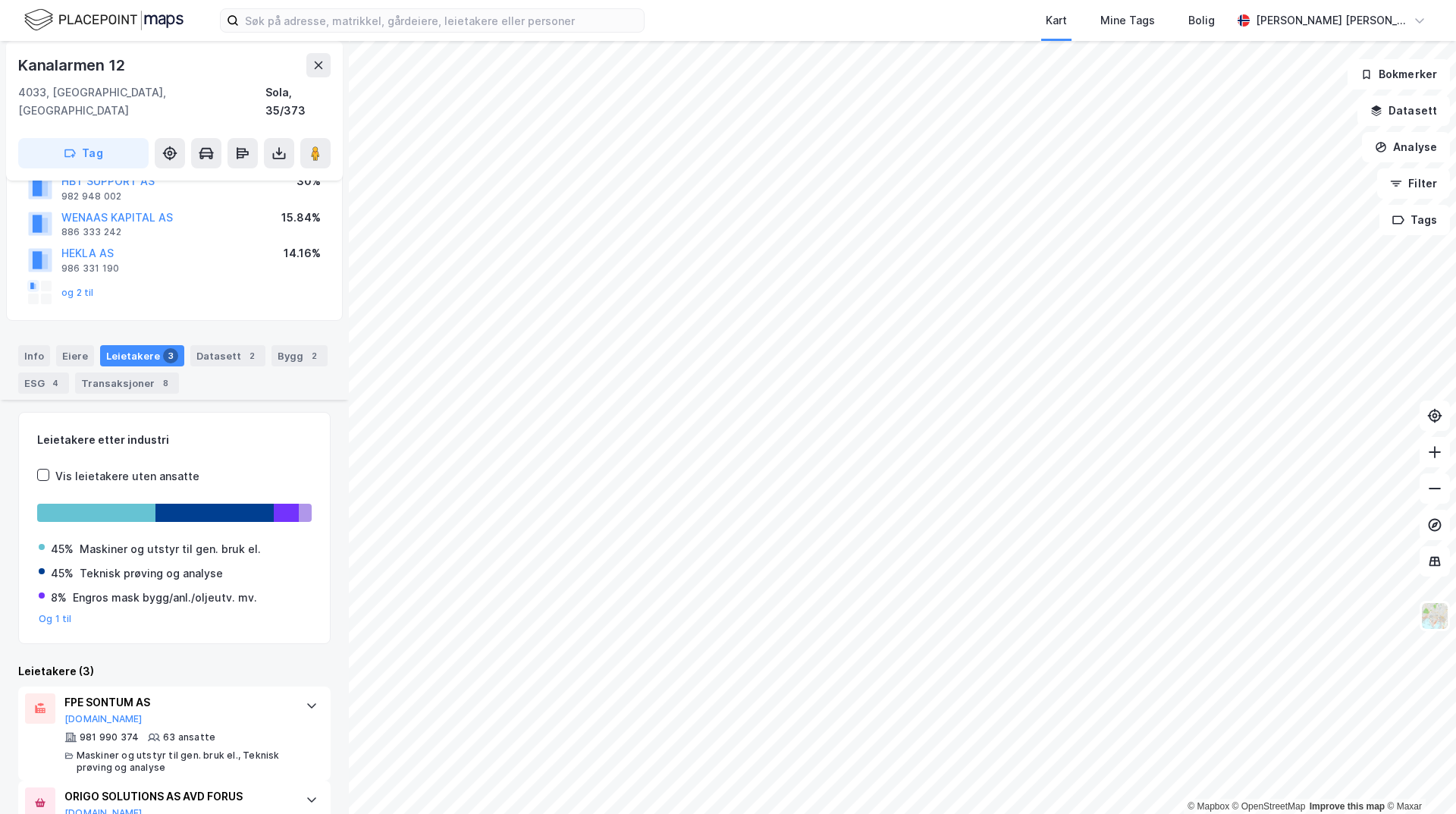
scroll to position [276, 0]
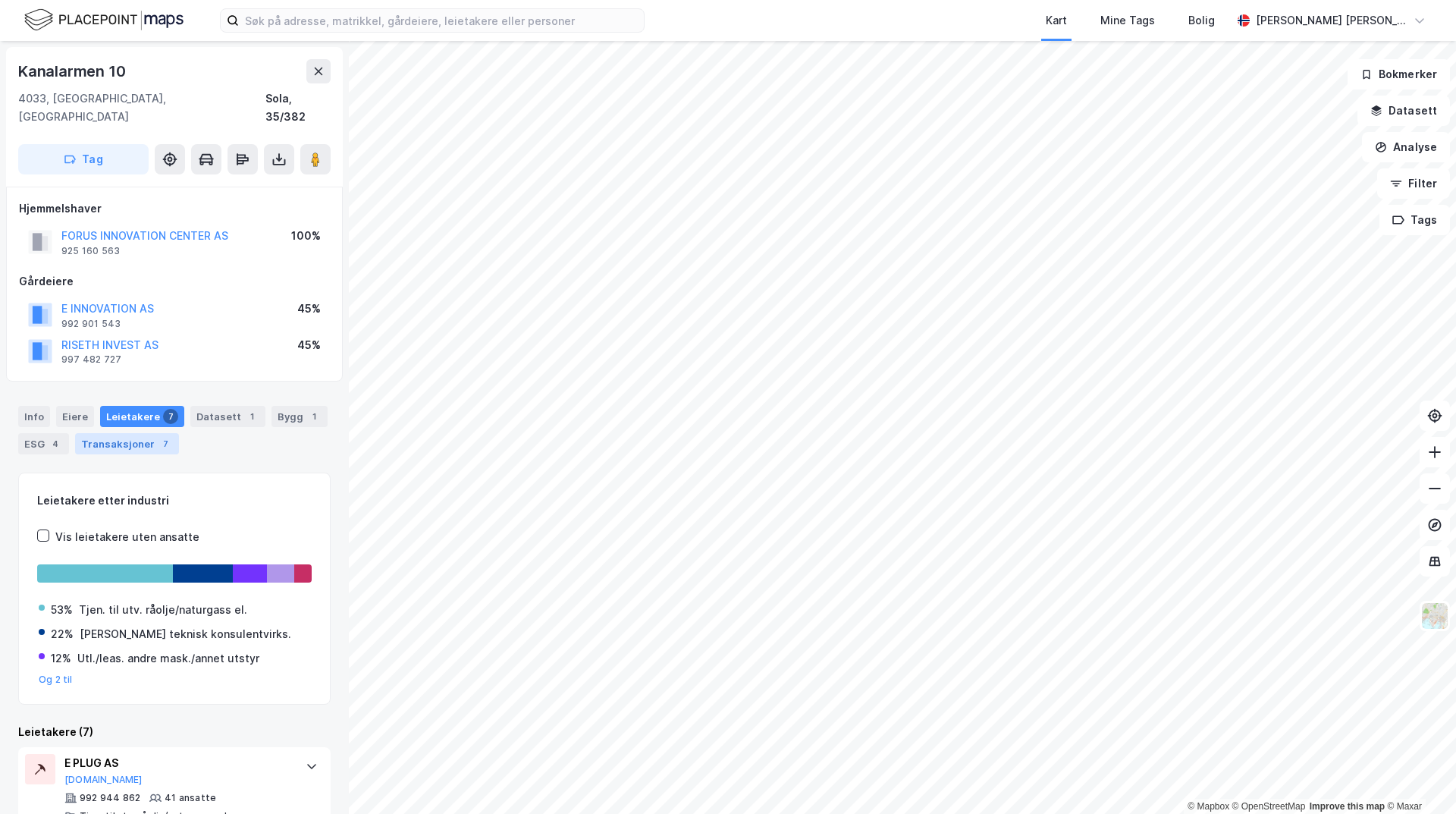
click at [159, 436] on div "7" at bounding box center [165, 443] width 15 height 15
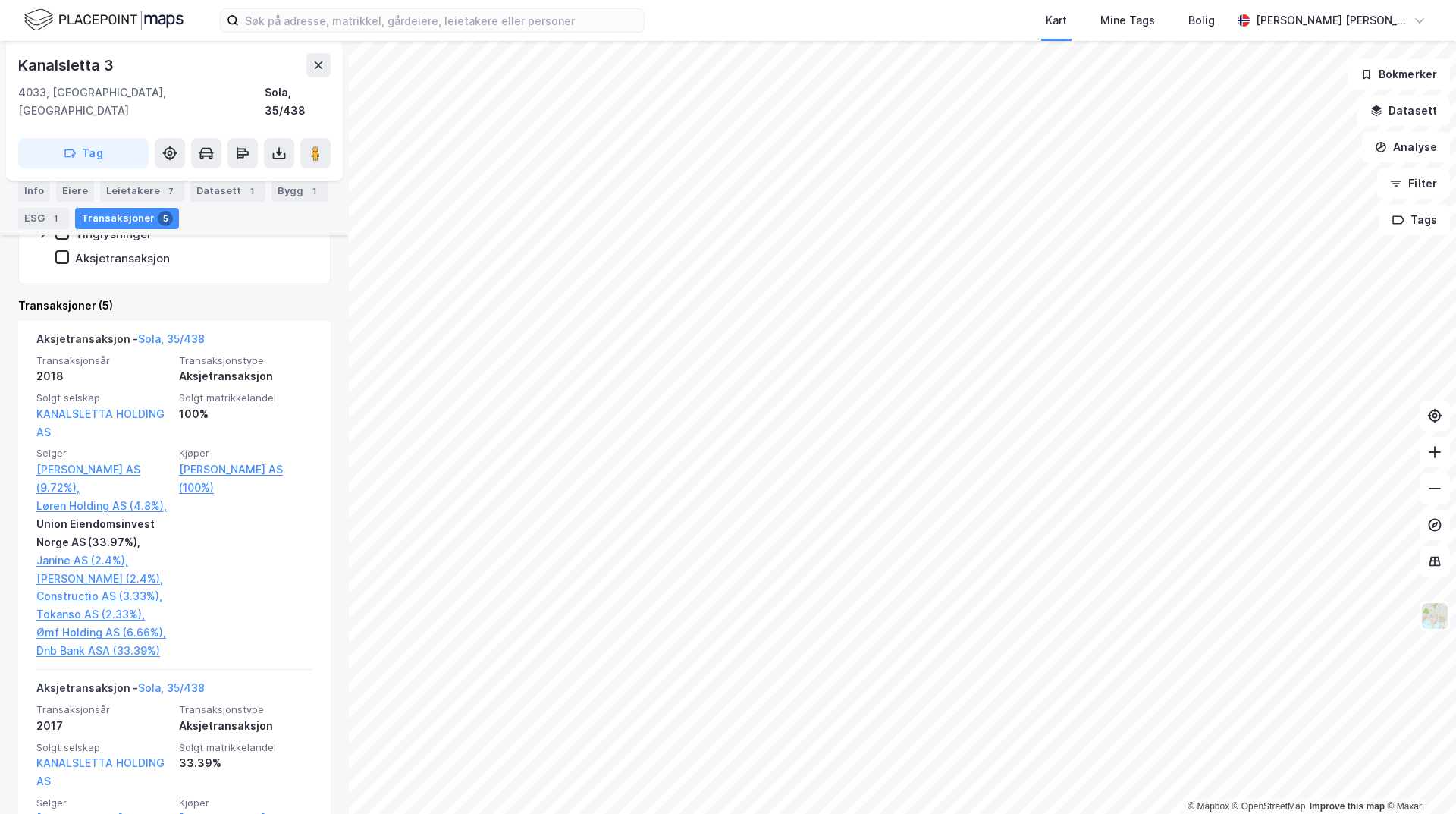
scroll to position [304, 0]
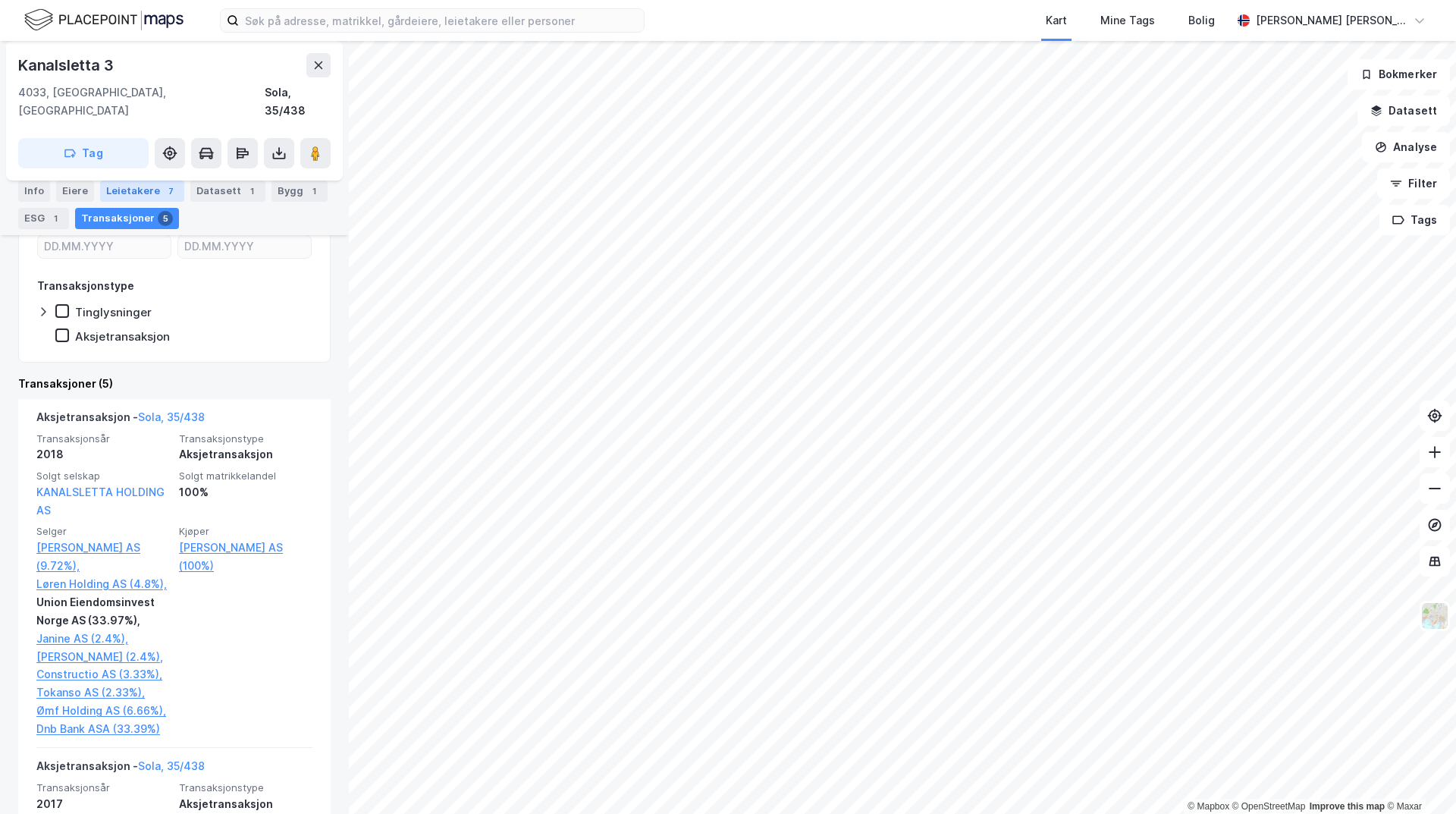
click at [156, 198] on div "Leietakere 7" at bounding box center [142, 191] width 84 height 21
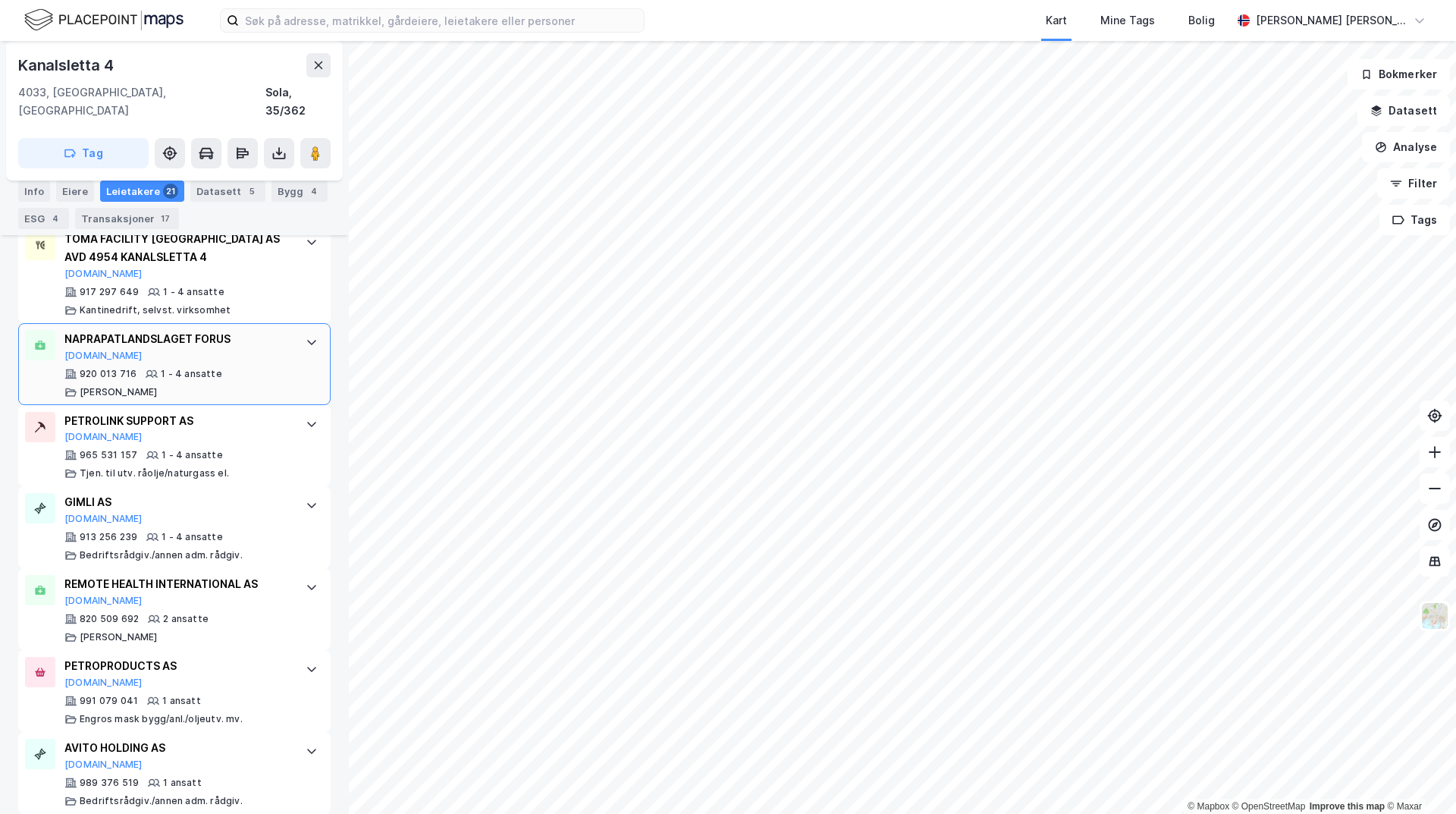
scroll to position [1689, 0]
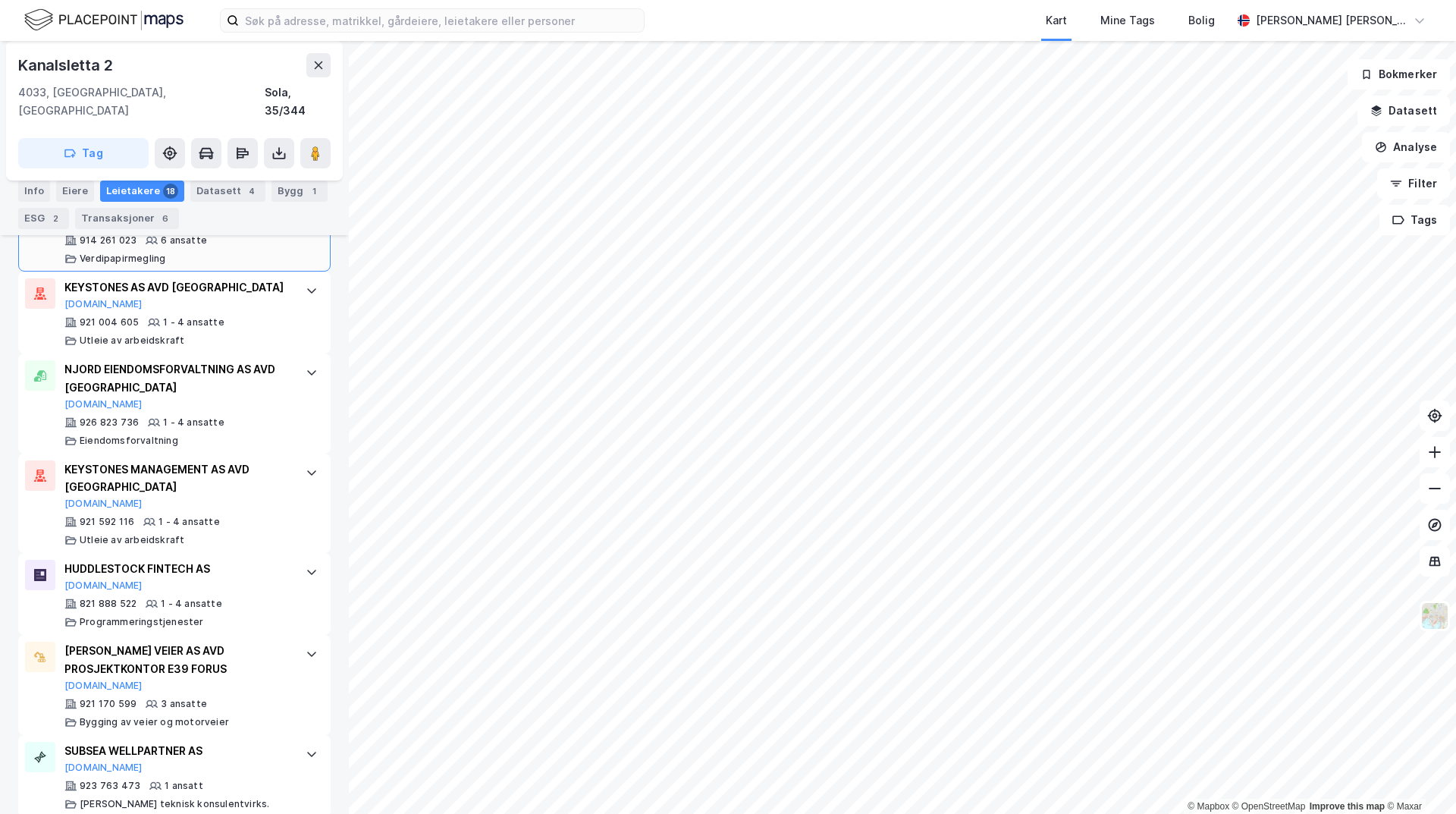
scroll to position [1444, 0]
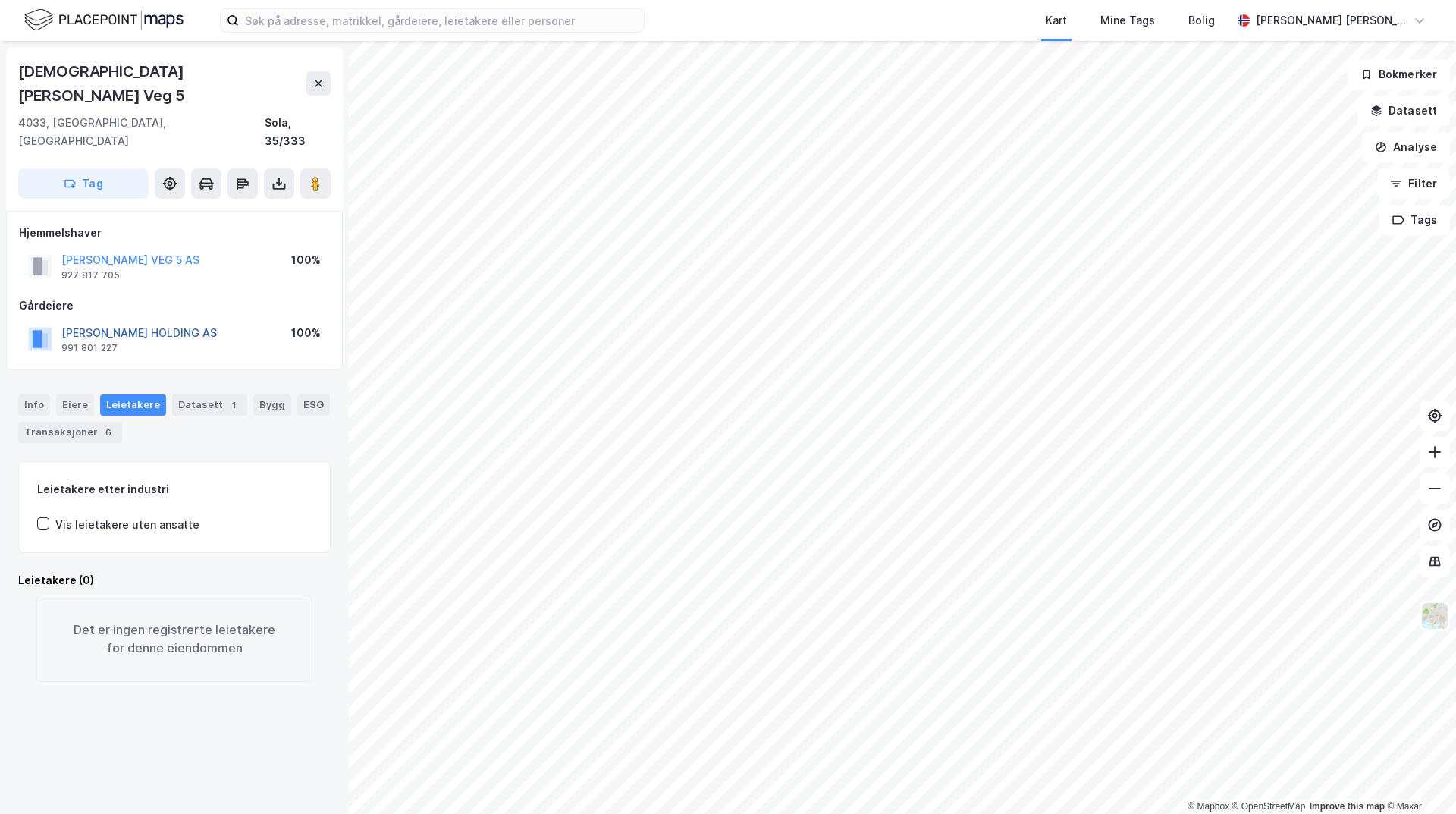
click at [0, 0] on button "[PERSON_NAME] HOLDING AS" at bounding box center [0, 0] width 0 height 0
